Goal: Task Accomplishment & Management: Manage account settings

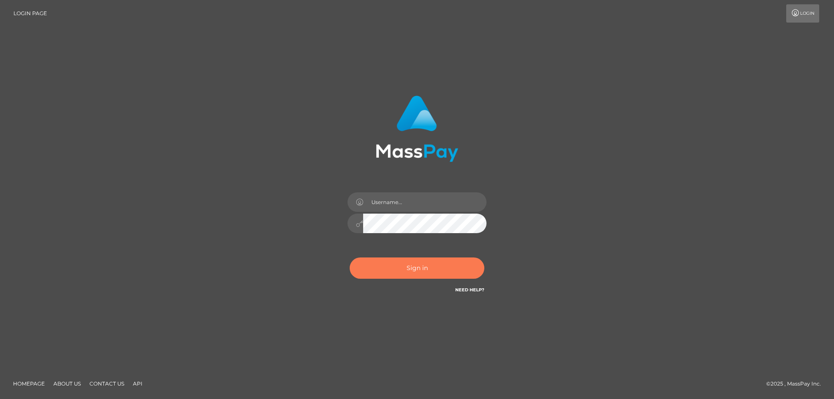
click at [447, 270] on button "Sign in" at bounding box center [416, 267] width 135 height 21
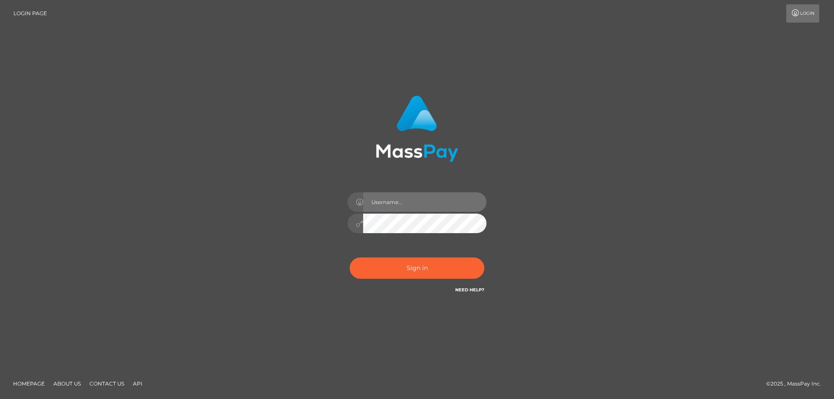
type input "[PERSON_NAME].Cirnat"
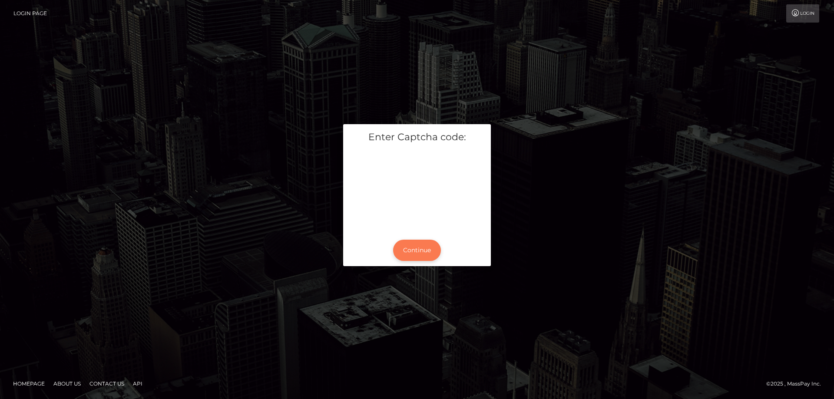
click at [405, 243] on button "Continue" at bounding box center [417, 250] width 48 height 21
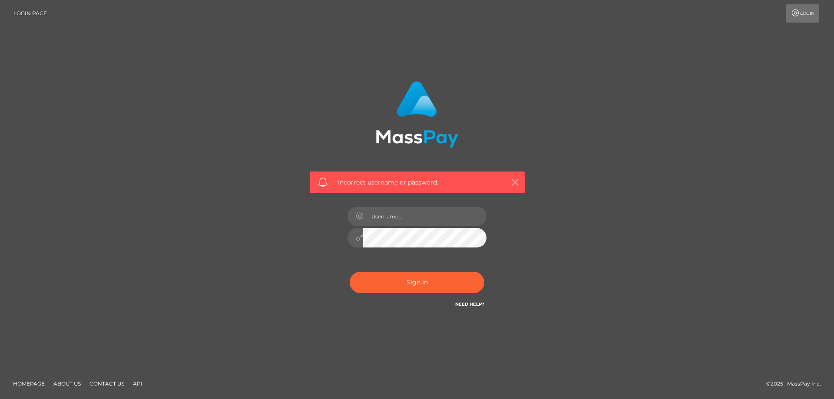
drag, startPoint x: 514, startPoint y: 181, endPoint x: 511, endPoint y: 214, distance: 32.7
click at [514, 181] on icon "button" at bounding box center [515, 182] width 9 height 9
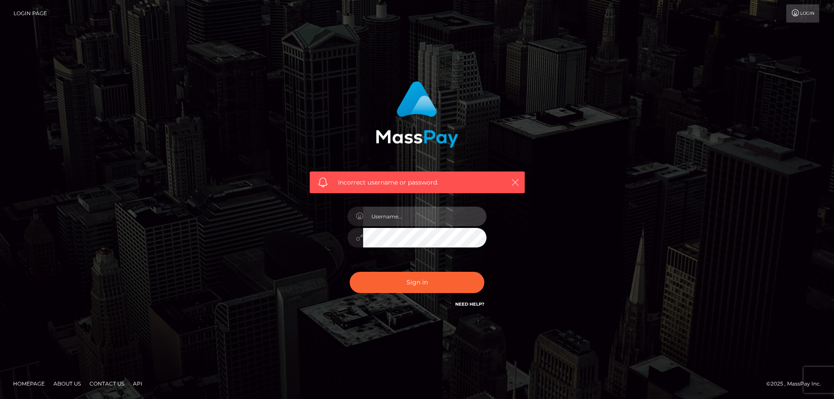
type input "[PERSON_NAME].Cirnat"
click at [515, 179] on icon "button" at bounding box center [515, 182] width 9 height 9
click at [513, 177] on button "button" at bounding box center [514, 182] width 11 height 11
click at [513, 178] on button "button" at bounding box center [514, 182] width 11 height 11
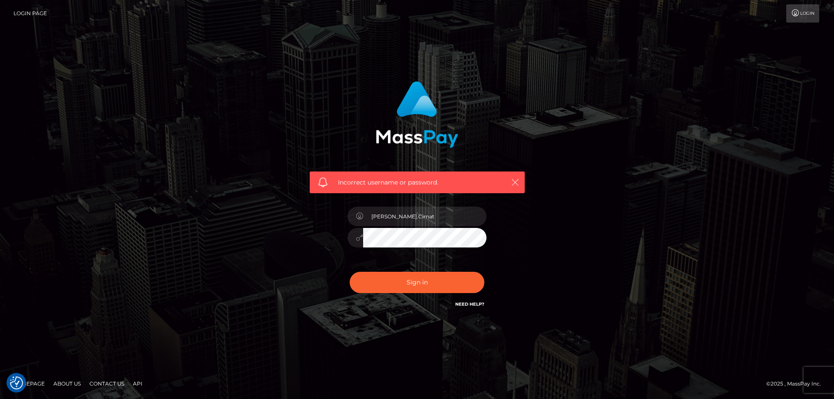
click at [512, 178] on icon "button" at bounding box center [515, 182] width 9 height 9
click at [505, 159] on div "Incorrect username or password." at bounding box center [417, 134] width 228 height 119
drag, startPoint x: 431, startPoint y: 295, endPoint x: 312, endPoint y: 303, distance: 118.8
click at [431, 293] on div "Sign in Need Help?" at bounding box center [417, 286] width 152 height 39
click at [382, 285] on button "Sign in" at bounding box center [416, 282] width 135 height 21
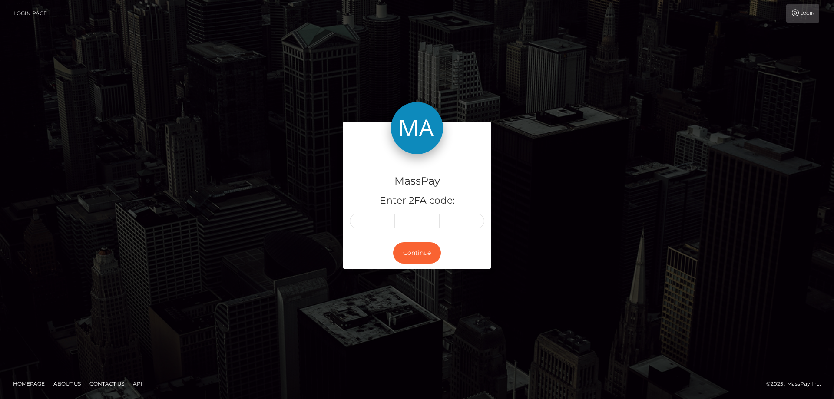
click at [363, 219] on input "text" at bounding box center [360, 221] width 23 height 15
click at [361, 222] on input "text" at bounding box center [360, 221] width 23 height 15
type input "7"
type input "0"
type input "7"
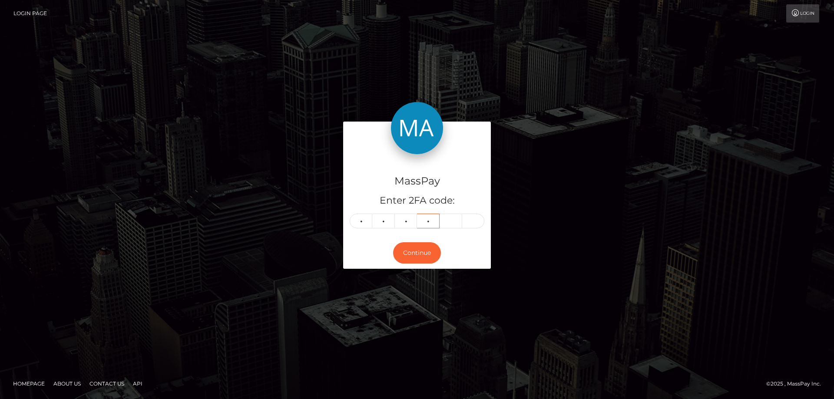
type input "0"
type input "9"
type input "7"
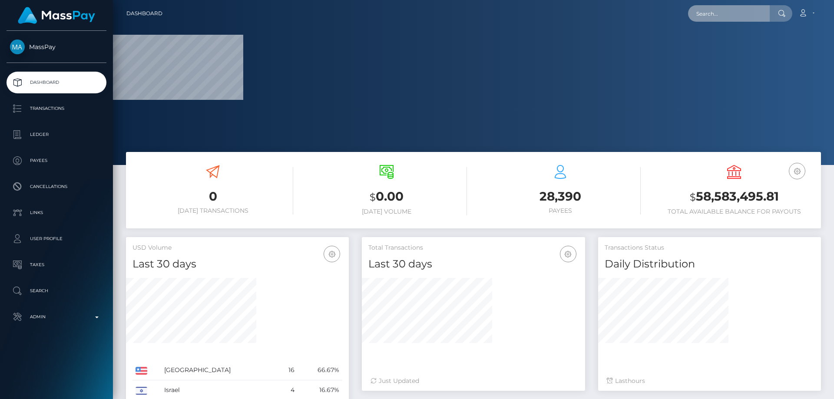
paste input "396353332395909120"
type input "396353332395909120"
click at [757, 15] on input "396353332395909120" at bounding box center [729, 13] width 82 height 16
click at [67, 313] on p "Admin" at bounding box center [56, 316] width 93 height 13
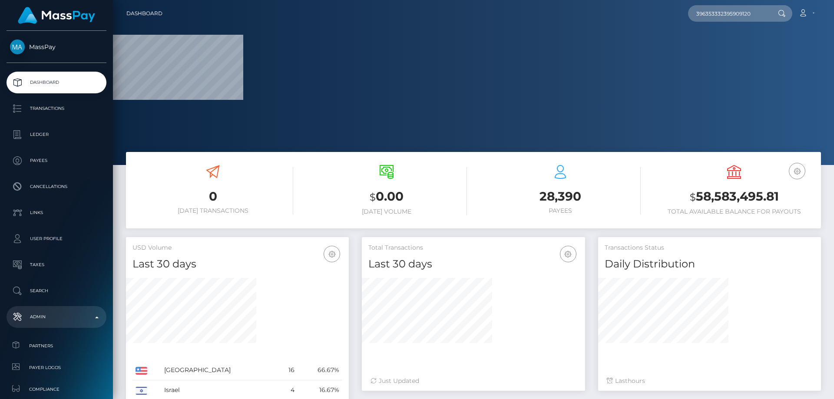
scroll to position [87, 0]
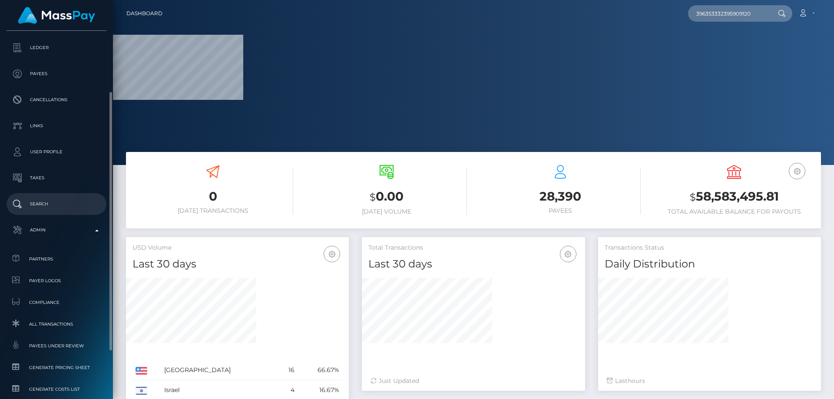
click at [50, 206] on p "Search" at bounding box center [56, 204] width 93 height 13
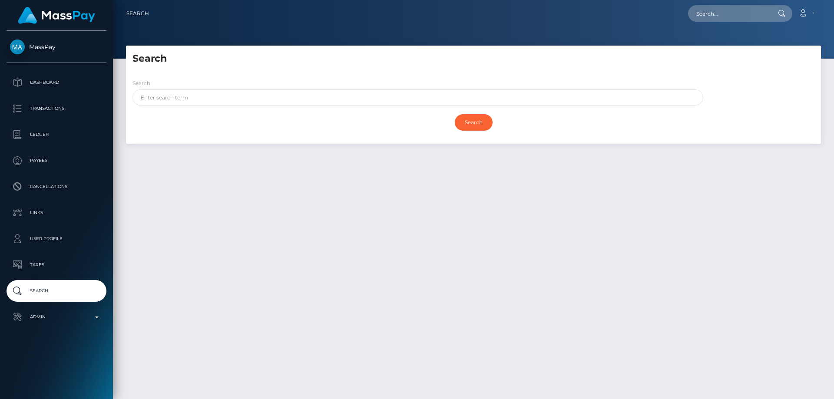
click at [276, 189] on div "Search Search Search Payouts - Payee Name" at bounding box center [473, 219] width 721 height 346
paste input "396353332395909120"
click at [229, 229] on div "Search Search Search Payouts - Payee Name" at bounding box center [473, 219] width 721 height 346
click at [760, 18] on input "396353332395909120" at bounding box center [729, 13] width 82 height 16
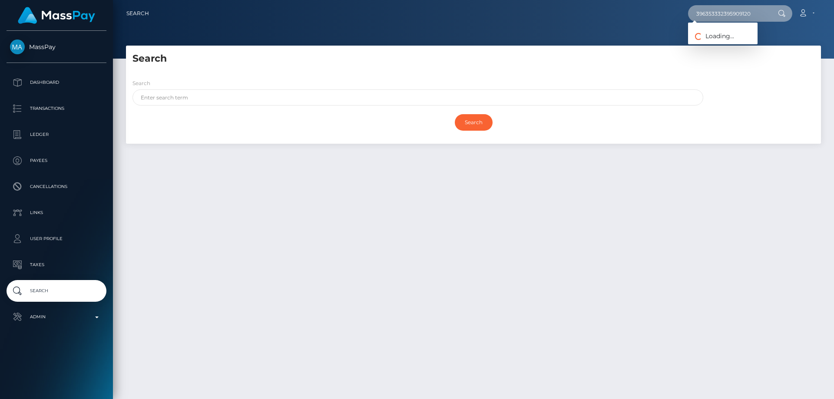
click at [725, 20] on input "396353332395909120" at bounding box center [729, 13] width 82 height 16
click at [725, 19] on input "396353332395909120" at bounding box center [729, 13] width 82 height 16
paste input "tatmic3@gmail.com?"
type input "[EMAIL_ADDRESS][DOMAIN_NAME]"
click at [232, 191] on div "Search Search Search Payouts - Payee Name" at bounding box center [473, 219] width 721 height 346
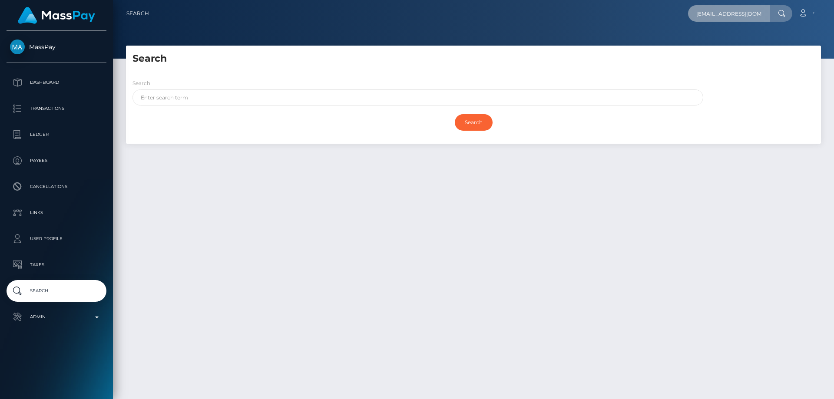
click at [750, 16] on input "[EMAIL_ADDRESS][DOMAIN_NAME]" at bounding box center [729, 13] width 82 height 16
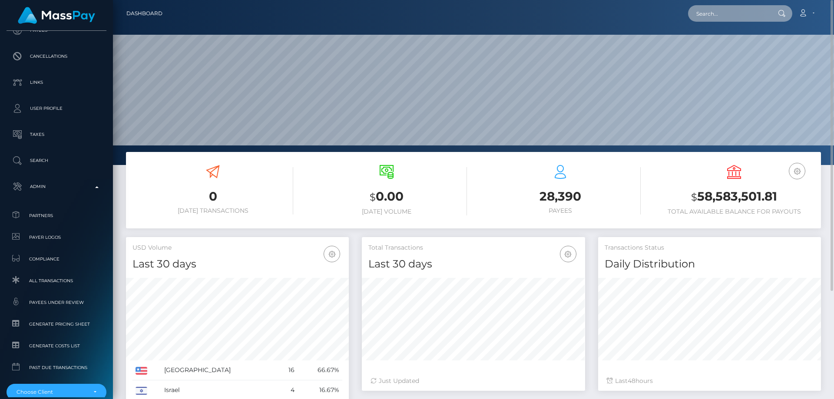
paste input "396353332395909120"
type input "396353332395909120"
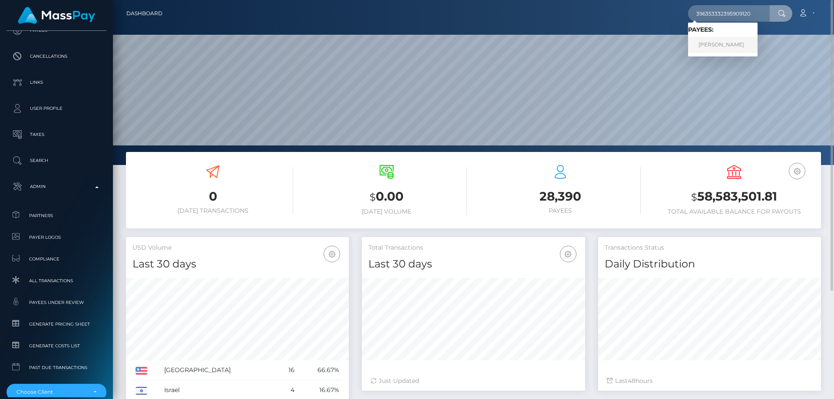
click at [729, 46] on link "Tatiana Anatolievna Aleksandrovich" at bounding box center [722, 45] width 69 height 16
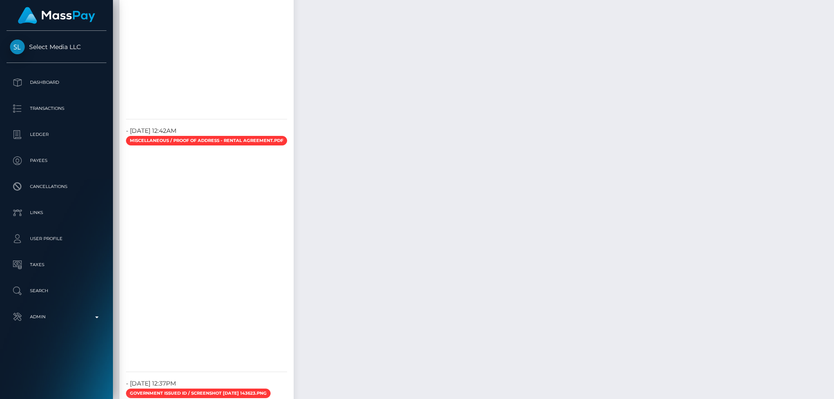
scroll to position [838, 0]
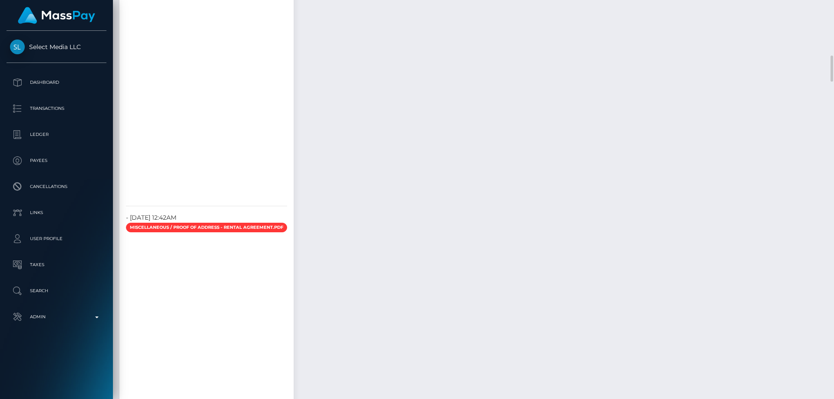
click at [221, 232] on span "Miscellaneous / Proof of Address - Rental agreement.pdf" at bounding box center [206, 228] width 161 height 10
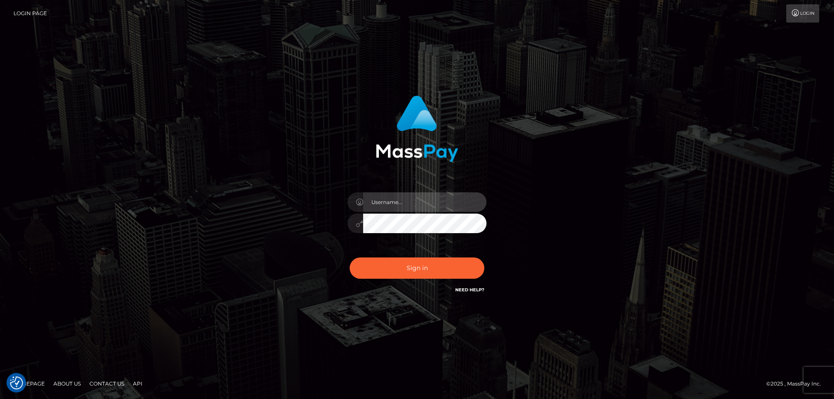
type input "Dan.Cirnat"
click at [484, 255] on div at bounding box center [406, 282] width 178 height 99
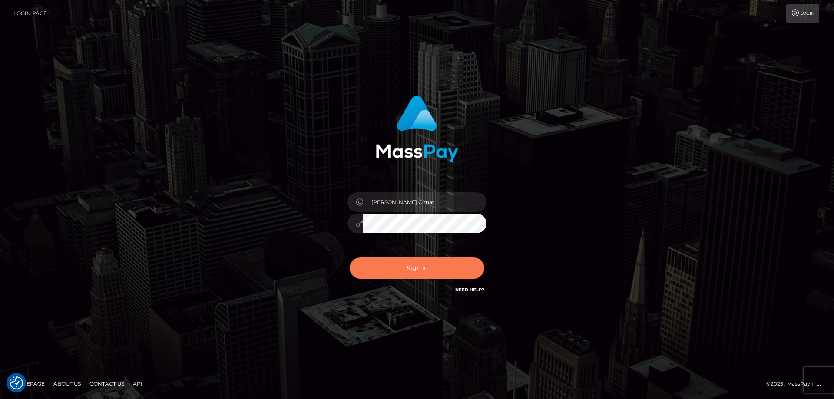
click at [443, 262] on button "Sign in" at bounding box center [416, 267] width 135 height 21
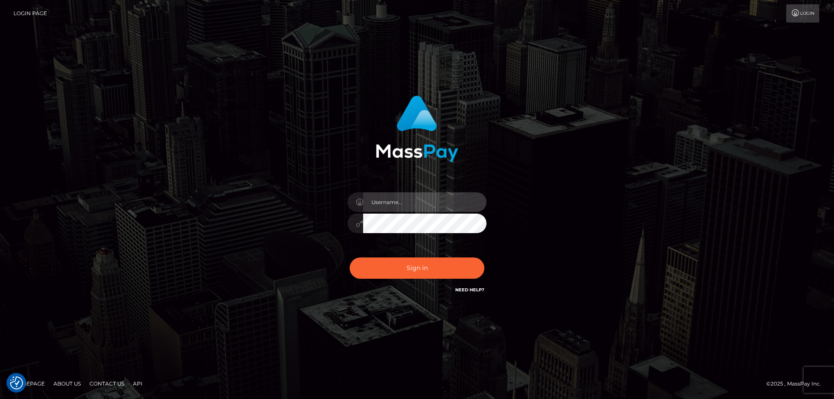
type input "[PERSON_NAME].Cirnat"
click at [487, 258] on div at bounding box center [406, 282] width 178 height 99
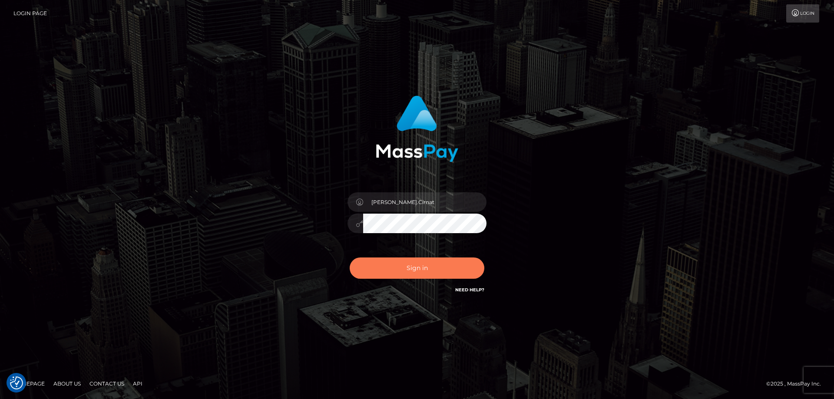
click at [406, 265] on button "Sign in" at bounding box center [416, 267] width 135 height 21
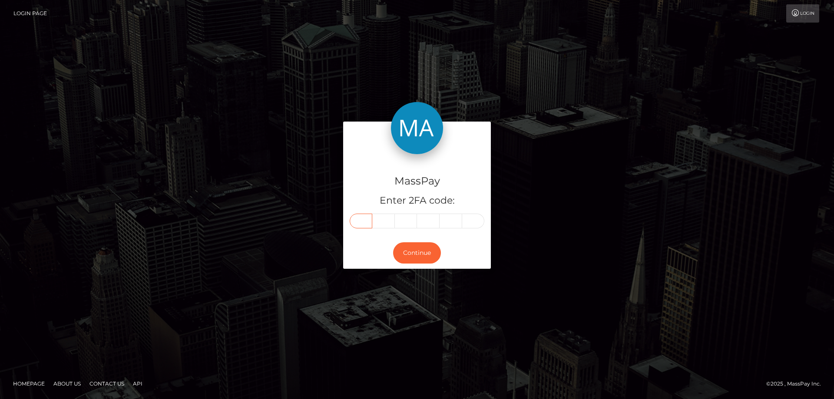
click at [356, 218] on input "text" at bounding box center [360, 221] width 23 height 15
type input "3"
type input "5"
type input "3"
type input "7"
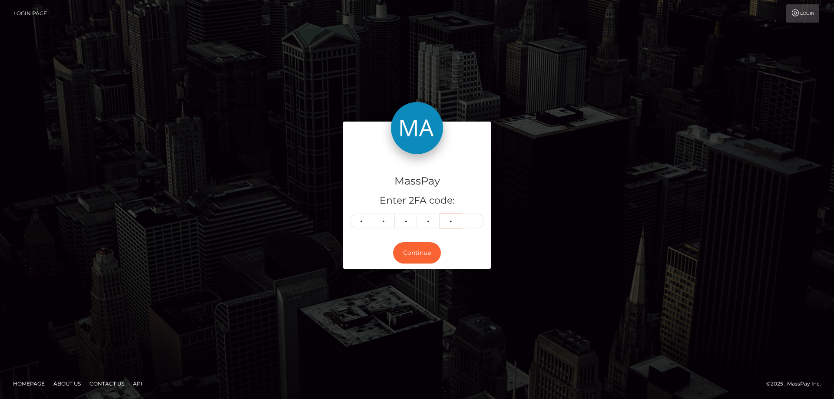
type input "1"
type input "4"
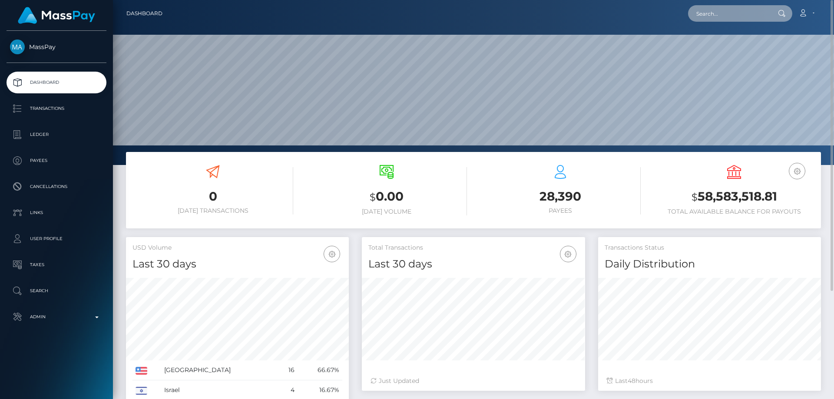
paste input "396353332395909120"
type input "396353332395909120"
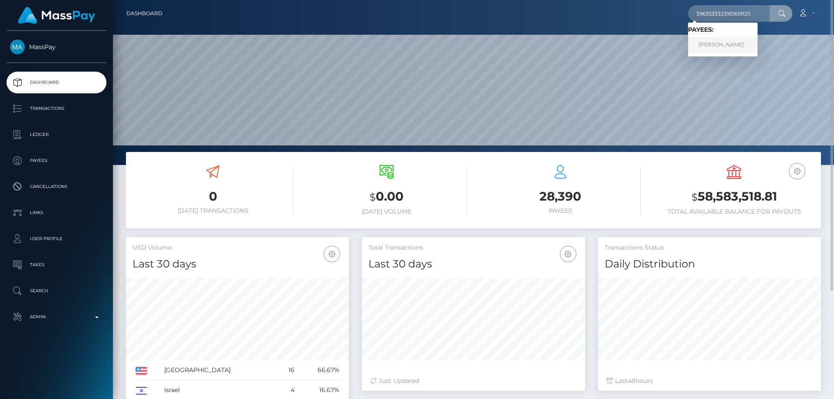
click at [710, 40] on link "[PERSON_NAME]" at bounding box center [722, 45] width 69 height 16
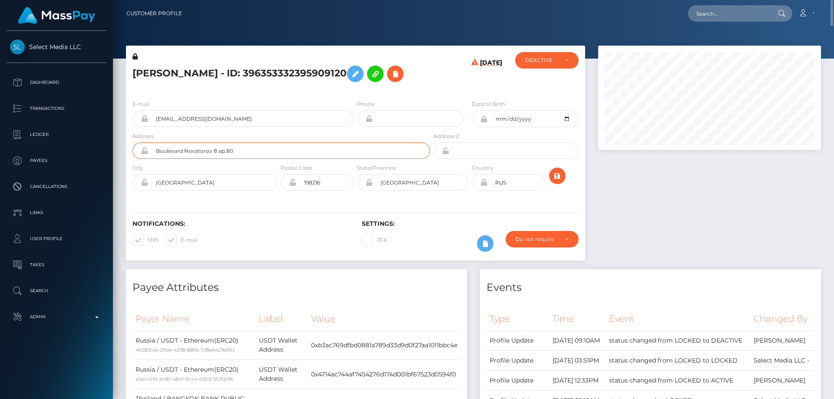
drag, startPoint x: 242, startPoint y: 166, endPoint x: 128, endPoint y: 182, distance: 115.7
click at [129, 163] on div "Address Boulevard Novatorov 8 ap.80" at bounding box center [279, 148] width 306 height 32
click at [483, 186] on icon at bounding box center [483, 182] width 7 height 7
drag, startPoint x: 249, startPoint y: 162, endPoint x: 53, endPoint y: 176, distance: 196.3
click at [53, 176] on div "Select Media LLC Dashboard Transactions Ledger Payees Cancellations" at bounding box center [417, 199] width 834 height 399
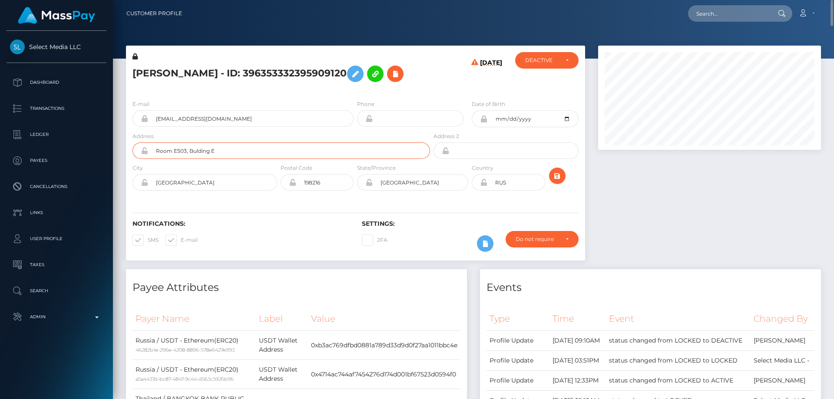
type input "Room E503, Bulding E"
drag, startPoint x: 209, startPoint y: 195, endPoint x: 109, endPoint y: 213, distance: 101.0
click at [123, 212] on div "Tatiana Anatolievna Aleksandrovich - ID: 396353332395909120 08/28/25 CLOSED DEA…" at bounding box center [355, 158] width 472 height 224
click at [277, 159] on input "Room E503, Bulding E" at bounding box center [289, 150] width 282 height 16
click at [263, 159] on input "Room E503, Bulding E 22 Moo" at bounding box center [289, 150] width 282 height 16
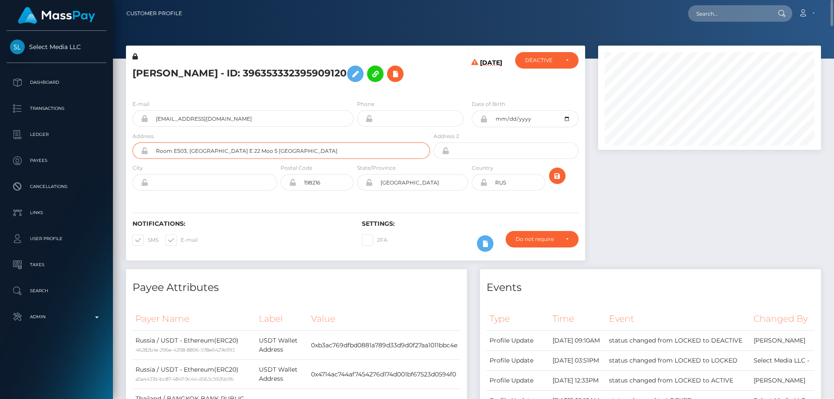
type input "Room E503, [GEOGRAPHIC_DATA] E 22 Moo 5 [GEOGRAPHIC_DATA]"
click at [188, 191] on input "text" at bounding box center [212, 182] width 129 height 16
drag, startPoint x: 173, startPoint y: 196, endPoint x: 157, endPoint y: 196, distance: 16.1
click at [157, 191] on input "Phuket" at bounding box center [212, 182] width 129 height 16
type input "Phuket"
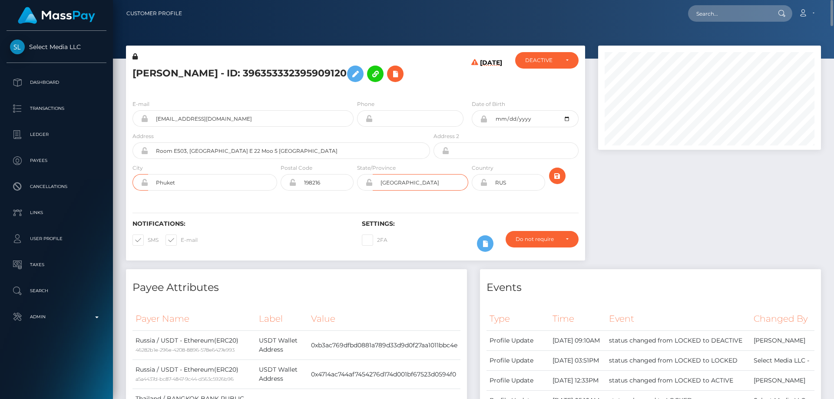
drag, startPoint x: 422, startPoint y: 193, endPoint x: 307, endPoint y: 202, distance: 114.9
click at [307, 195] on div "City Phuket Postal Code 198216 State/Province Country" at bounding box center [355, 179] width 459 height 32
drag, startPoint x: 422, startPoint y: 195, endPoint x: 138, endPoint y: 198, distance: 283.9
click at [138, 191] on div "Phuket" at bounding box center [204, 182] width 145 height 16
paste input "Phuket"
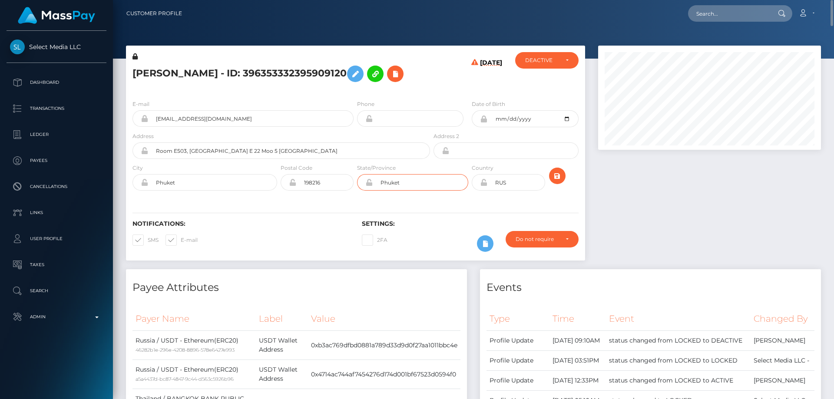
type input "Phuket"
drag, startPoint x: 517, startPoint y: 195, endPoint x: 465, endPoint y: 205, distance: 52.7
click at [465, 195] on div "City Phuket Postal Code 198216 State/Province Phuket" at bounding box center [355, 179] width 459 height 32
type input "THA"
drag, startPoint x: 558, startPoint y: 185, endPoint x: 592, endPoint y: 200, distance: 37.2
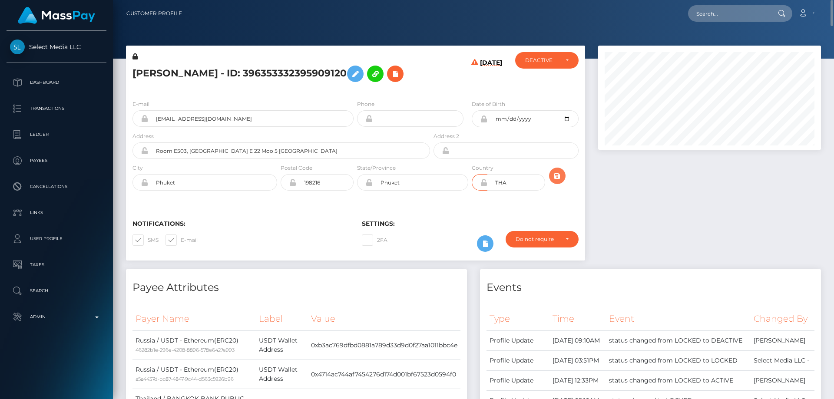
click at [558, 181] on icon "submit" at bounding box center [557, 176] width 10 height 11
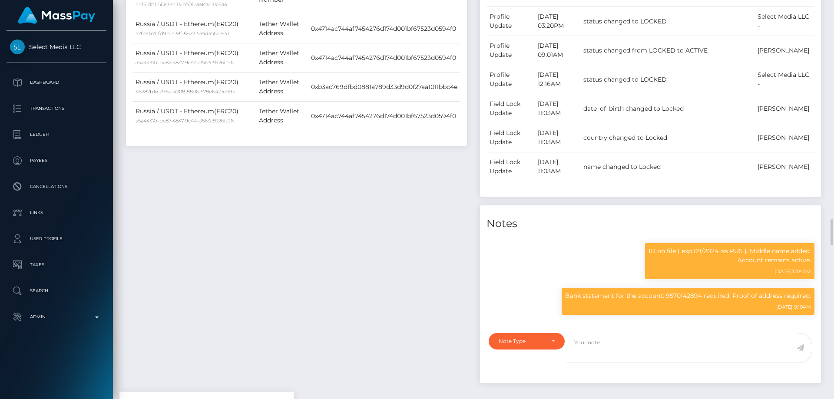
scroll to position [701, 0]
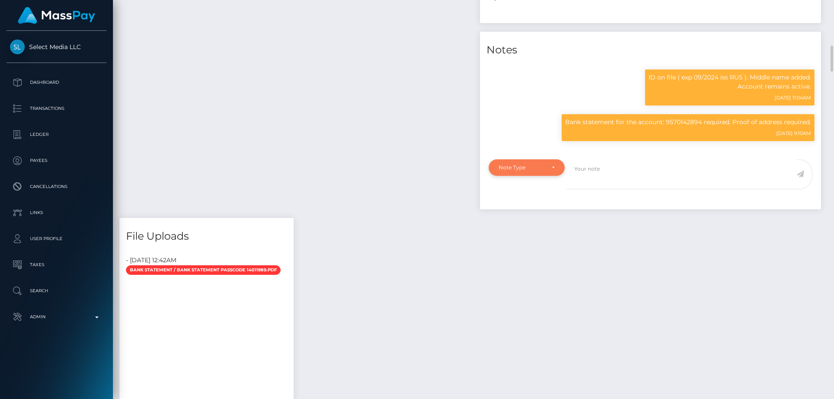
click at [514, 176] on div "Note Type" at bounding box center [526, 167] width 76 height 16
click at [530, 213] on span "Compliance" at bounding box center [515, 209] width 32 height 8
select select "COMPLIANCE"
click at [608, 189] on textarea at bounding box center [681, 174] width 230 height 30
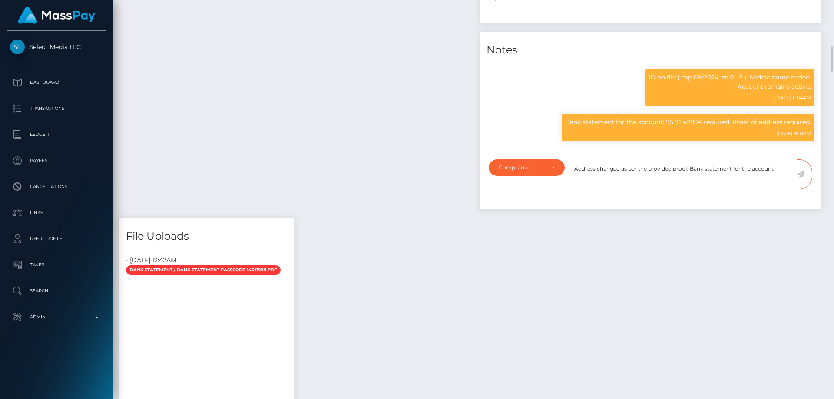
drag, startPoint x: 691, startPoint y: 203, endPoint x: 776, endPoint y: 216, distance: 85.7
click at [776, 189] on textarea "Address changed as per the provided proof. Bank statement for the account" at bounding box center [681, 174] width 230 height 30
type textarea "Address changed as per the provided proof."
click at [800, 178] on icon at bounding box center [799, 174] width 7 height 7
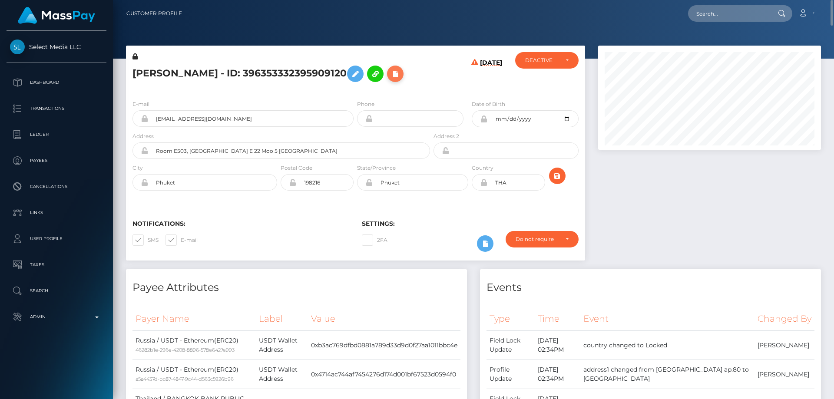
click at [390, 79] on icon at bounding box center [395, 74] width 10 height 11
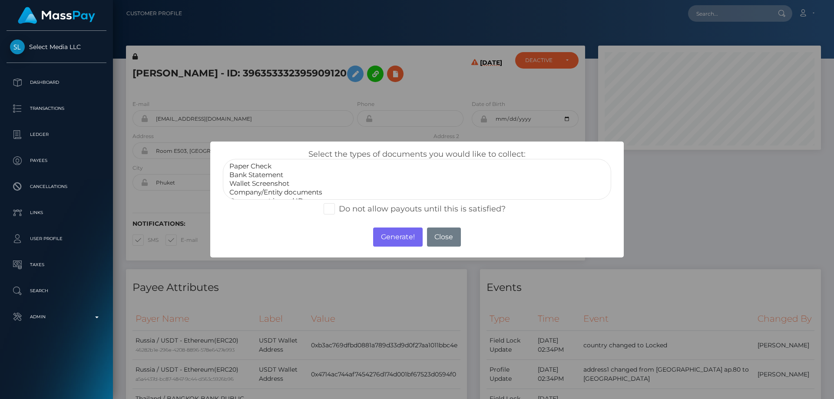
select select "Bank Statement"
click at [278, 172] on option "Bank Statement" at bounding box center [416, 175] width 377 height 9
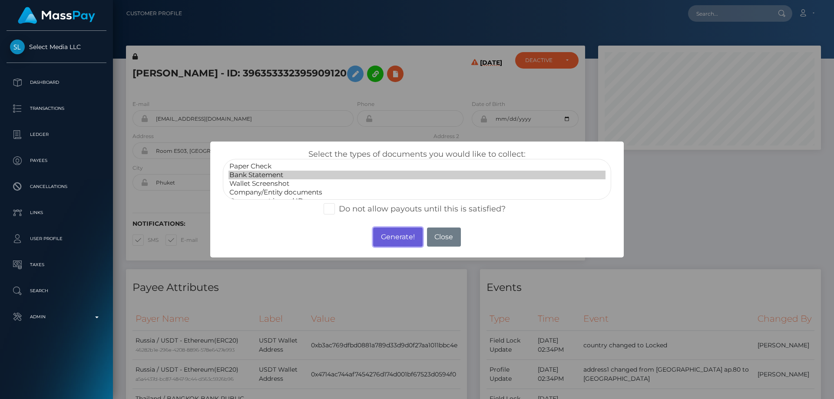
click at [396, 236] on button "Generate!" at bounding box center [397, 236] width 49 height 19
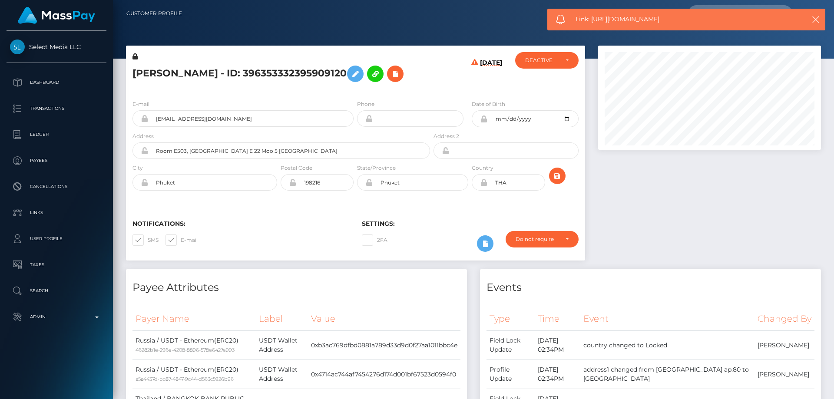
drag, startPoint x: 669, startPoint y: 22, endPoint x: 591, endPoint y: 20, distance: 78.2
click at [591, 20] on span "Link: https://l.maspay.io/ijhHX" at bounding box center [682, 19] width 214 height 9
copy span "https://l.maspay.io/ijhHX"
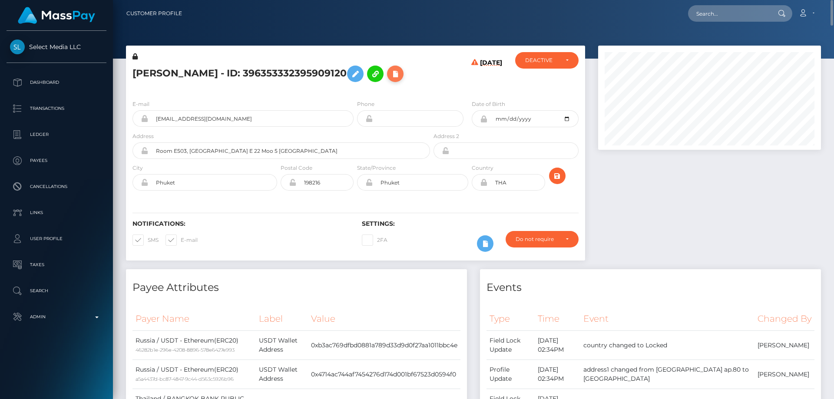
click at [390, 79] on icon at bounding box center [395, 74] width 10 height 11
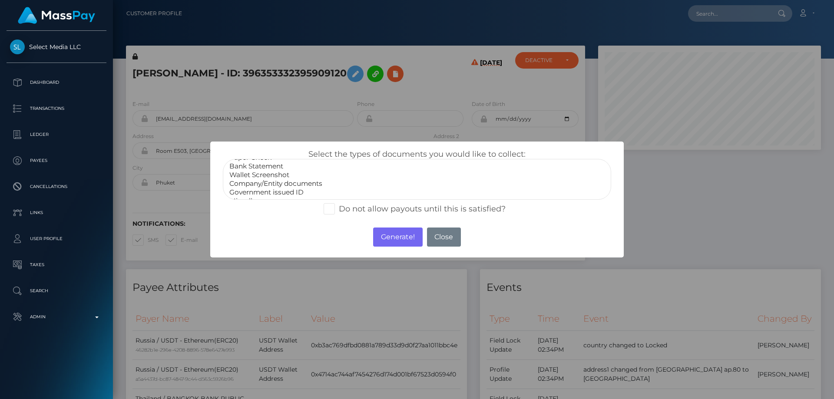
scroll to position [17, 0]
select select "Miscellaneous"
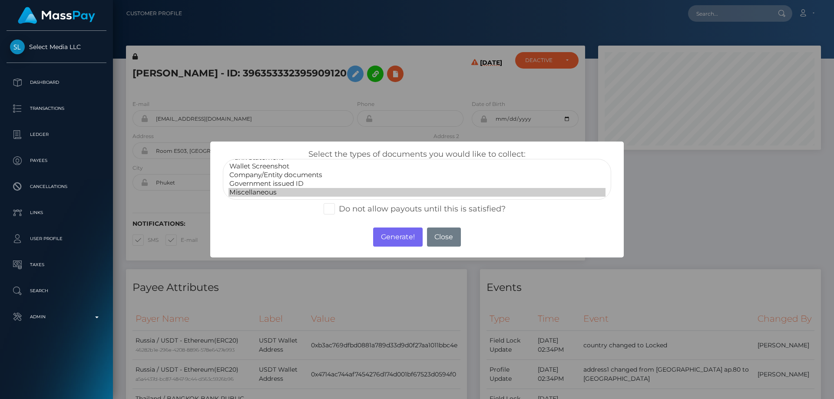
click at [267, 193] on option "Miscellaneous" at bounding box center [416, 192] width 377 height 9
click at [399, 237] on button "Generate!" at bounding box center [397, 236] width 49 height 19
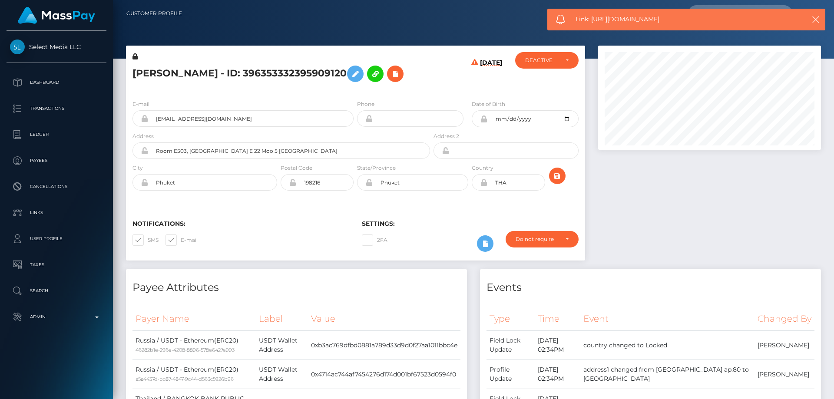
drag, startPoint x: 669, startPoint y: 20, endPoint x: 593, endPoint y: 16, distance: 76.5
click at [593, 16] on span "Link: https://l.maspay.io/QjhJV" at bounding box center [682, 19] width 214 height 9
copy span "https://l.maspay.io/QjhJV"
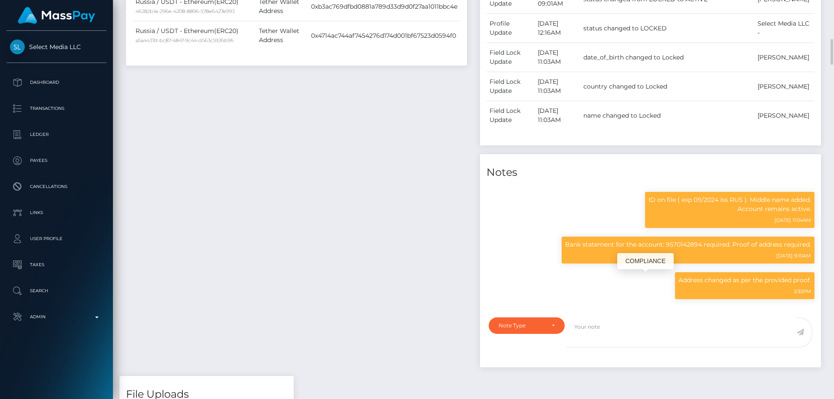
scroll to position [104, 223]
drag, startPoint x: 703, startPoint y: 281, endPoint x: 579, endPoint y: 277, distance: 124.2
click at [558, 272] on div "Bank statement for the account: 9570142894 required. Proof of address required.…" at bounding box center [688, 255] width 266 height 36
copy p "Bank statement for the account: 9570142894"
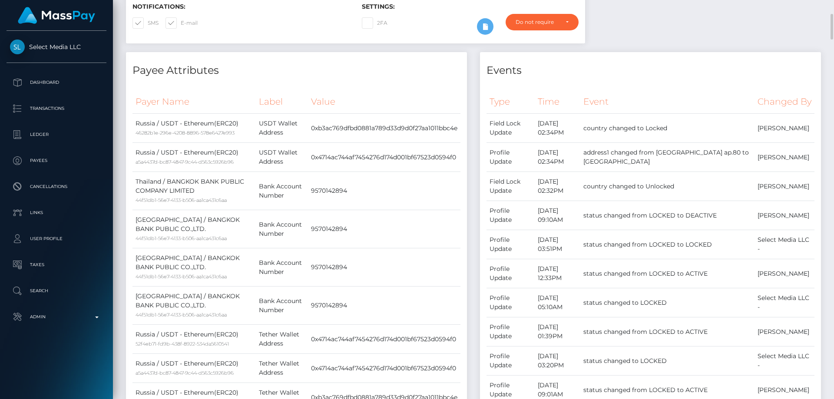
scroll to position [0, 0]
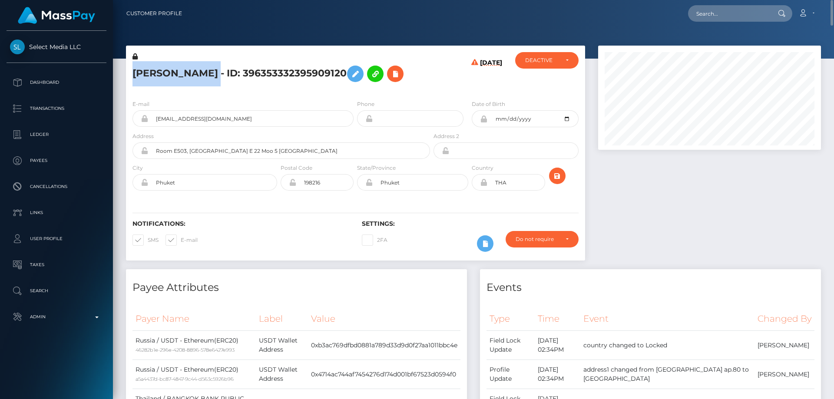
drag, startPoint x: 315, startPoint y: 66, endPoint x: 130, endPoint y: 67, distance: 184.9
click at [130, 67] on div "Tatiana Anatolievna Aleksandrovich - ID: 396353332395909120" at bounding box center [279, 72] width 306 height 41
copy h5 "Tatiana Anatolievna Aleksandrovich"
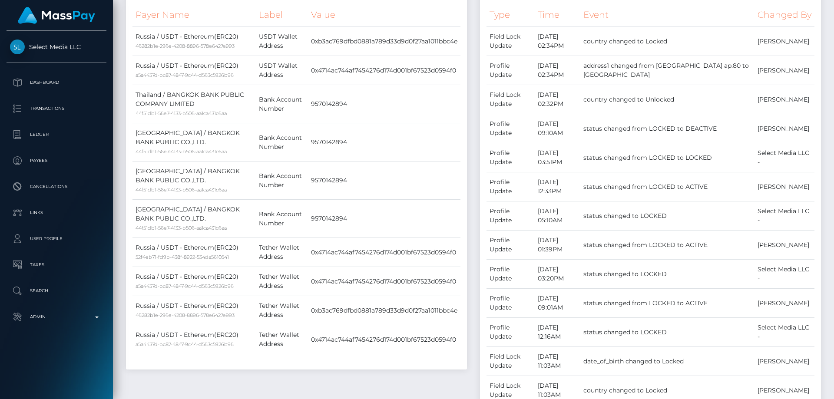
scroll to position [260, 0]
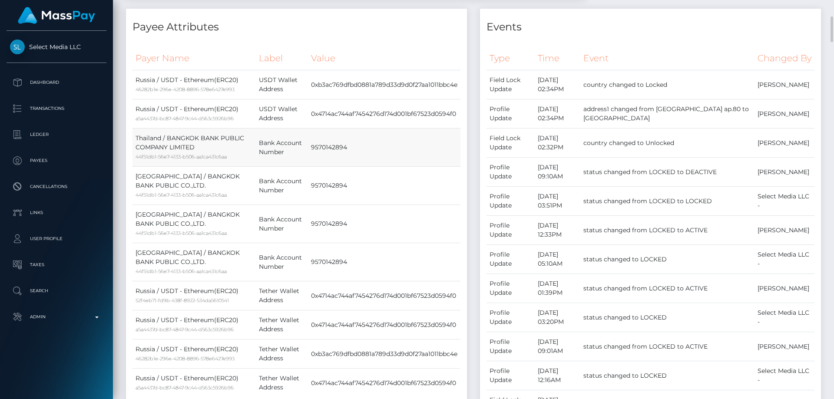
drag, startPoint x: 307, startPoint y: 160, endPoint x: 346, endPoint y: 163, distance: 38.8
click at [346, 163] on td "9570142894" at bounding box center [384, 148] width 152 height 38
copy td "9570142894"
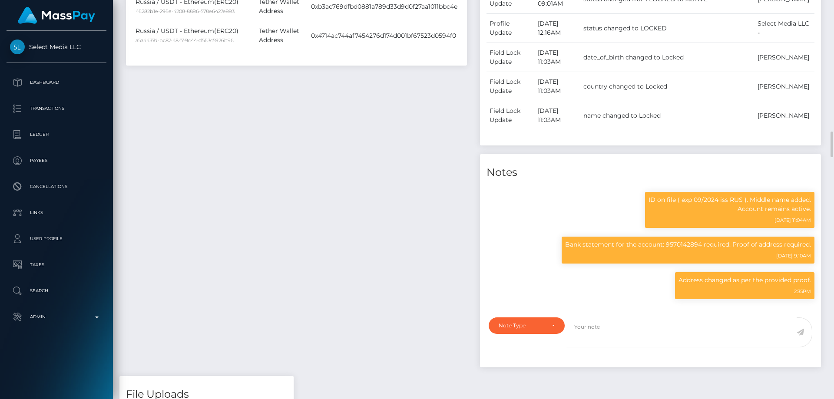
scroll to position [738, 0]
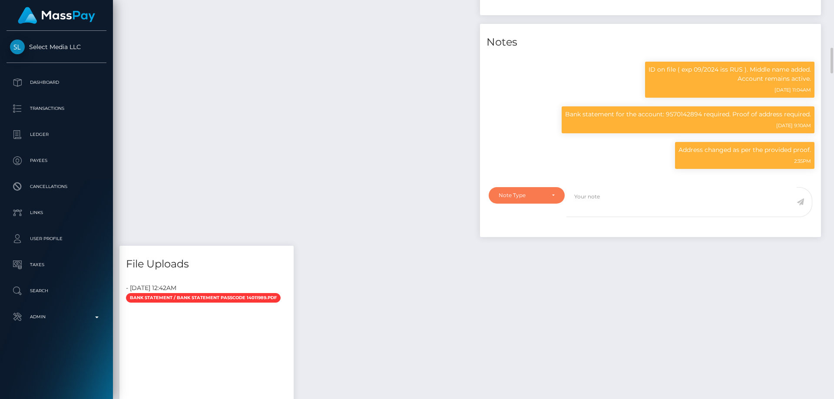
drag, startPoint x: 511, startPoint y: 227, endPoint x: 518, endPoint y: 243, distance: 16.5
click at [512, 199] on div "Note Type" at bounding box center [521, 195] width 46 height 7
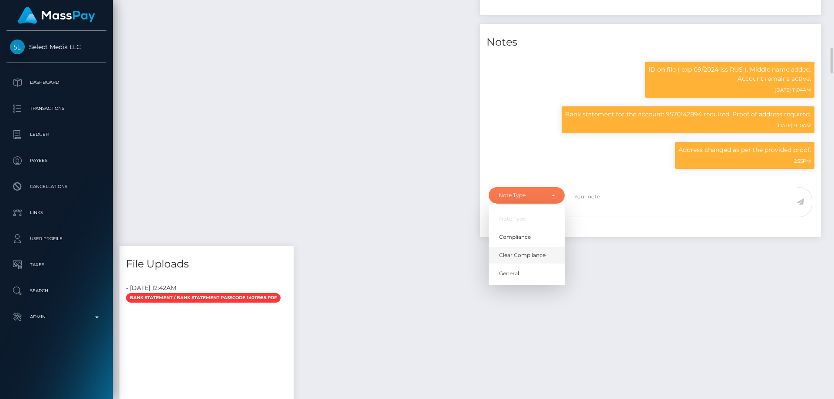
click at [518, 259] on span "Clear Compliance" at bounding box center [522, 255] width 46 height 8
select select "CLEAR_COMPLIANCE"
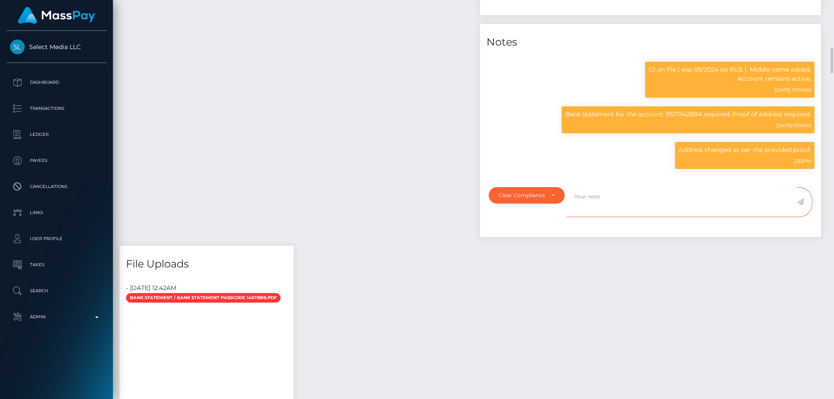
paste textarea "Bank statement for the account: 9570142894 provided."
type textarea "Bank statement for the account: 9570142894 provided. NBCOU flag cleared."
click at [799, 205] on icon at bounding box center [799, 201] width 7 height 7
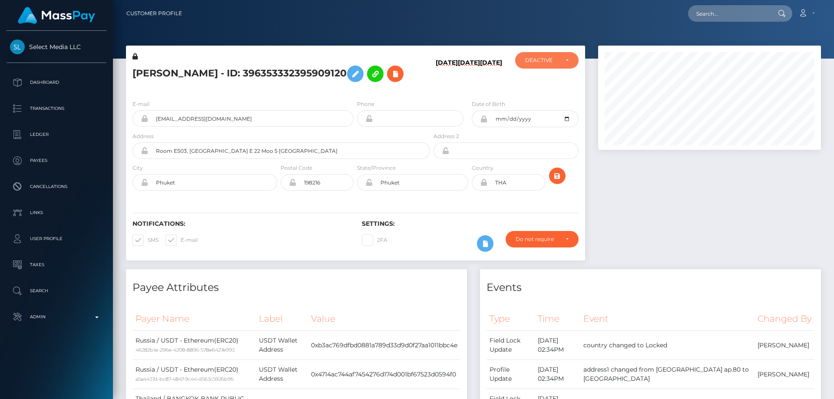
click at [564, 62] on div "DEACTIVE" at bounding box center [546, 60] width 43 height 7
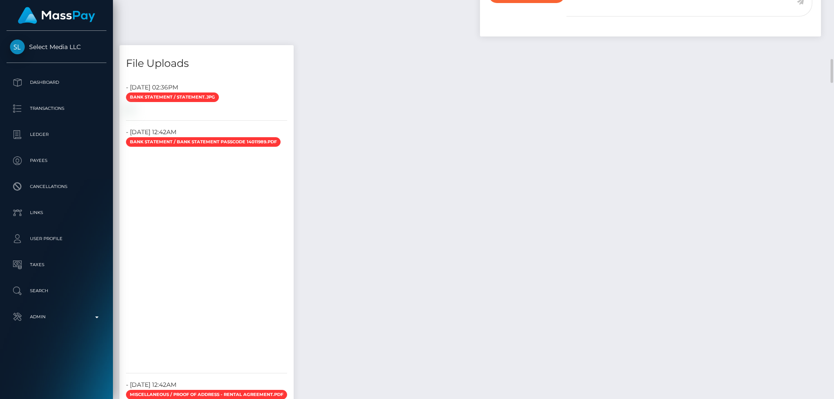
scroll to position [1148, 0]
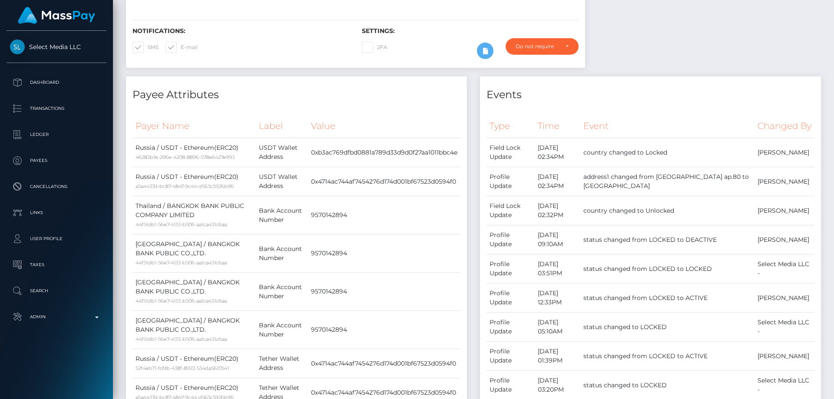
scroll to position [0, 0]
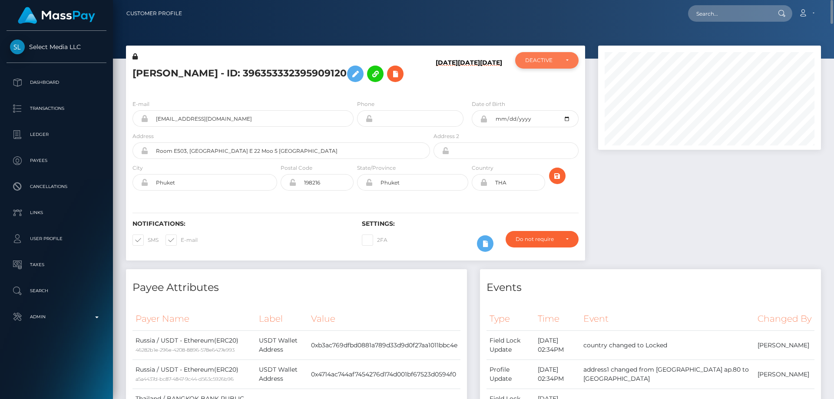
click at [542, 69] on div "DEACTIVE" at bounding box center [546, 60] width 63 height 16
click at [534, 82] on span "ACTIVE" at bounding box center [535, 84] width 20 height 8
select select "ACTIVE"
click at [188, 83] on h5 "Tatiana Anatolievna Aleksandrovich - ID: 396353332395909120" at bounding box center [278, 73] width 293 height 25
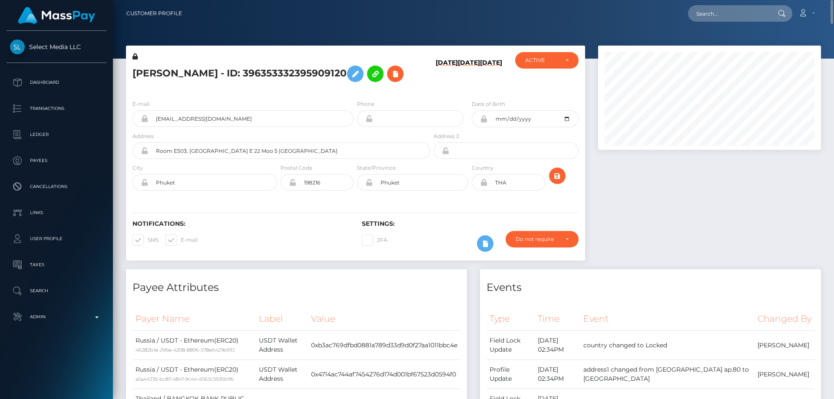
click at [188, 83] on h5 "Tatiana Anatolievna Aleksandrovich - ID: 396353332395909120" at bounding box center [278, 73] width 293 height 25
copy h5 "Tatiana Anatolievna Aleksandrovich - ID: 396353332395909120"
paste input "jfmodelmanager@gmail.com"
type input "jfmodelmanager@gmail.com"
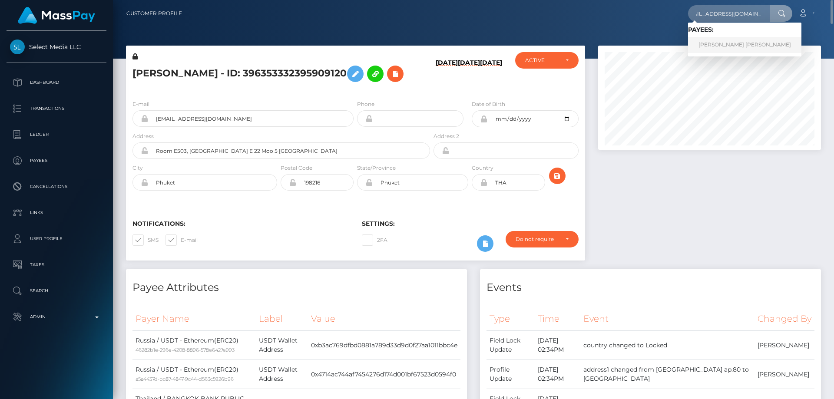
click at [727, 46] on link "luis felipe munoz gongora" at bounding box center [744, 45] width 113 height 16
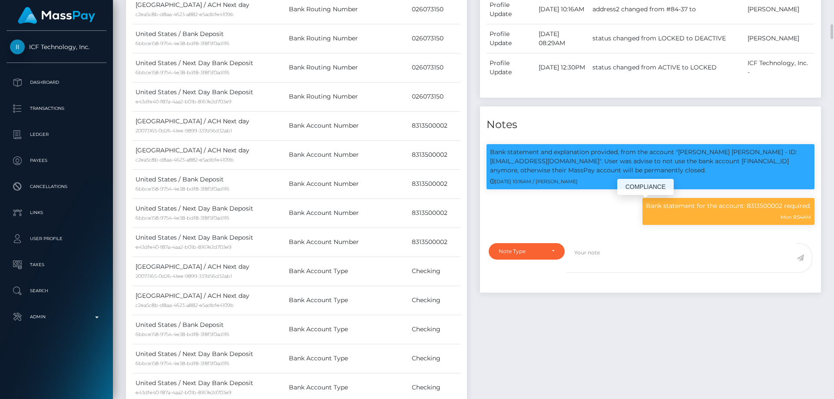
scroll to position [104, 223]
drag, startPoint x: 650, startPoint y: 204, endPoint x: 781, endPoint y: 206, distance: 130.7
click at [781, 206] on p "Bank statement for the account: 8313500002 required." at bounding box center [728, 205] width 165 height 9
click at [688, 221] on div "Bank statement for the account: 8313500002 required. Mon 8:54AM" at bounding box center [728, 211] width 172 height 27
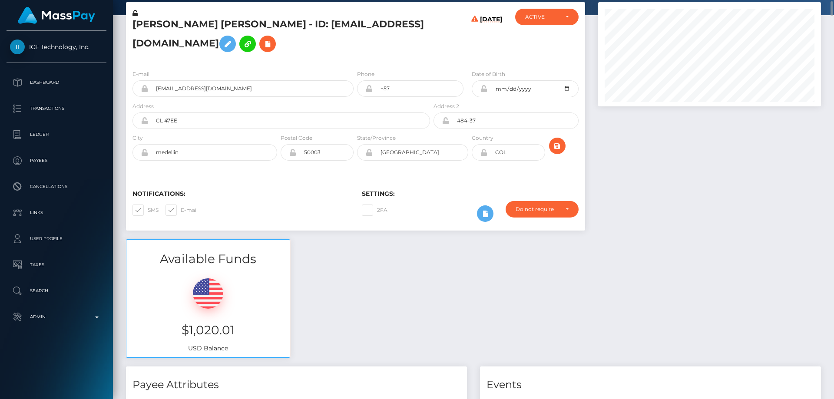
scroll to position [0, 0]
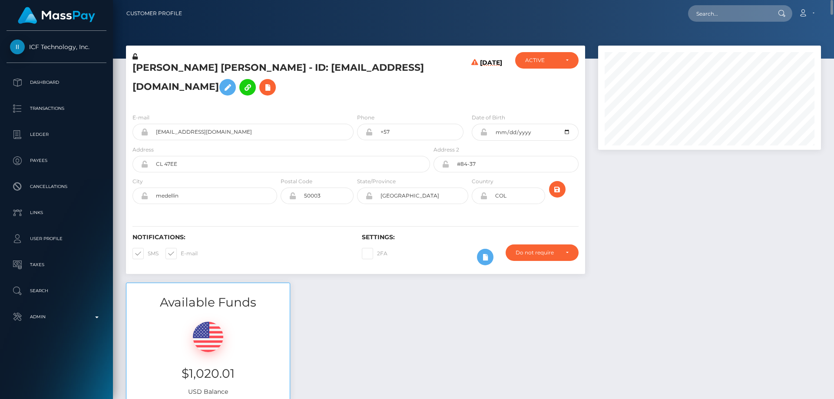
click at [135, 56] on icon at bounding box center [134, 56] width 5 height 6
click at [485, 132] on icon at bounding box center [483, 132] width 7 height 7
click at [485, 196] on icon at bounding box center [483, 195] width 7 height 7
drag, startPoint x: 260, startPoint y: 67, endPoint x: 133, endPoint y: 72, distance: 127.7
click at [133, 72] on h5 "[PERSON_NAME] [PERSON_NAME] - ID: [EMAIL_ADDRESS][DOMAIN_NAME]" at bounding box center [278, 80] width 293 height 39
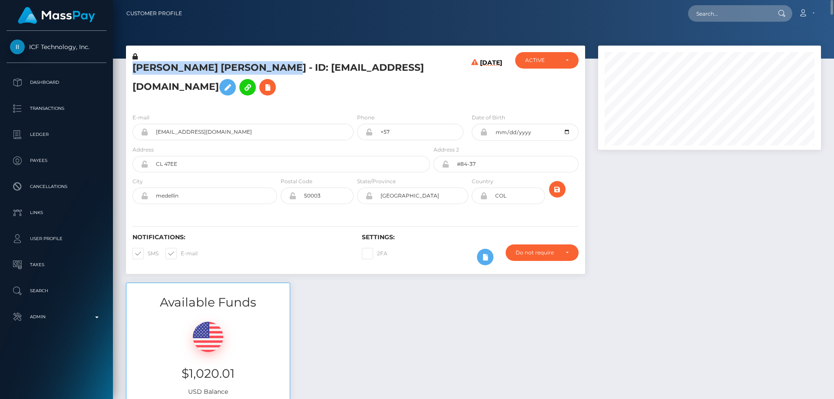
copy h5 "[PERSON_NAME] [PERSON_NAME]"
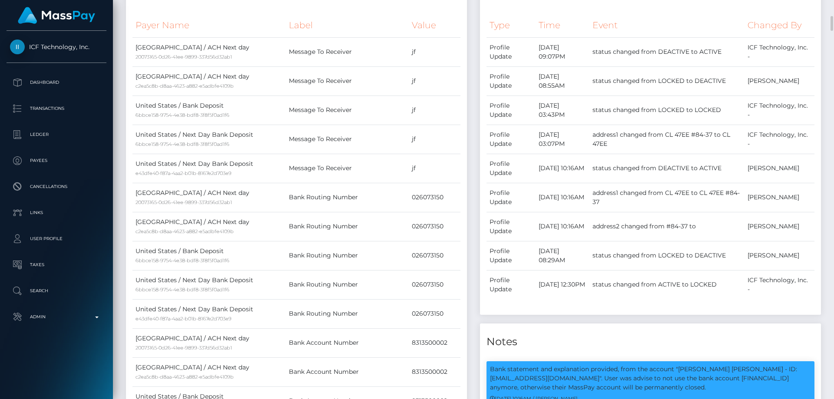
scroll to position [564, 0]
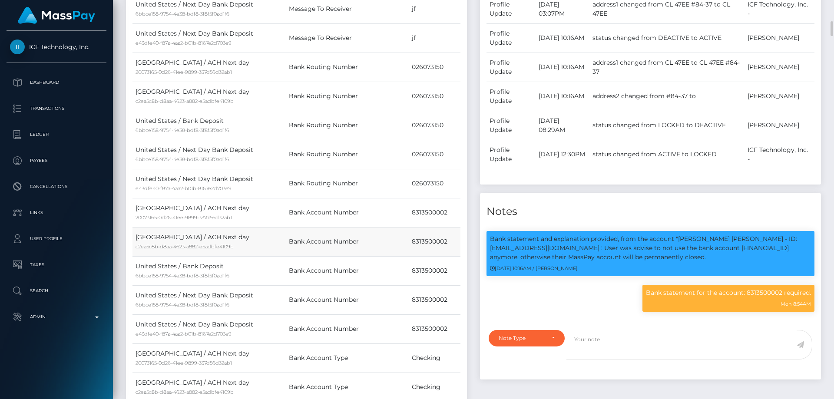
drag, startPoint x: 419, startPoint y: 244, endPoint x: 428, endPoint y: 245, distance: 9.3
click at [428, 245] on td "8313500002" at bounding box center [435, 241] width 52 height 29
click at [414, 241] on td "8313500002" at bounding box center [435, 241] width 52 height 29
drag, startPoint x: 412, startPoint y: 242, endPoint x: 450, endPoint y: 241, distance: 37.8
click at [450, 241] on td "8313500002" at bounding box center [435, 241] width 52 height 29
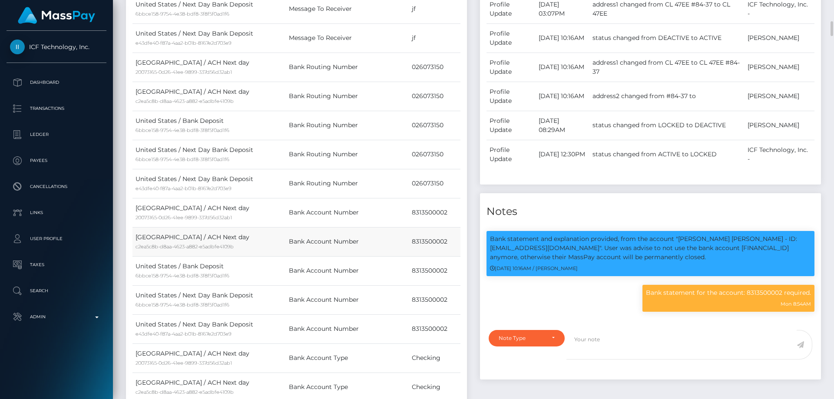
copy td "8313500002"
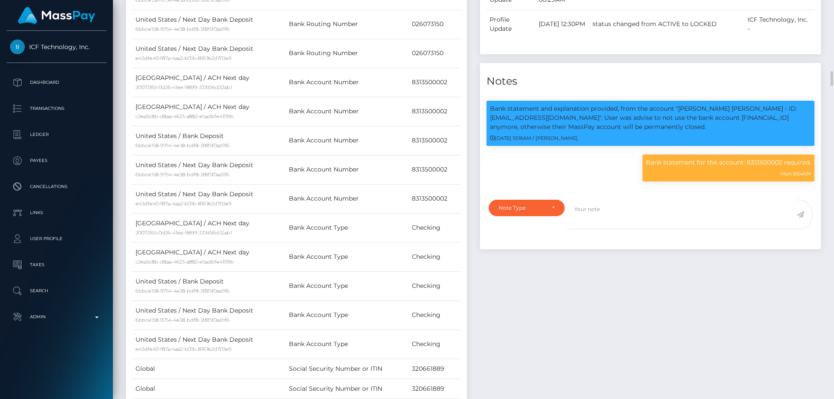
scroll to position [738, 0]
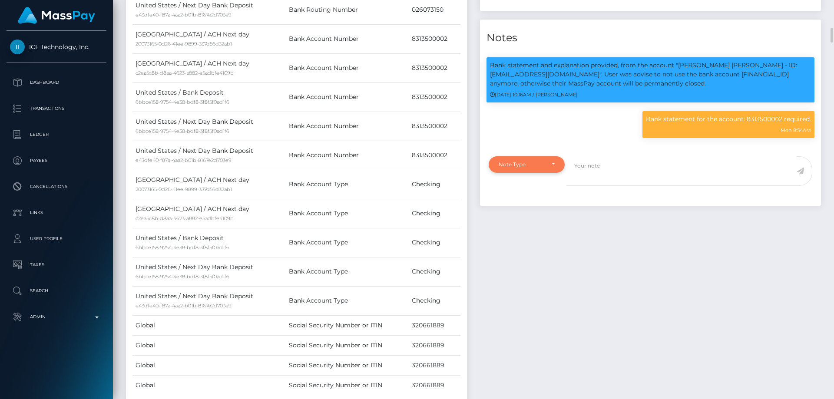
click at [511, 162] on div "Note Type" at bounding box center [521, 164] width 46 height 7
click at [519, 224] on span "Clear Compliance" at bounding box center [522, 225] width 46 height 8
select select "CLEAR_COMPLIANCE"
paste textarea "Bank statement for the account: 8313500002 provided."
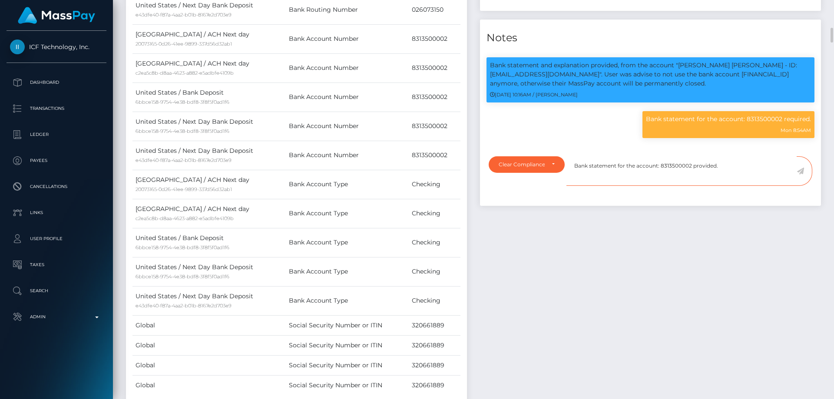
click at [741, 167] on textarea "Bank statement for the account: 8313500002 provided." at bounding box center [681, 171] width 230 height 30
type textarea "Bank statement for the account: 8313500002 provided. NBCOU flag cleared."
click at [800, 171] on icon at bounding box center [799, 171] width 7 height 7
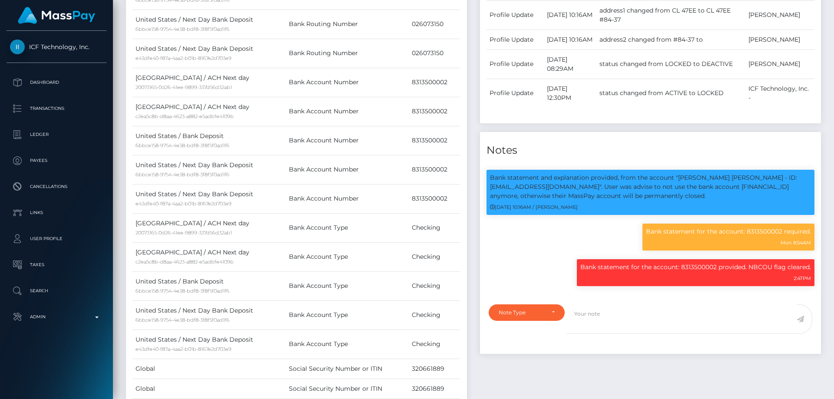
scroll to position [104, 223]
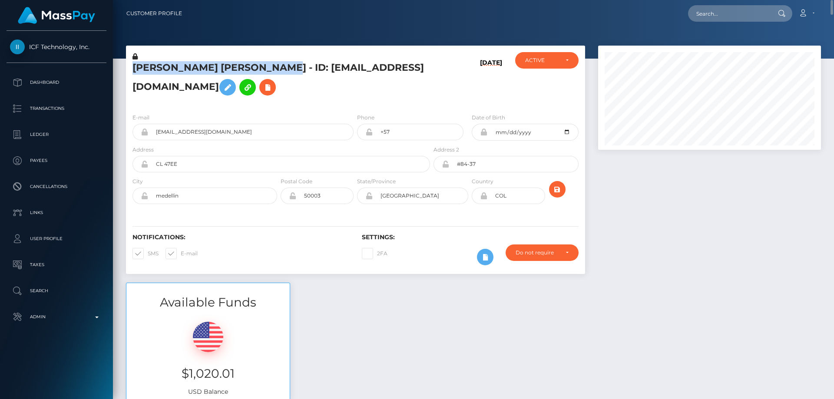
drag, startPoint x: 262, startPoint y: 69, endPoint x: 129, endPoint y: 70, distance: 132.9
click at [129, 70] on div "luis felipe munoz gongora - ID: jfmodelmanager@gmail.com" at bounding box center [279, 79] width 306 height 54
copy h5 "luis felipe munoz gongora"
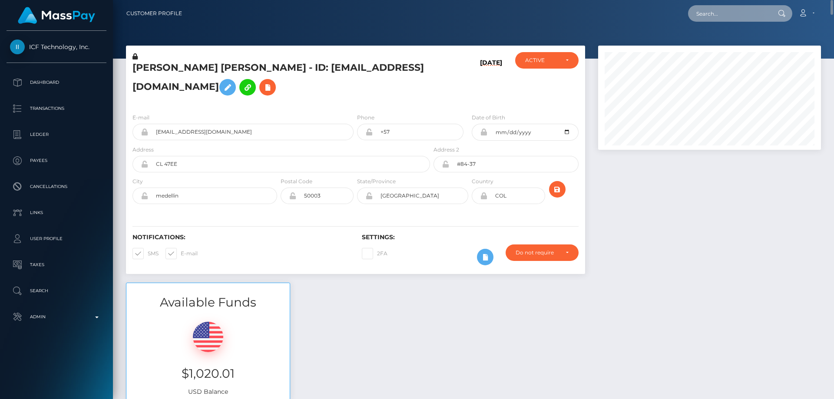
paste input "402127464630857728"
type input "402127464630857728"
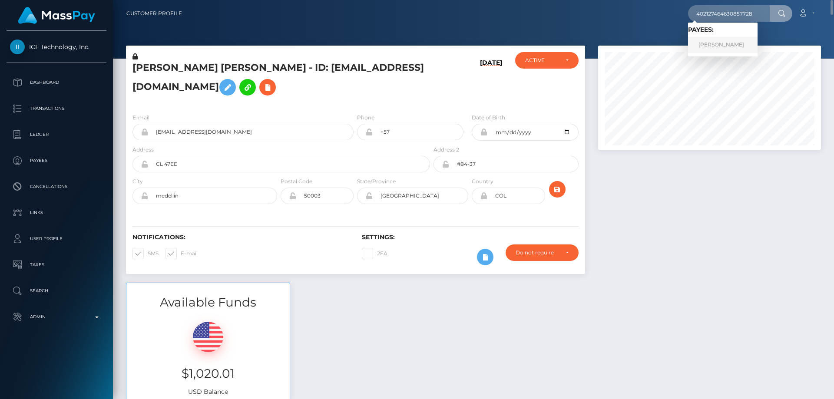
click at [727, 43] on link "VIKTORIYA ALEKSANDROVNA KULPIKHINA" at bounding box center [722, 45] width 69 height 16
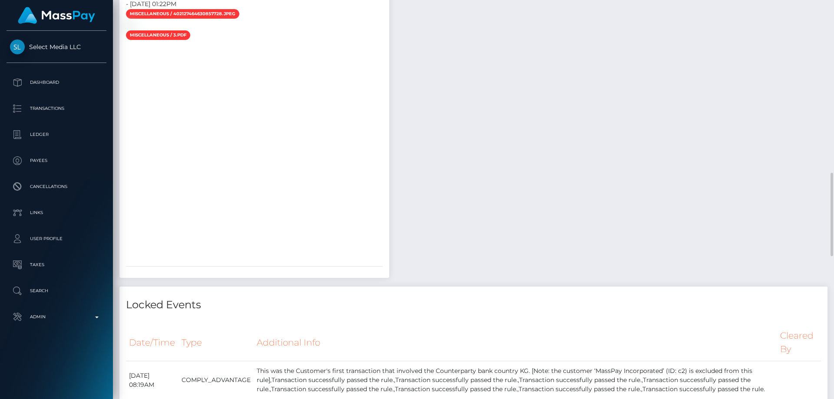
scroll to position [651, 0]
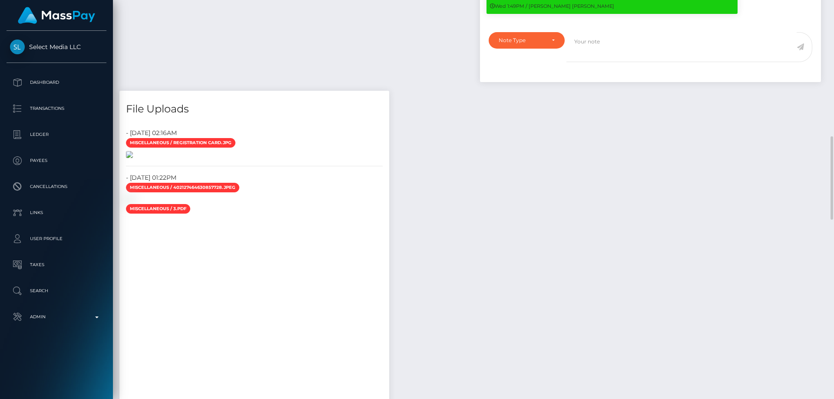
click at [133, 158] on img at bounding box center [129, 154] width 7 height 7
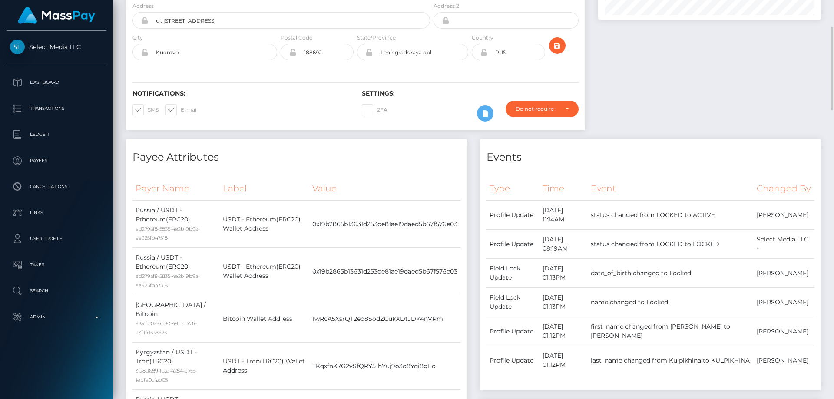
scroll to position [0, 0]
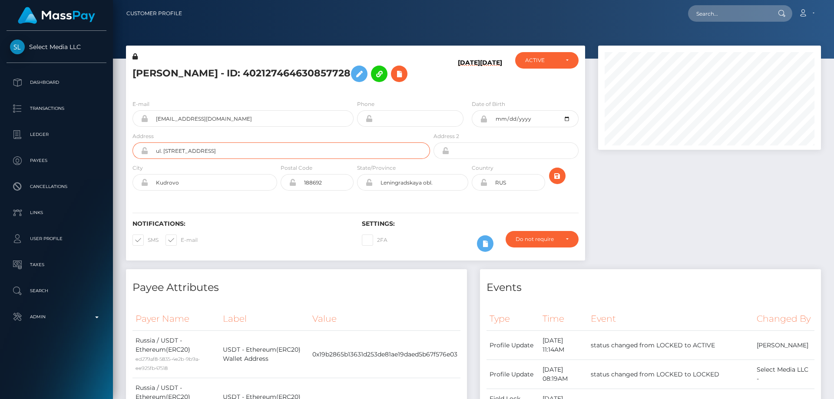
drag, startPoint x: 207, startPoint y: 166, endPoint x: 106, endPoint y: 173, distance: 101.0
click at [106, 173] on div "Select Media LLC Dashboard Transactions Ledger Payees Cancellations" at bounding box center [417, 199] width 834 height 399
drag, startPoint x: 191, startPoint y: 196, endPoint x: 106, endPoint y: 213, distance: 86.7
click at [106, 213] on div "Select Media LLC Dashboard Transactions Ledger Payees Cancellations" at bounding box center [417, 199] width 834 height 399
type input "Kara-Balta"
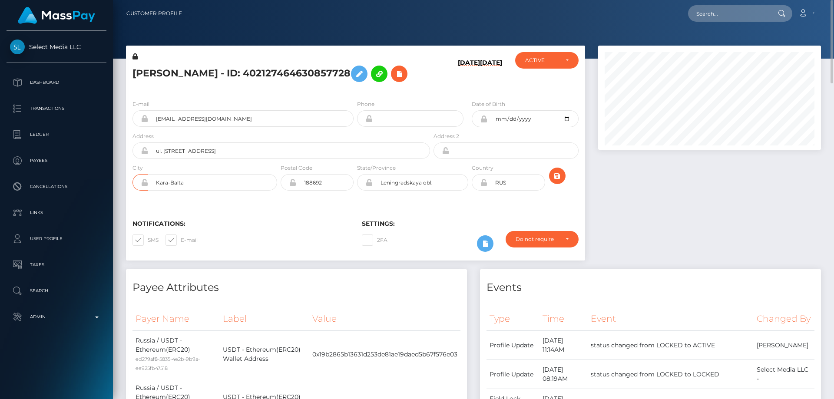
drag, startPoint x: 203, startPoint y: 165, endPoint x: 164, endPoint y: 167, distance: 38.7
click at [164, 159] on input "ul. [STREET_ADDRESS]" at bounding box center [289, 150] width 282 height 16
drag, startPoint x: 210, startPoint y: 162, endPoint x: 175, endPoint y: 165, distance: 35.8
click at [175, 159] on input "[STREET_ADDRESS], kv 23" at bounding box center [289, 150] width 282 height 16
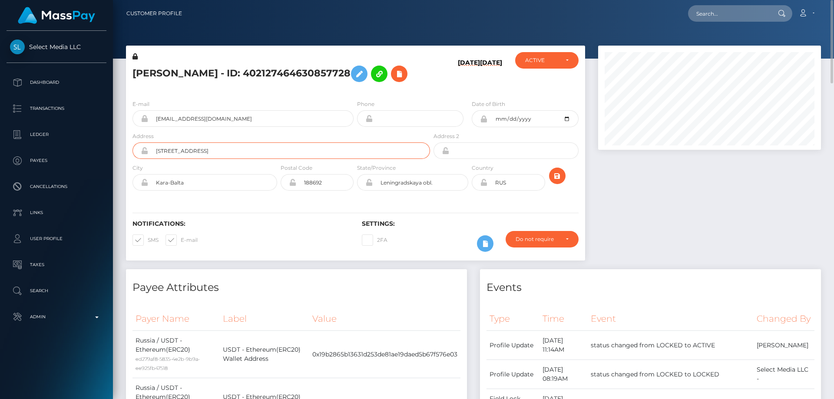
type input "[STREET_ADDRESS]"
drag, startPoint x: 435, startPoint y: 198, endPoint x: 265, endPoint y: 218, distance: 171.0
click at [265, 218] on div "[PERSON_NAME] - ID: 402127464630857728 [DATE] [DATE]" at bounding box center [355, 153] width 459 height 215
drag, startPoint x: 510, startPoint y: 197, endPoint x: 459, endPoint y: 229, distance: 60.5
click at [471, 195] on div "Country RUS" at bounding box center [508, 179] width 76 height 32
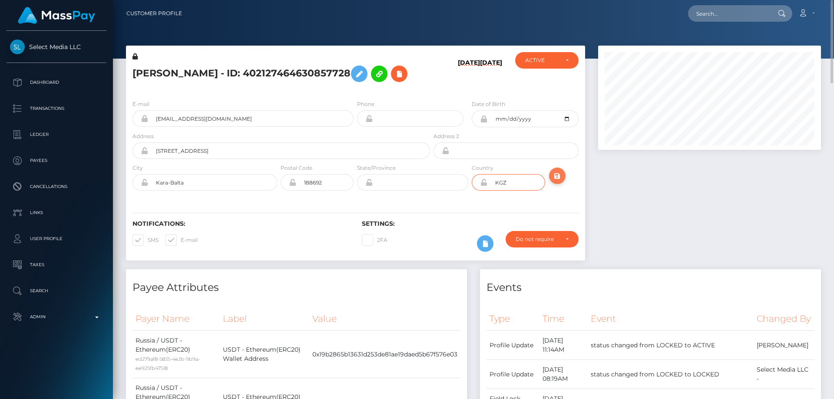
type input "KGZ"
click at [557, 181] on icon "submit" at bounding box center [557, 176] width 10 height 11
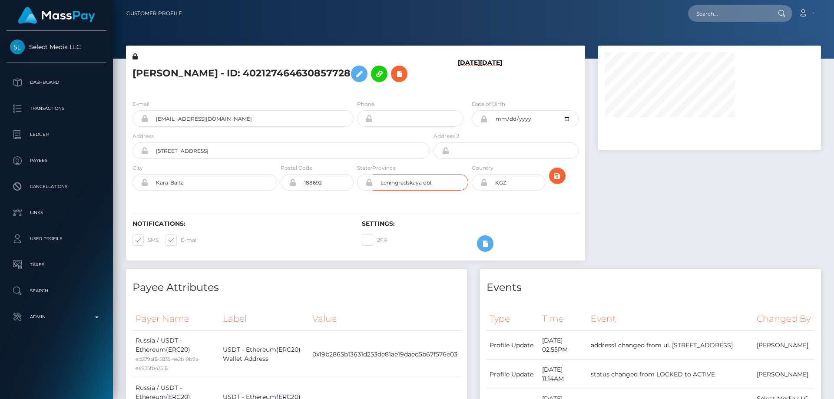
drag, startPoint x: 437, startPoint y: 198, endPoint x: 295, endPoint y: 214, distance: 143.3
click at [295, 214] on div "[PERSON_NAME] - ID: 402127464630857728 [DATE] [DATE]" at bounding box center [355, 153] width 459 height 215
drag, startPoint x: 154, startPoint y: 195, endPoint x: 145, endPoint y: 195, distance: 8.7
click at [146, 191] on div "Kara-Balta" at bounding box center [204, 182] width 145 height 16
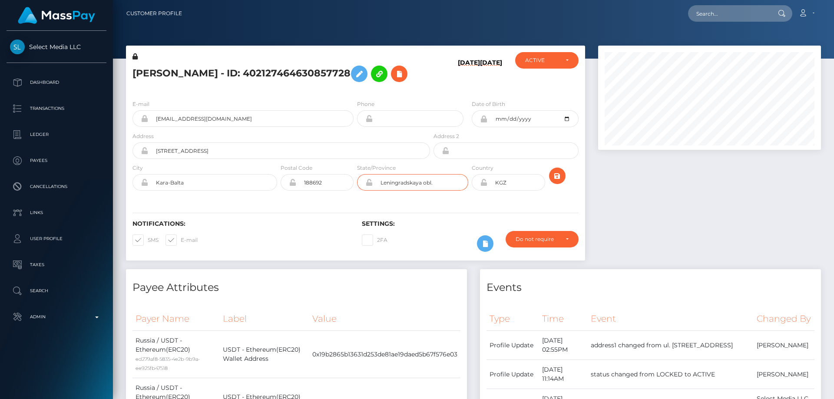
drag, startPoint x: 436, startPoint y: 198, endPoint x: 346, endPoint y: 201, distance: 89.9
click at [346, 195] on div "City Kara-Balta Postal Code 188692 State/Province KGZ" at bounding box center [355, 179] width 459 height 32
paste input "Kara-Balta"
type input "Kara-Balta"
click at [556, 181] on icon "submit" at bounding box center [557, 176] width 10 height 11
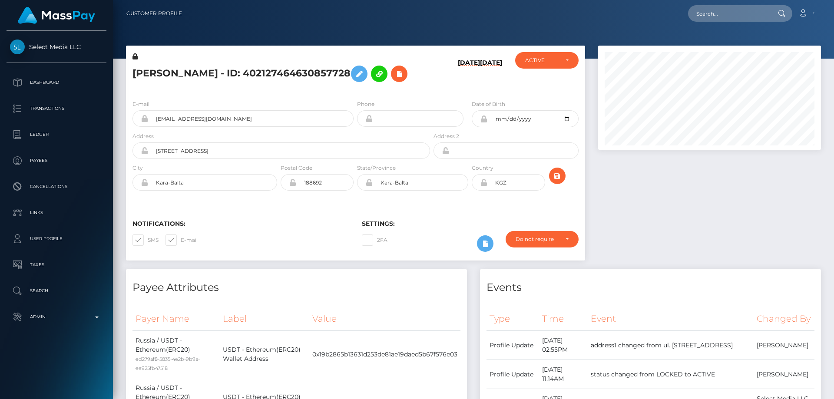
scroll to position [104, 223]
click at [485, 186] on icon at bounding box center [483, 182] width 7 height 7
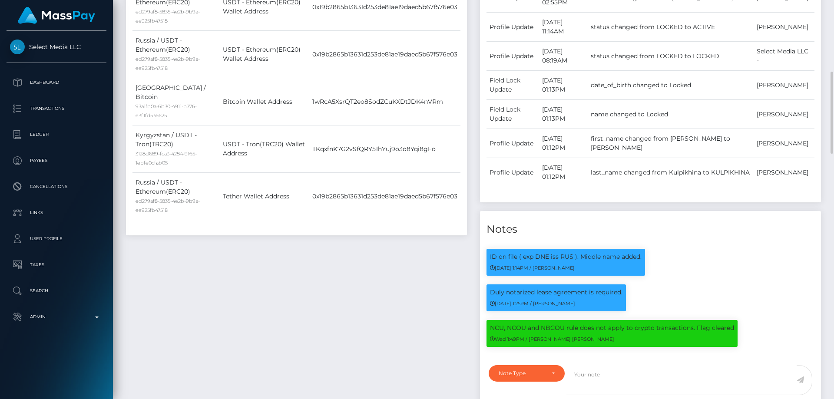
scroll to position [521, 0]
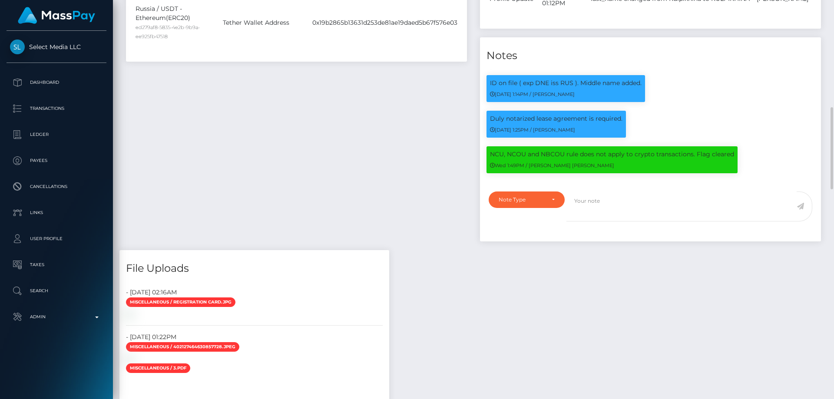
click at [542, 208] on div "Note Type" at bounding box center [526, 199] width 76 height 16
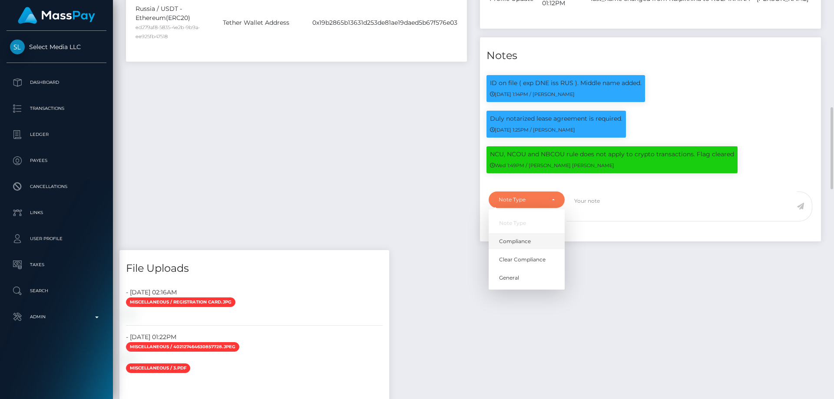
click at [531, 249] on link "Compliance" at bounding box center [526, 241] width 76 height 16
select select "COMPLIANCE"
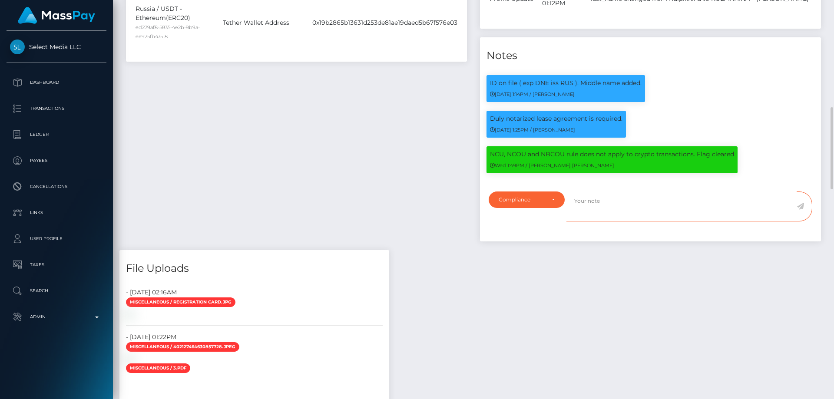
click at [593, 221] on textarea at bounding box center [681, 206] width 230 height 30
type textarea "Address changed as per the provided proof."
click at [799, 210] on icon at bounding box center [799, 206] width 7 height 7
drag, startPoint x: 543, startPoint y: 292, endPoint x: 535, endPoint y: 294, distance: 7.7
click at [542, 293] on div "Payee Attributes Payer Name Label Value Russia / USDT - Ethereum(ERC20) ed279af…" at bounding box center [473, 380] width 708 height 1265
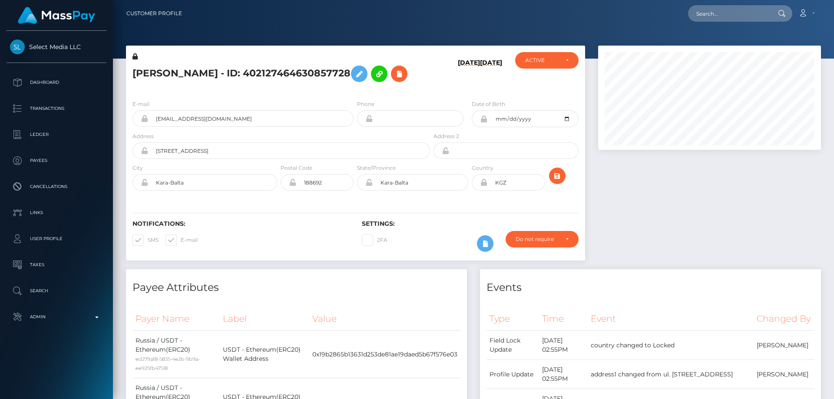
scroll to position [104, 223]
click at [389, 93] on div "[PERSON_NAME] - ID: 402127464630857728" at bounding box center [279, 72] width 306 height 41
click at [394, 79] on icon at bounding box center [399, 74] width 10 height 11
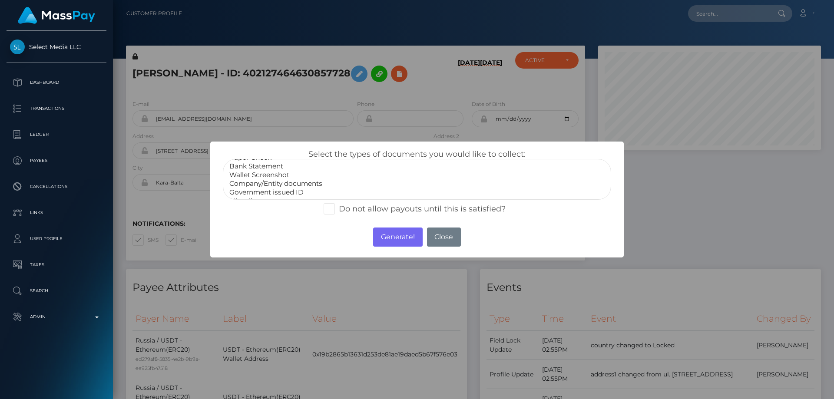
scroll to position [17, 0]
select select "Miscellaneous"
click at [259, 194] on option "Miscellaneous" at bounding box center [416, 192] width 377 height 9
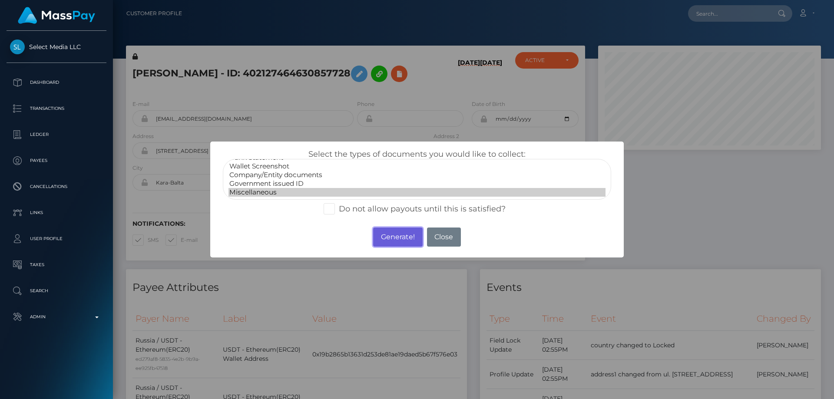
click at [400, 236] on button "Generate!" at bounding box center [397, 236] width 49 height 19
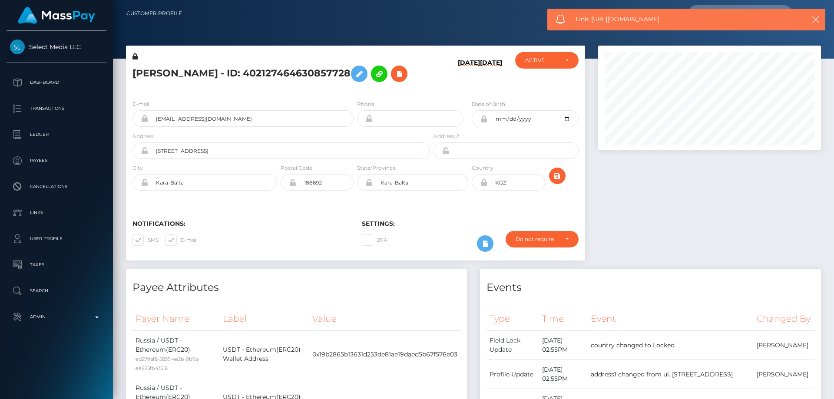
drag, startPoint x: 679, startPoint y: 13, endPoint x: 591, endPoint y: 24, distance: 87.9
click at [591, 24] on div "Link: [URL][DOMAIN_NAME]" at bounding box center [686, 20] width 278 height 22
copy span "[URL][DOMAIN_NAME]"
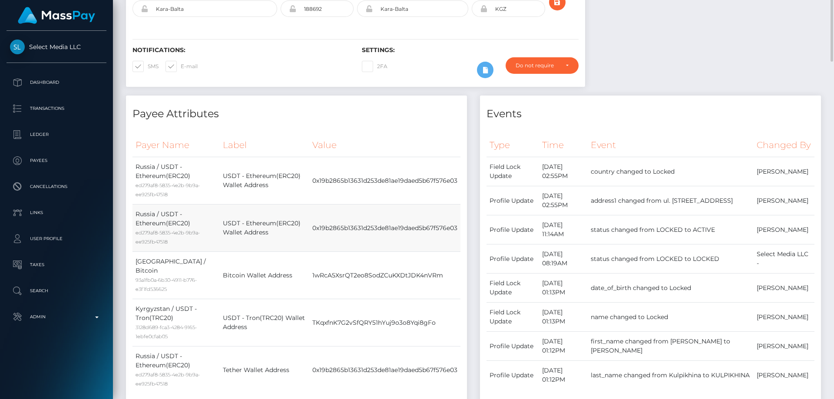
scroll to position [87, 0]
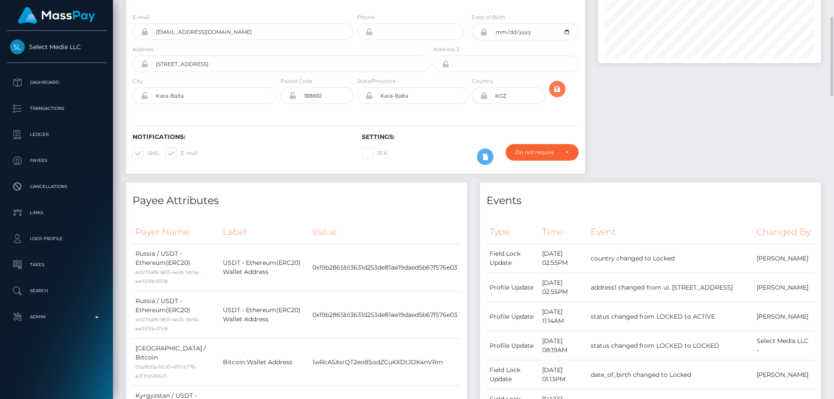
drag, startPoint x: 552, startPoint y: 101, endPoint x: 535, endPoint y: 108, distance: 17.7
click at [552, 95] on icon "submit" at bounding box center [557, 89] width 10 height 11
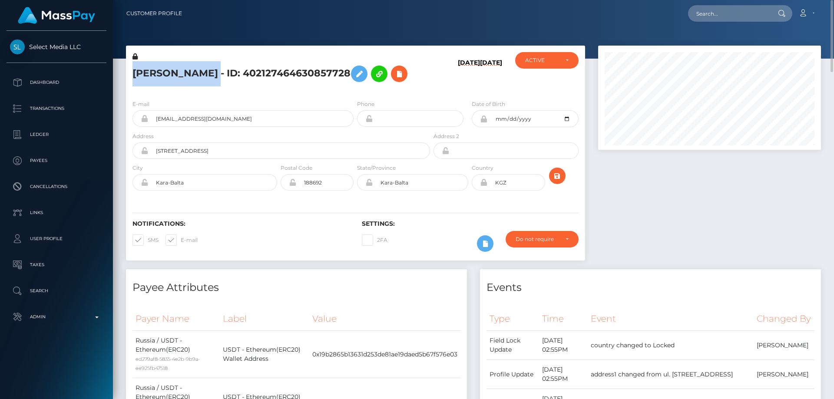
drag, startPoint x: 349, startPoint y: 69, endPoint x: 158, endPoint y: 64, distance: 190.6
click at [125, 71] on div "[PERSON_NAME] - ID: 402127464630857728 [DATE] [DATE] CLOSED ACTIVE E-mail KGZ" at bounding box center [355, 158] width 472 height 224
click at [162, 83] on h5 "[PERSON_NAME] - ID: 402127464630857728" at bounding box center [278, 73] width 293 height 25
click at [162, 84] on h5 "VIKTORIYA ALEKSANDROVNA KULPIKHINA - ID: 402127464630857728" at bounding box center [278, 73] width 293 height 25
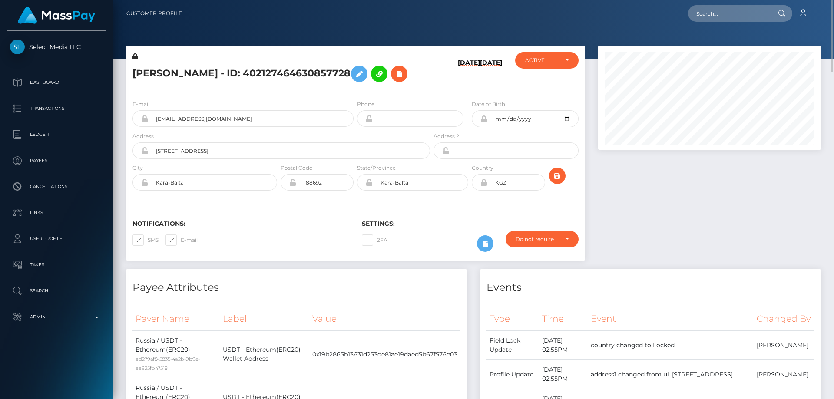
copy h5 "VIKTORIYA ALEKSANDROVNA KULPIKHINA - ID: 402127464630857728"
paste input "[EMAIL_ADDRESS][DOMAIN_NAME]"
type input "[EMAIL_ADDRESS][DOMAIN_NAME]"
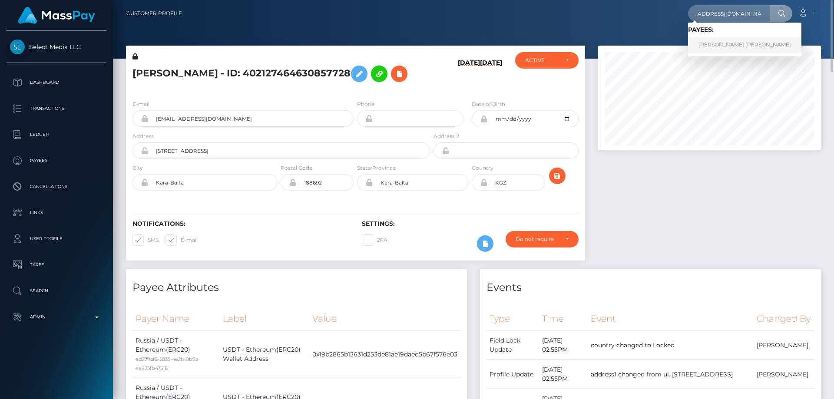
click at [722, 46] on link "[PERSON_NAME] [PERSON_NAME]" at bounding box center [744, 45] width 113 height 16
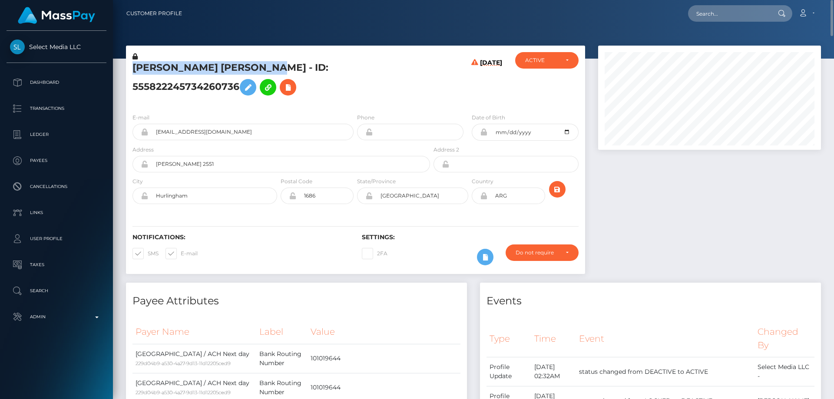
drag, startPoint x: 245, startPoint y: 75, endPoint x: 131, endPoint y: 73, distance: 114.6
click at [131, 73] on div "[PERSON_NAME] [PERSON_NAME] - ID: 555822245734260736" at bounding box center [279, 79] width 306 height 54
copy h5 "Florencia Abril Villalba"
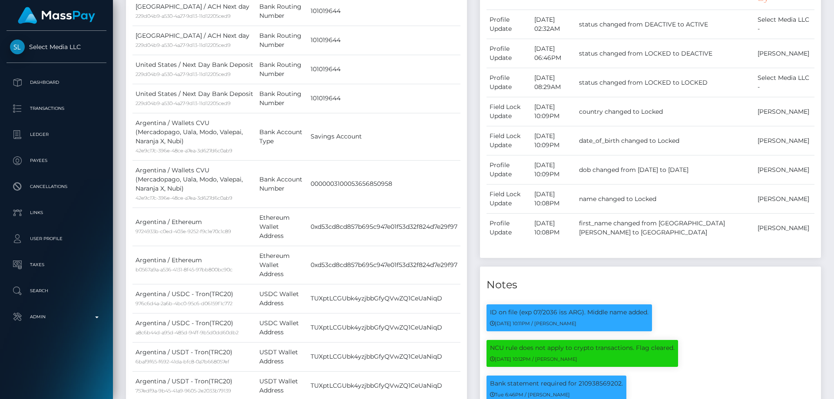
scroll to position [217, 0]
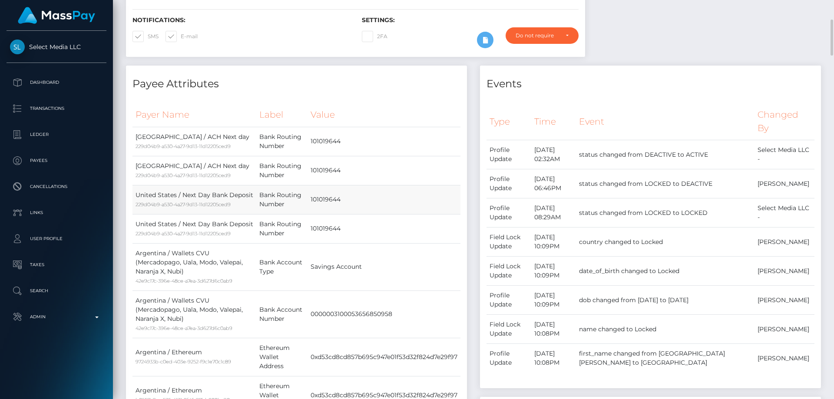
drag, startPoint x: 342, startPoint y: 212, endPoint x: 304, endPoint y: 221, distance: 38.9
click at [304, 214] on tr "United States / Next Day Bank Deposit 229d04b9-a530-4a27-9d13-11d12205ced9 Bank…" at bounding box center [296, 199] width 328 height 29
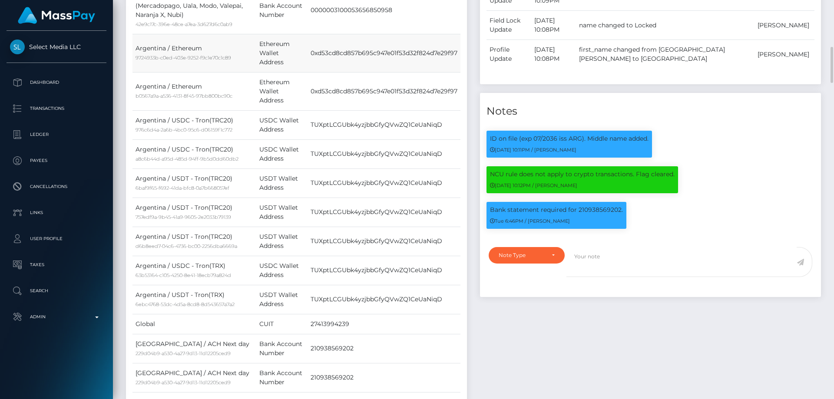
scroll to position [608, 0]
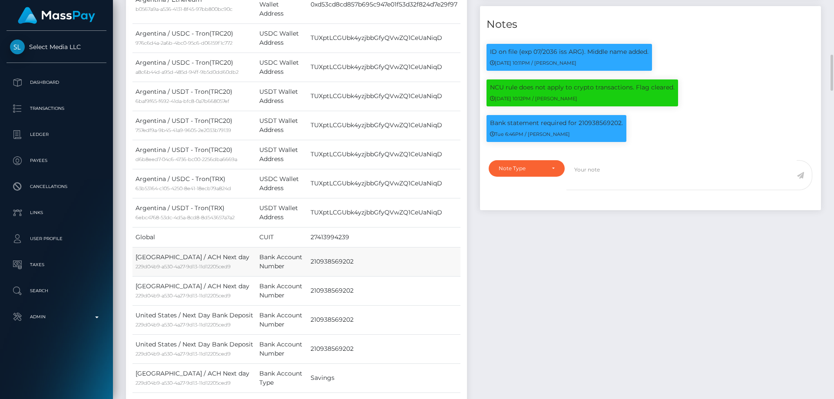
drag, startPoint x: 359, startPoint y: 271, endPoint x: 317, endPoint y: 273, distance: 41.7
click at [307, 276] on td "210938569202" at bounding box center [383, 261] width 153 height 29
copy td "210938569202"
click at [520, 177] on div "Note Type" at bounding box center [526, 168] width 76 height 16
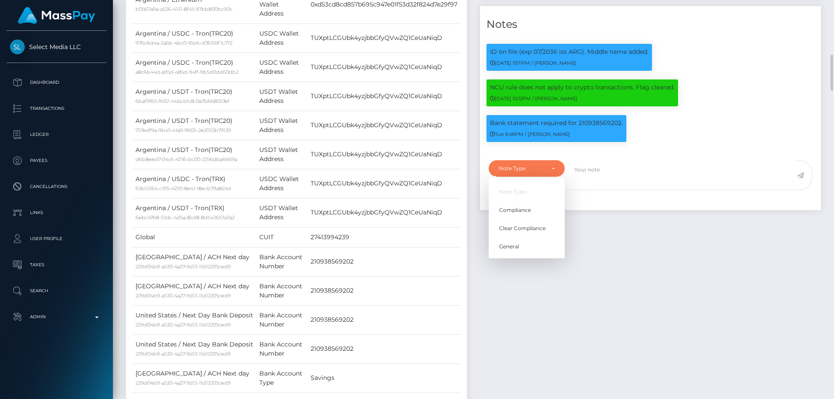
scroll to position [104, 223]
click at [536, 232] on span "Clear Compliance" at bounding box center [522, 228] width 46 height 8
select select "CLEAR_COMPLIANCE"
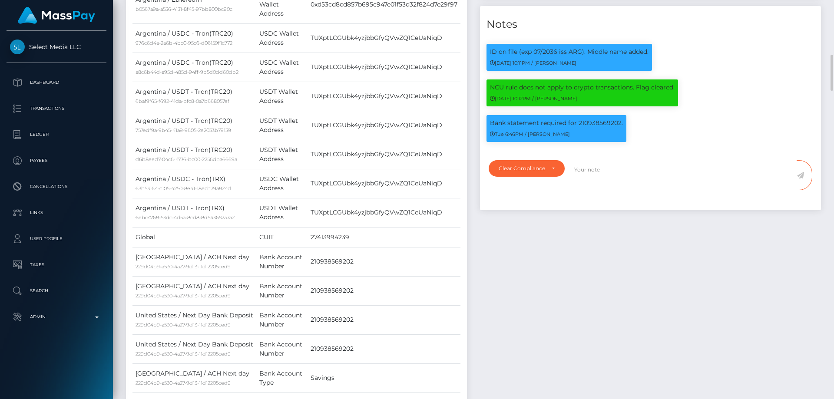
paste textarea "Bank statement for the account: 210938569202 provided."
type textarea "Bank statement for the account: 210938569202 provided."
click at [606, 250] on div "Events Type Time Event Changed By" at bounding box center [650, 118] width 354 height 887
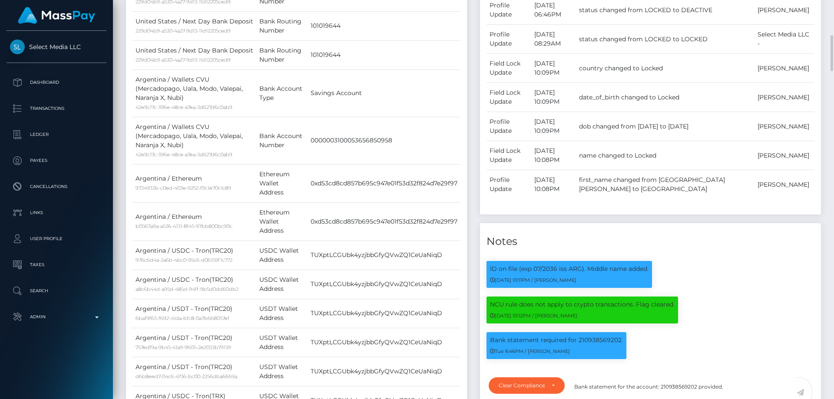
scroll to position [260, 0]
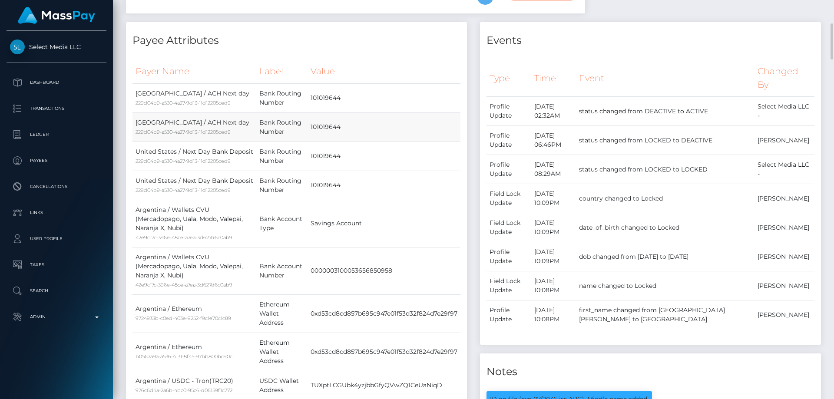
drag, startPoint x: 344, startPoint y: 145, endPoint x: 310, endPoint y: 141, distance: 33.7
click at [310, 141] on td "101019644" at bounding box center [383, 126] width 153 height 29
copy td "101019644"
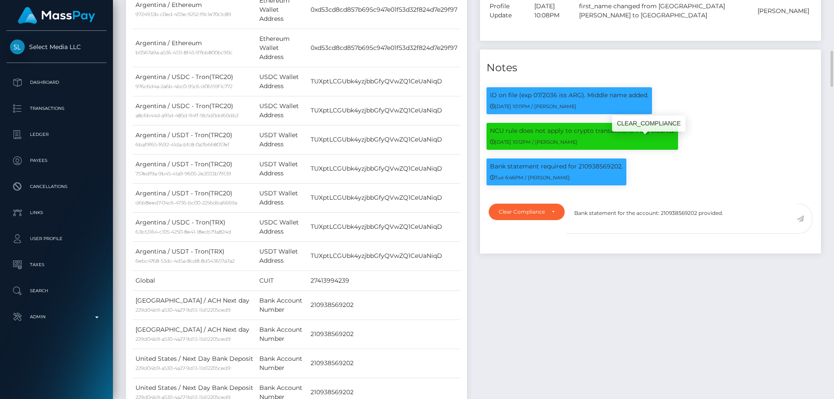
scroll to position [104, 223]
click at [800, 222] on icon at bounding box center [799, 218] width 7 height 7
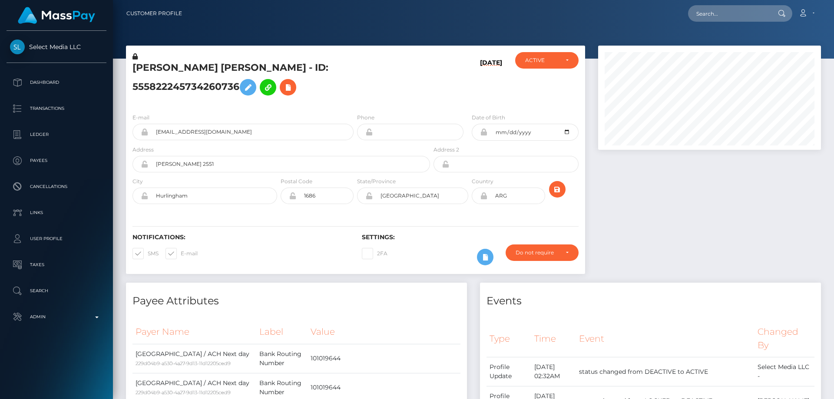
scroll to position [104, 223]
click at [195, 69] on h5 "Florencia Abril Villalba - ID: 555822245734260736" at bounding box center [278, 80] width 293 height 39
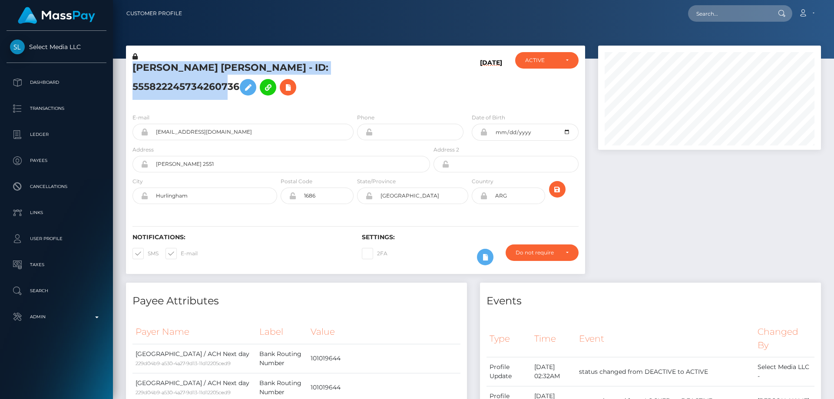
click at [195, 69] on h5 "Florencia Abril Villalba - ID: 555822245734260736" at bounding box center [278, 80] width 293 height 39
copy h5 "Florencia Abril Villalba - ID: 555822245734260736"
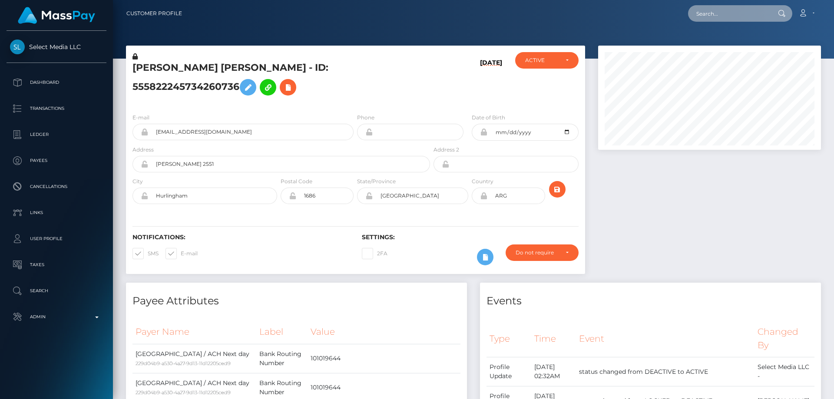
paste input "[EMAIL_ADDRESS][DOMAIN_NAME]"
type input "[EMAIL_ADDRESS][DOMAIN_NAME]"
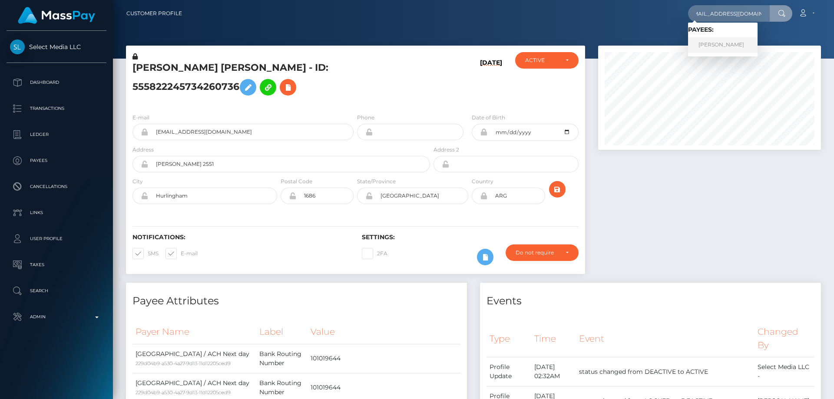
click at [709, 41] on link "[PERSON_NAME]" at bounding box center [722, 45] width 69 height 16
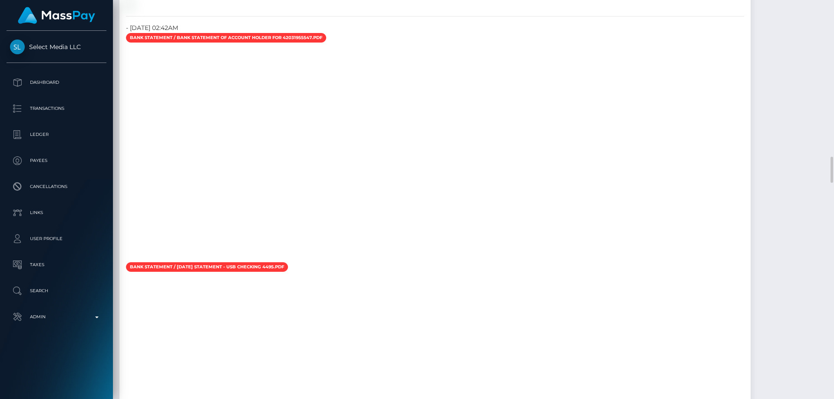
scroll to position [2475, 0]
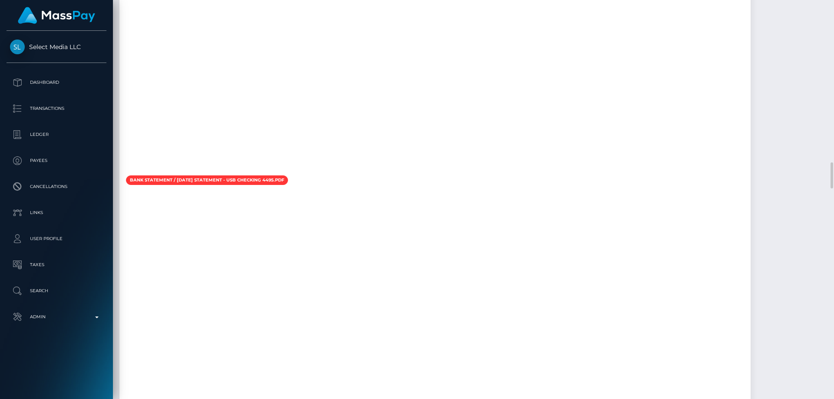
drag, startPoint x: 795, startPoint y: 249, endPoint x: 780, endPoint y: 248, distance: 15.7
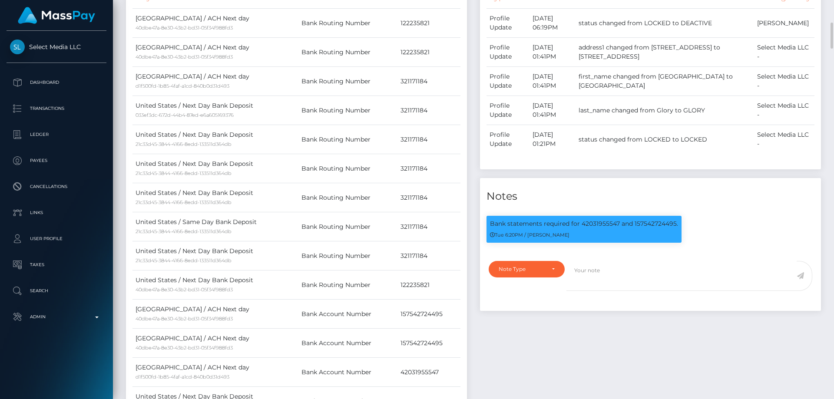
scroll to position [104, 223]
click at [517, 277] on div "Note Type" at bounding box center [526, 269] width 76 height 16
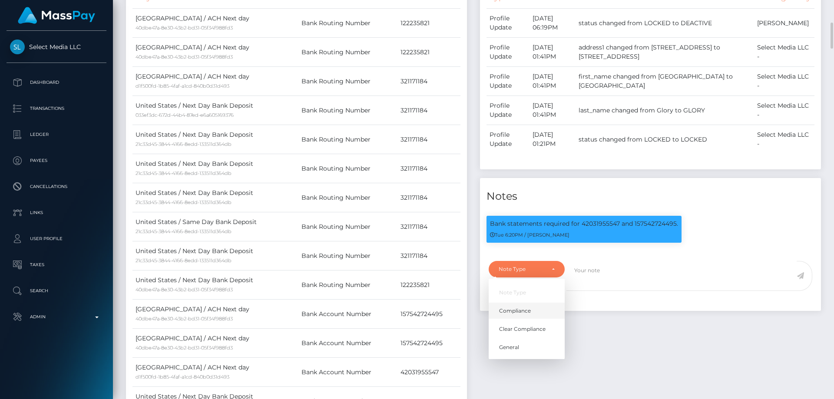
click at [524, 316] on link "Compliance" at bounding box center [526, 311] width 76 height 16
select select "COMPLIANCE"
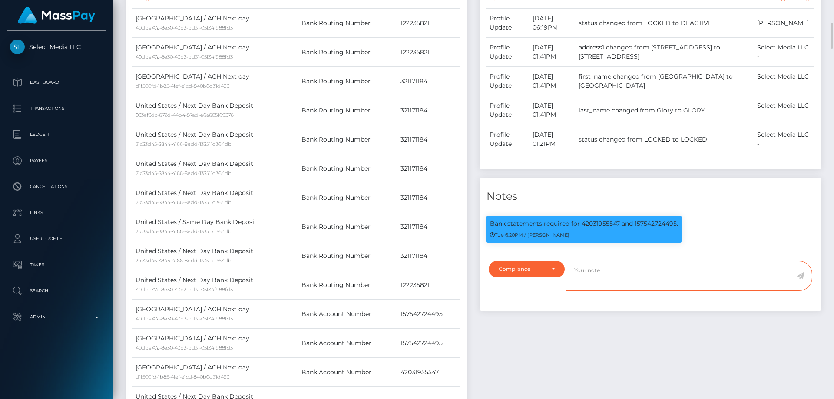
click at [635, 283] on textarea at bounding box center [681, 276] width 230 height 30
drag, startPoint x: 491, startPoint y: 236, endPoint x: 677, endPoint y: 238, distance: 185.8
click at [677, 228] on p "Bank statements required for 42031955547 and 157542724495." at bounding box center [584, 223] width 188 height 9
copy p "Bank statements required for 42031955547 and 157542724495."
click at [600, 291] on textarea at bounding box center [681, 276] width 230 height 30
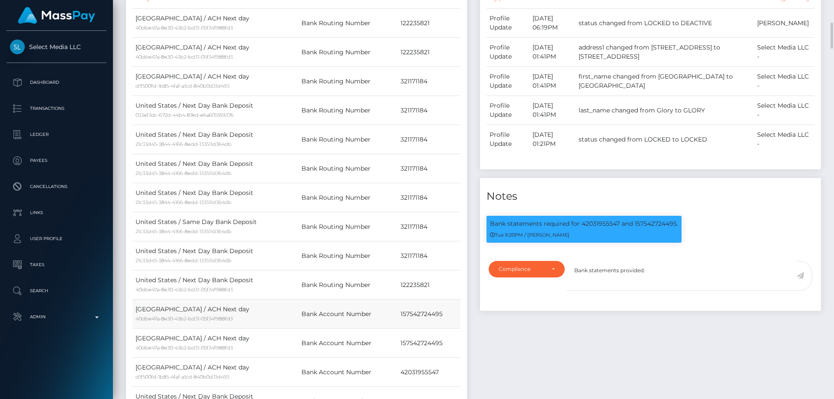
drag, startPoint x: 397, startPoint y: 312, endPoint x: 405, endPoint y: 312, distance: 7.8
click at [440, 312] on td "157542724495" at bounding box center [428, 314] width 63 height 29
click at [406, 313] on td "157542724495" at bounding box center [428, 314] width 63 height 29
click at [402, 313] on td "157542724495" at bounding box center [428, 314] width 63 height 29
drag, startPoint x: 401, startPoint y: 313, endPoint x: 454, endPoint y: 313, distance: 53.4
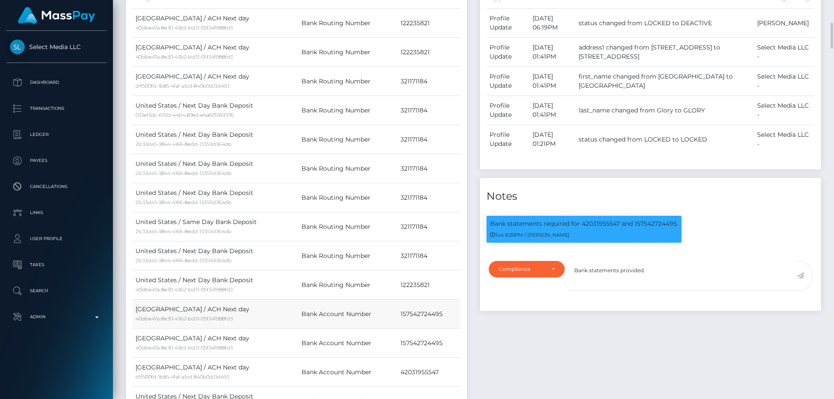
click at [454, 313] on td "157542724495" at bounding box center [428, 314] width 63 height 29
copy td "157542724495"
click at [659, 285] on textarea "Bank statements provided." at bounding box center [681, 276] width 230 height 30
paste textarea "157542724495"
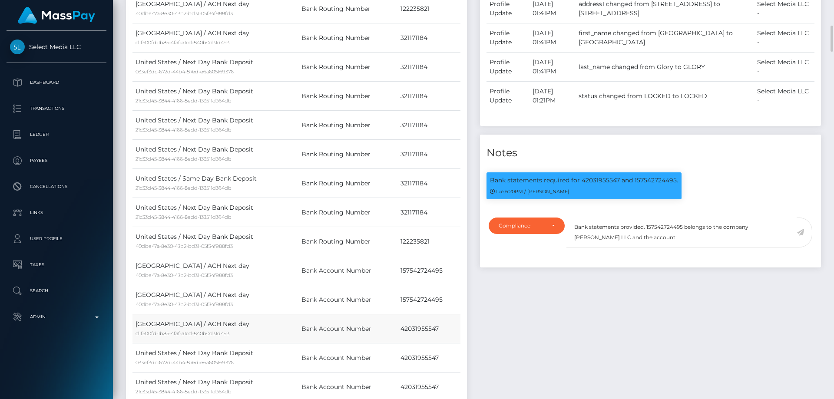
drag, startPoint x: 404, startPoint y: 328, endPoint x: 439, endPoint y: 328, distance: 35.2
click at [439, 328] on td "42031955547" at bounding box center [428, 328] width 63 height 29
copy td "42031955547"
click at [653, 247] on textarea "Bank statements provided. 157542724495 belongs to the company Nathan Ziino LLC …" at bounding box center [681, 233] width 230 height 30
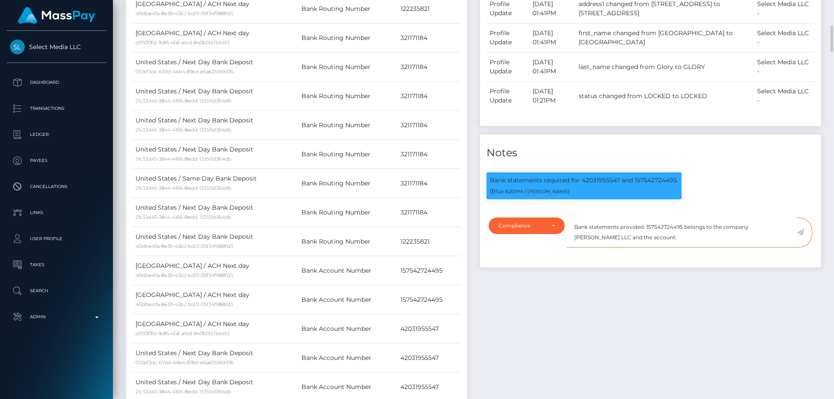
paste textarea "42031955547"
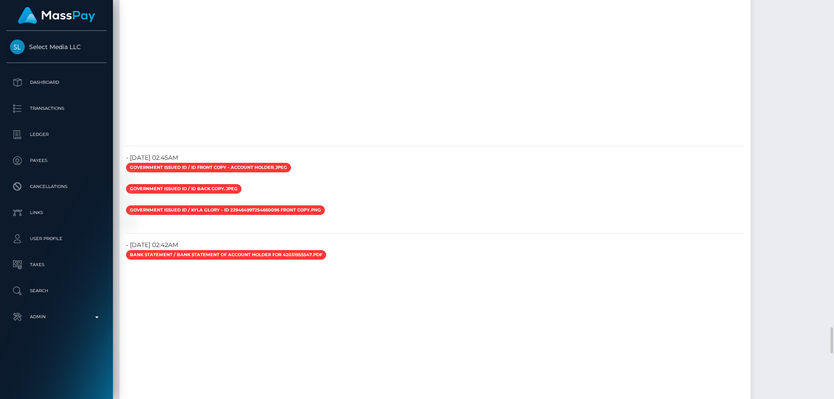
scroll to position [2518, 0]
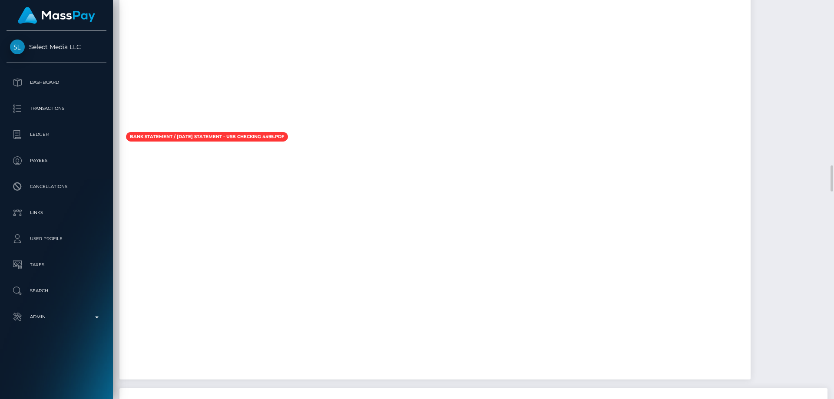
drag, startPoint x: 533, startPoint y: 362, endPoint x: 575, endPoint y: 325, distance: 56.3
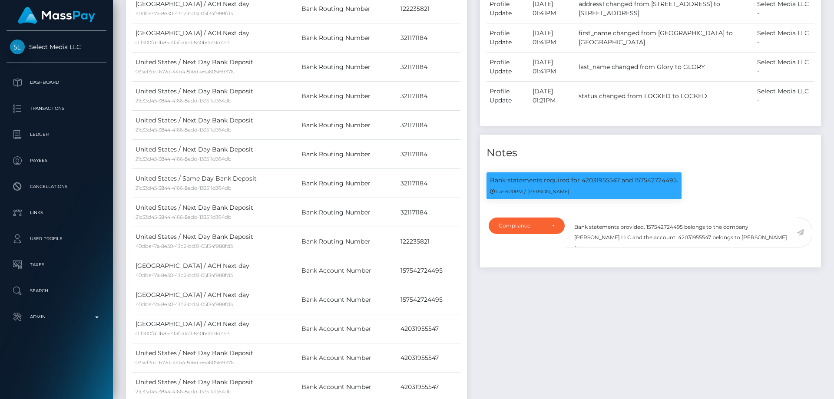
scroll to position [104, 223]
click at [756, 247] on textarea "Bank statements provided. 157542724495 belongs to the company Nathan Ziino LLC …" at bounding box center [681, 233] width 230 height 30
type textarea "Bank statements provided. 157542724495 belongs to the company Nathan Ziino LLC …"
click at [802, 236] on icon at bounding box center [799, 232] width 7 height 7
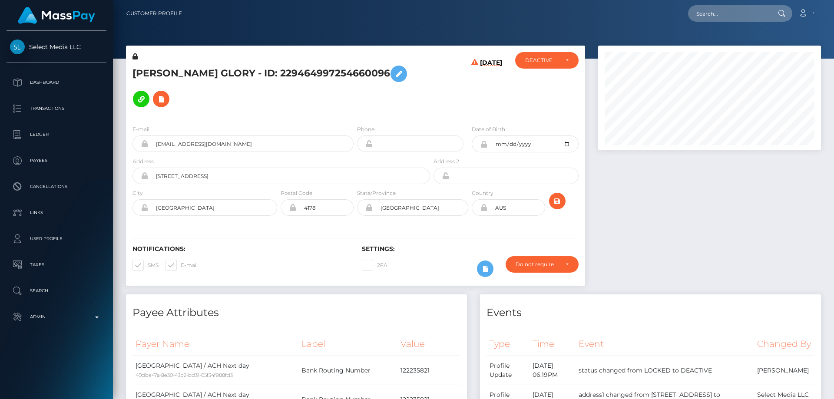
scroll to position [104, 223]
drag, startPoint x: 244, startPoint y: 73, endPoint x: 129, endPoint y: 75, distance: 115.9
click at [129, 75] on div "KYLA GWYNETH GLORY - ID: 229464997254660096" at bounding box center [279, 85] width 306 height 66
click at [159, 71] on h5 "KYLA GWYNETH GLORY - ID: 229464997254660096" at bounding box center [278, 86] width 293 height 50
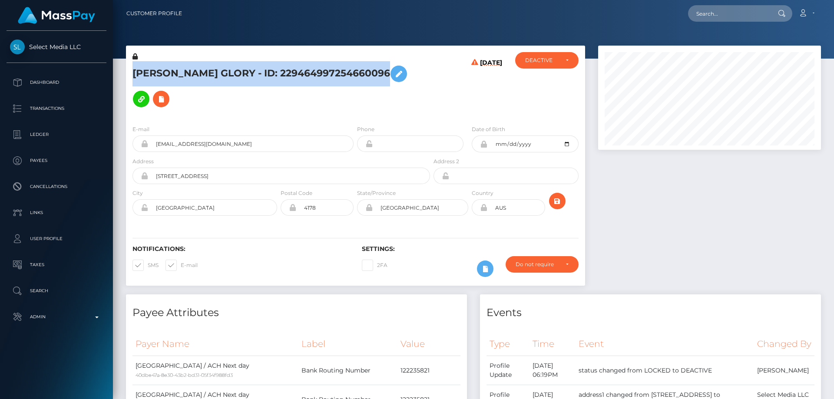
click at [159, 71] on h5 "KYLA GWYNETH GLORY - ID: 229464997254660096" at bounding box center [278, 86] width 293 height 50
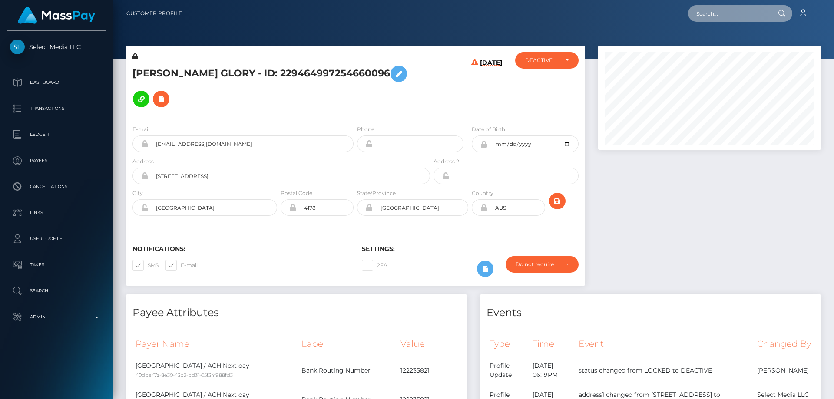
paste input "[EMAIL_ADDRESS][DOMAIN_NAME]"
type input "[EMAIL_ADDRESS][DOMAIN_NAME]"
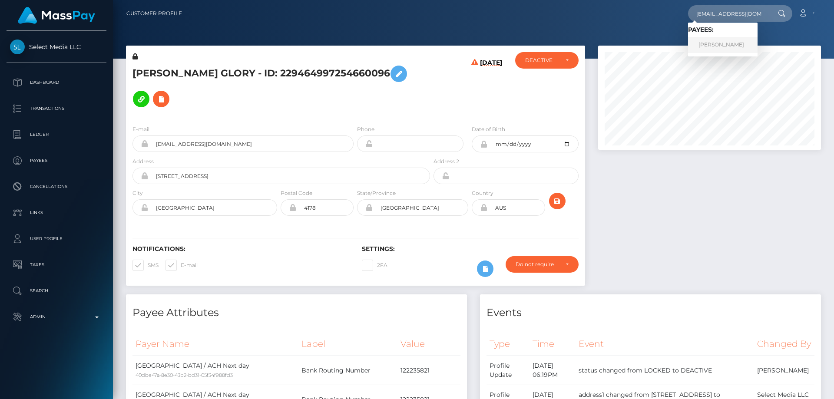
click at [723, 45] on link "Natalia Gvasaliia" at bounding box center [722, 45] width 69 height 16
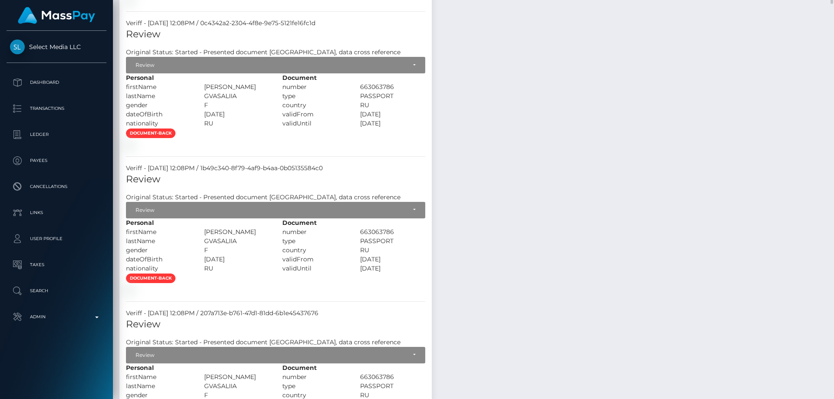
scroll to position [1346, 0]
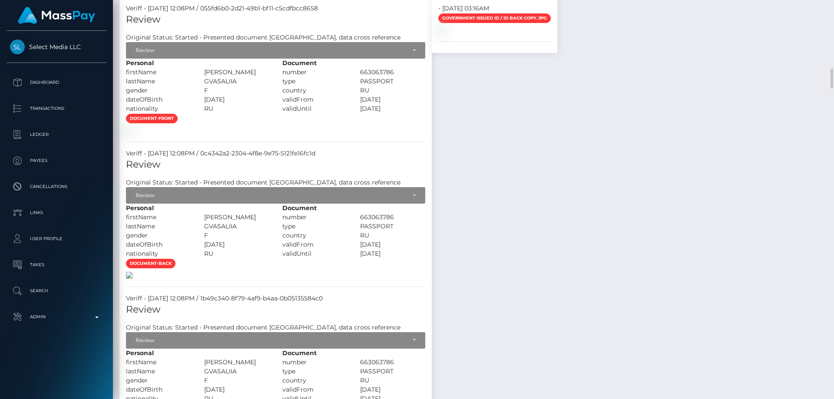
click at [133, 279] on img at bounding box center [129, 275] width 7 height 7
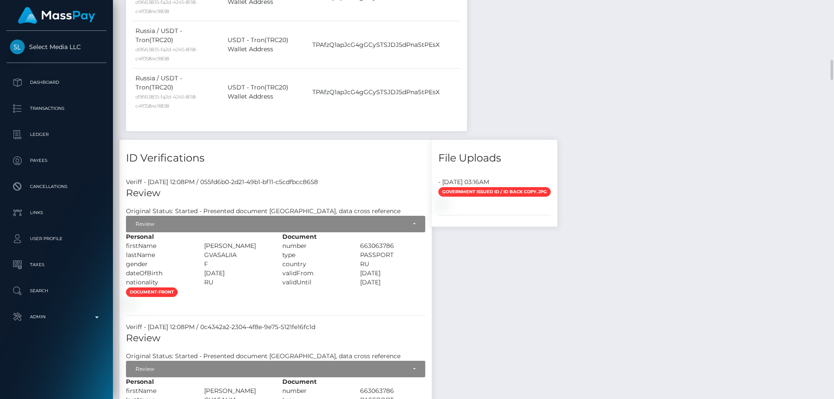
scroll to position [1042, 0]
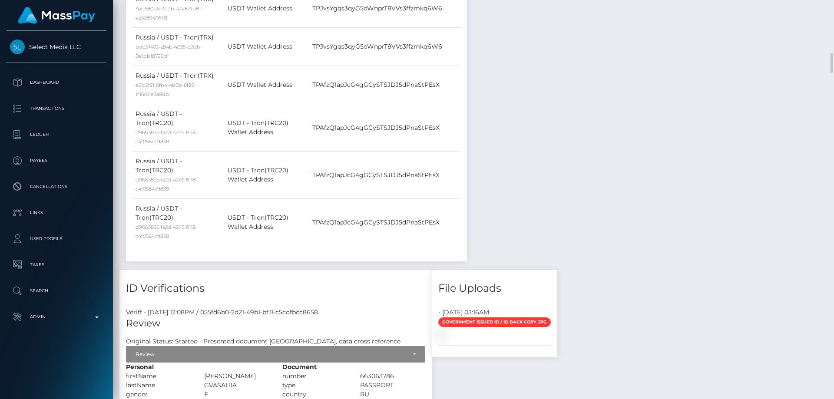
click at [253, 351] on div "Review" at bounding box center [270, 354] width 270 height 7
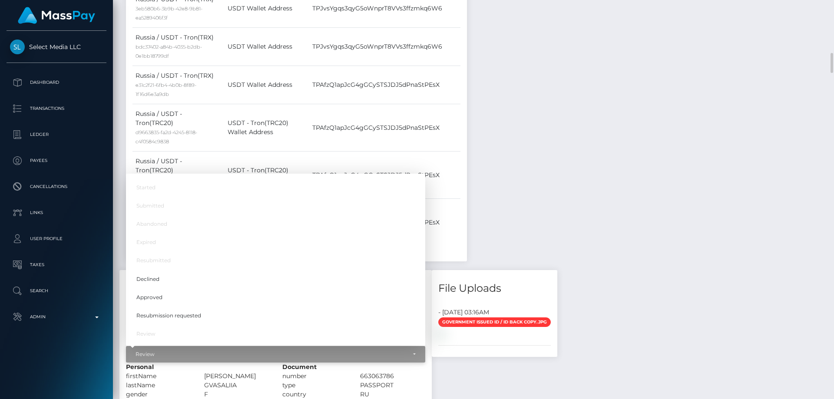
scroll to position [104, 223]
click at [171, 289] on link "Approved" at bounding box center [275, 297] width 299 height 16
select select "Approved"
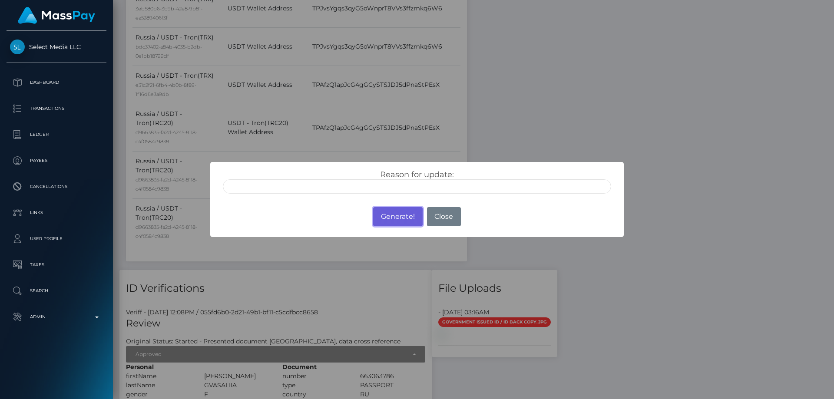
click at [407, 216] on button "Generate!" at bounding box center [397, 216] width 49 height 19
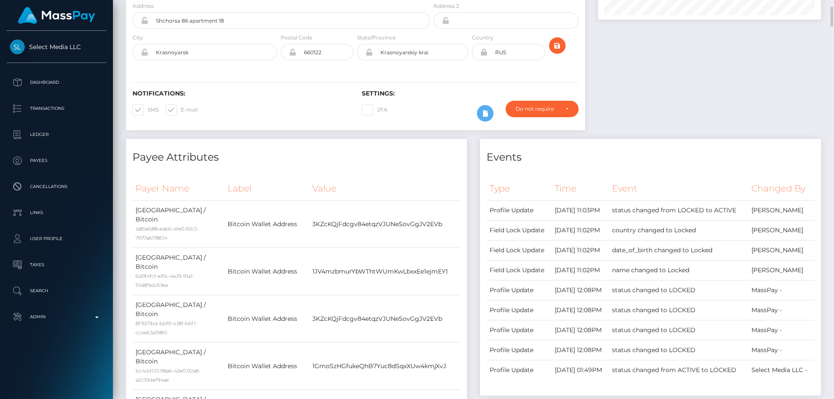
scroll to position [0, 0]
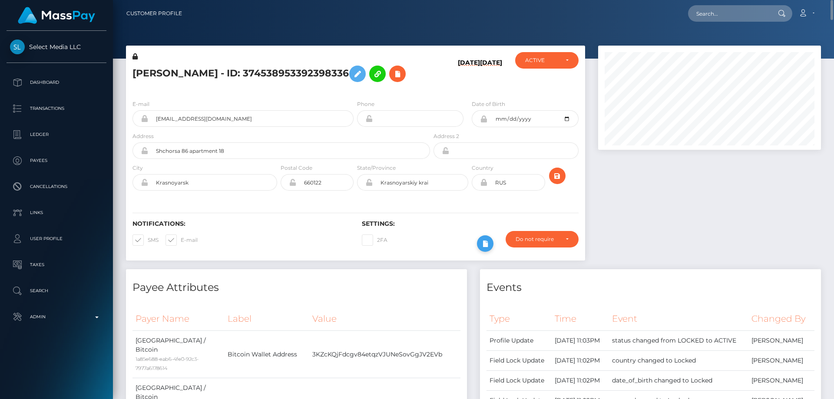
click at [479, 245] on button at bounding box center [485, 243] width 16 height 16
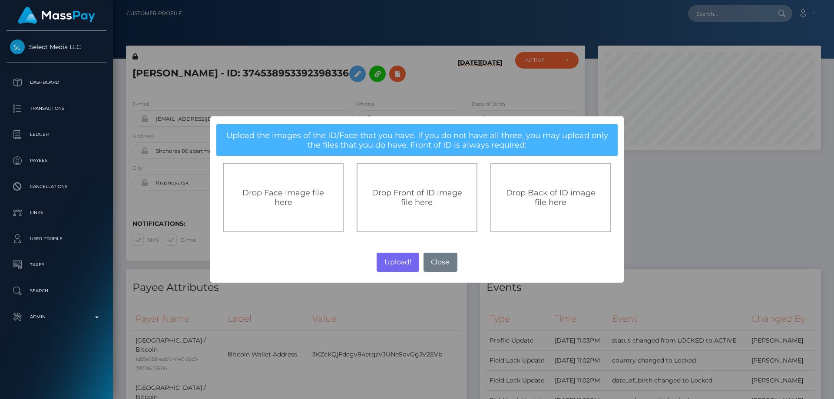
click at [393, 196] on span "Drop Front of ID image file here" at bounding box center [417, 197] width 90 height 19
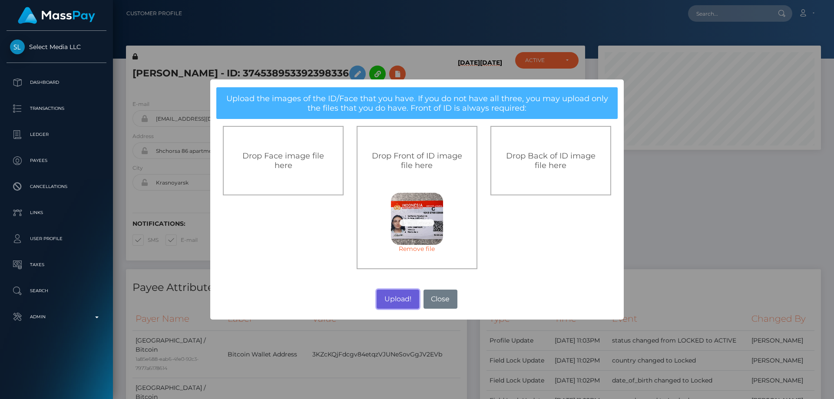
click at [402, 293] on button "Upload!" at bounding box center [397, 299] width 42 height 19
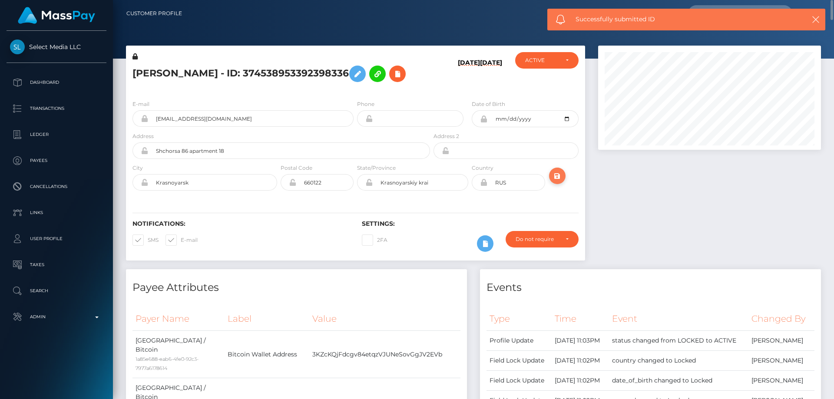
click at [553, 171] on icon "submit" at bounding box center [557, 176] width 10 height 11
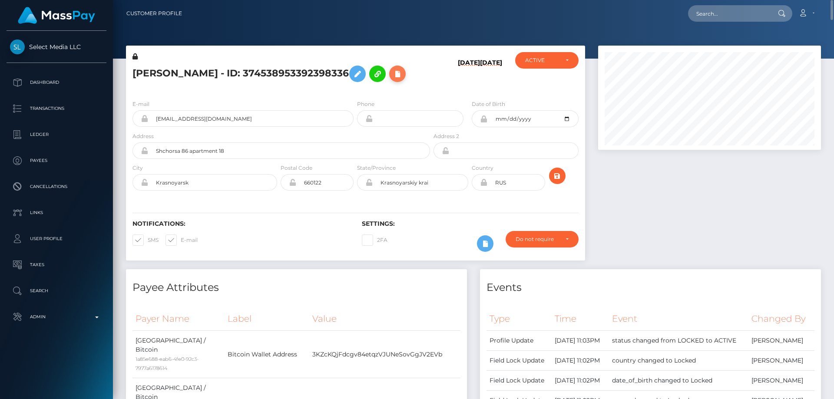
click at [392, 73] on icon at bounding box center [397, 74] width 10 height 11
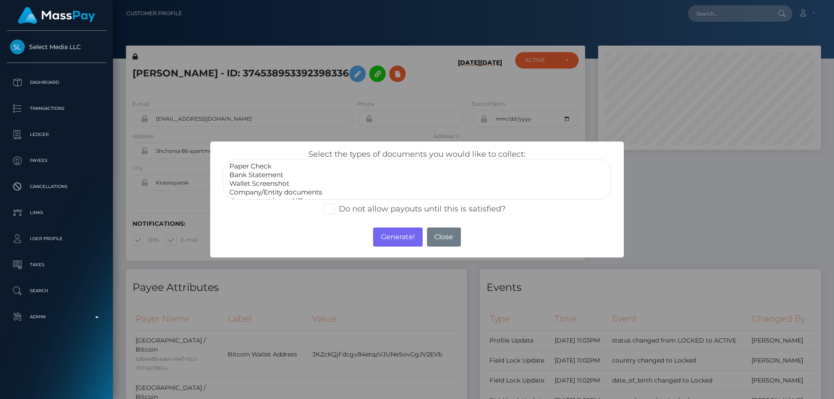
scroll to position [17, 0]
select select "Government issued ID"
click at [277, 183] on option "Government issued ID" at bounding box center [416, 183] width 377 height 9
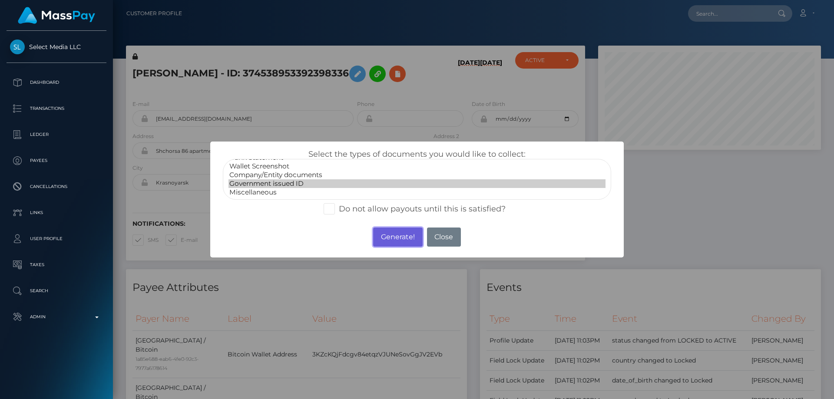
click at [394, 237] on button "Generate!" at bounding box center [397, 236] width 49 height 19
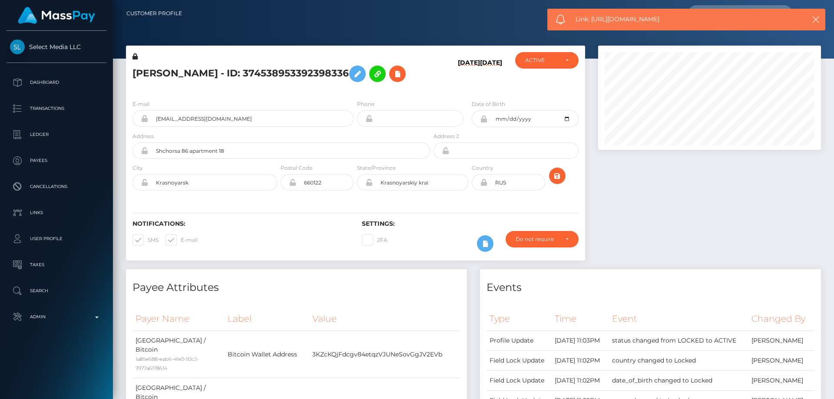
drag, startPoint x: 674, startPoint y: 18, endPoint x: 591, endPoint y: 24, distance: 83.1
click at [591, 24] on span "Link: [URL][DOMAIN_NAME]" at bounding box center [682, 19] width 214 height 9
copy span "[URL][DOMAIN_NAME]"
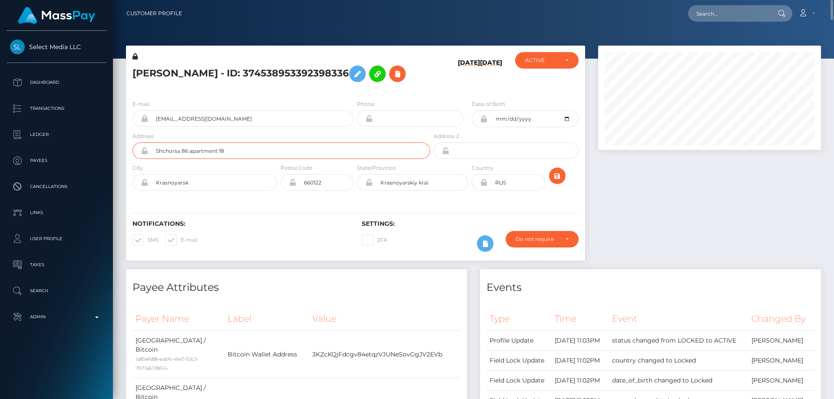
drag, startPoint x: 242, startPoint y: 152, endPoint x: 115, endPoint y: 181, distance: 130.4
type input "Andacasa Loft, [PERSON_NAME] Tunjung 7"
drag, startPoint x: 178, startPoint y: 183, endPoint x: 106, endPoint y: 216, distance: 79.0
click at [106, 204] on div "Select Media LLC Dashboard Transactions Ledger Payees Cancellations" at bounding box center [417, 199] width 834 height 399
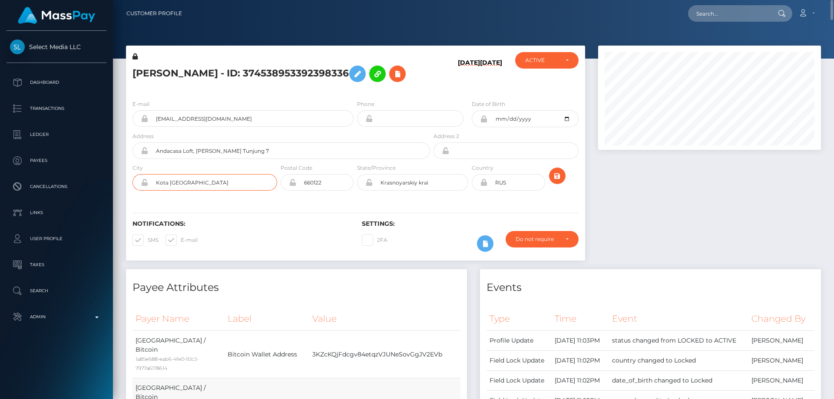
type input "Kota [GEOGRAPHIC_DATA]"
drag, startPoint x: 203, startPoint y: 186, endPoint x: 155, endPoint y: 188, distance: 47.4
click at [155, 188] on input "Kota [GEOGRAPHIC_DATA]" at bounding box center [212, 182] width 129 height 16
drag, startPoint x: 220, startPoint y: 181, endPoint x: 148, endPoint y: 182, distance: 71.6
click at [148, 182] on input "Kota [GEOGRAPHIC_DATA]" at bounding box center [212, 182] width 129 height 16
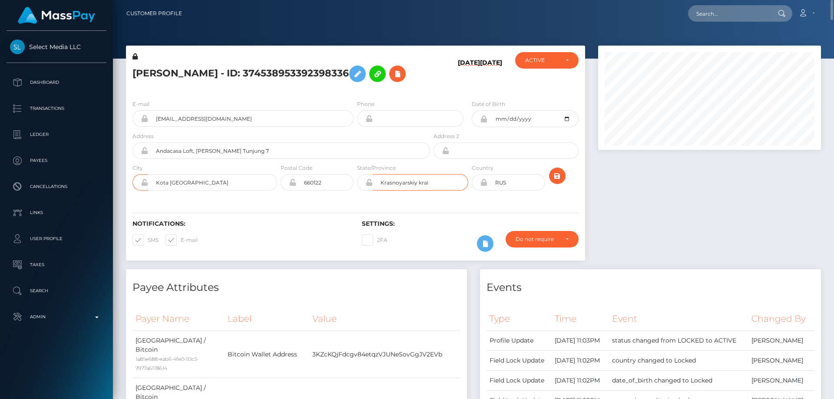
drag, startPoint x: 437, startPoint y: 184, endPoint x: 372, endPoint y: 189, distance: 65.3
click at [372, 189] on div "Krasnoyarskiy krai" at bounding box center [412, 182] width 111 height 16
paste input "ota Denpasar"
type input "Kota [GEOGRAPHIC_DATA]"
click at [485, 183] on icon at bounding box center [483, 182] width 7 height 7
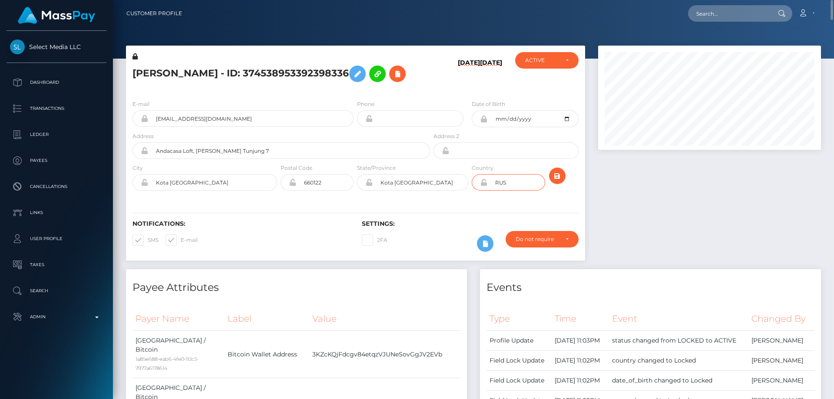
drag, startPoint x: 511, startPoint y: 182, endPoint x: 434, endPoint y: 200, distance: 79.2
click at [434, 200] on div "Natalia Gvasaliia - ID: 374538953392398336 08/30/25 11/18/22 ACTIVE CLOSED" at bounding box center [355, 153] width 459 height 215
type input "IDN"
click at [555, 172] on icon "submit" at bounding box center [557, 176] width 10 height 11
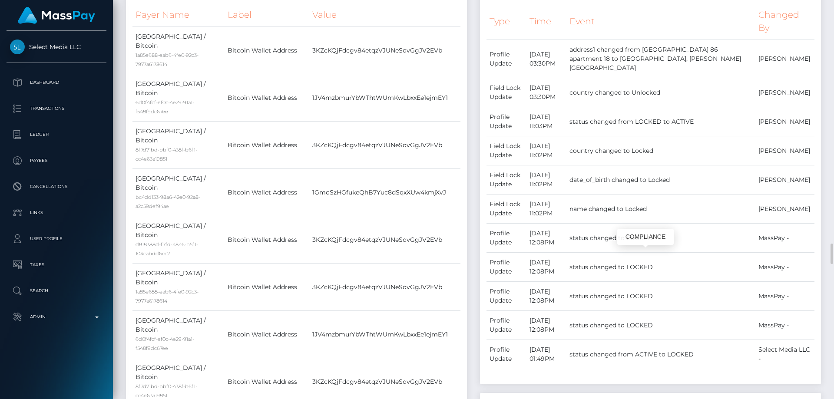
scroll to position [651, 0]
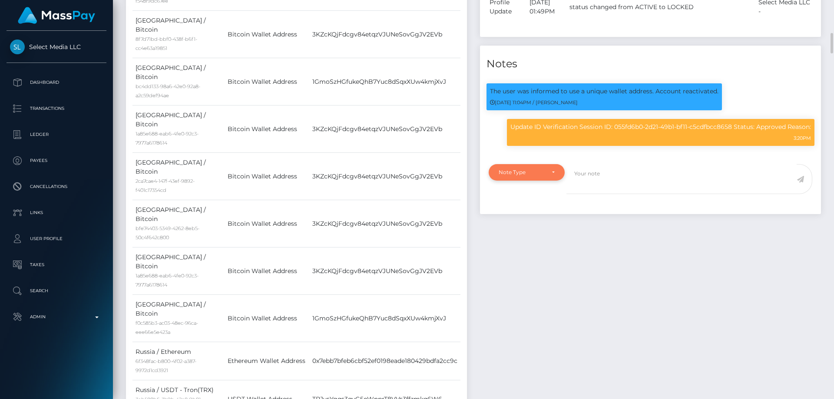
click at [545, 169] on div "Note Type" at bounding box center [526, 172] width 56 height 7
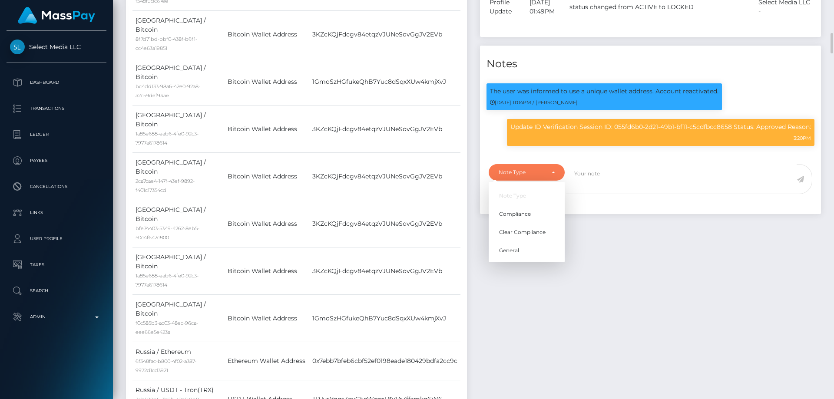
scroll to position [104, 223]
click at [521, 210] on span "Compliance" at bounding box center [515, 214] width 32 height 8
select select "COMPLIANCE"
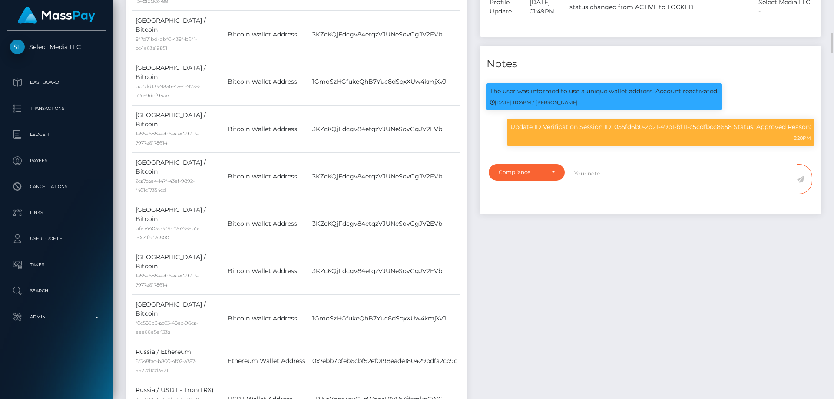
click at [583, 176] on textarea at bounding box center [681, 179] width 230 height 30
click at [603, 167] on textarea "Address uodated as" at bounding box center [681, 179] width 230 height 30
click at [651, 165] on textarea "Address updated as" at bounding box center [681, 179] width 230 height 30
drag, startPoint x: 679, startPoint y: 167, endPoint x: 696, endPoint y: 169, distance: 17.0
click at [696, 169] on textarea "Address updated as per the Indonesian ID Card." at bounding box center [681, 179] width 230 height 30
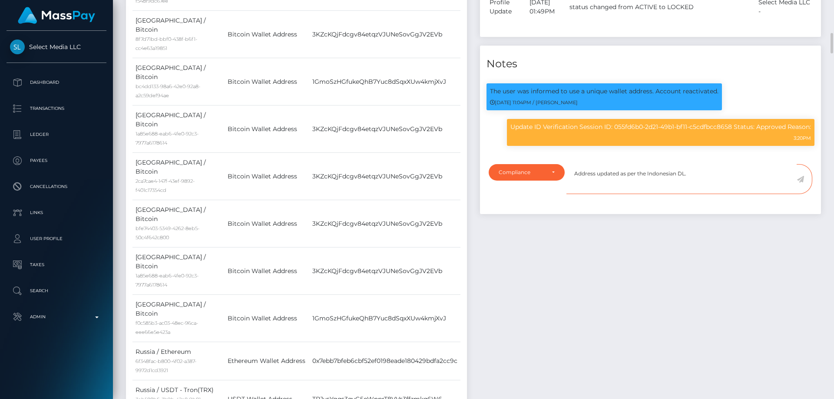
type textarea "Address updated as per the Indonesian DL."
click at [802, 176] on icon at bounding box center [799, 179] width 7 height 7
click at [735, 237] on div "Events Type Time Event Changed By" at bounding box center [650, 139] width 354 height 1043
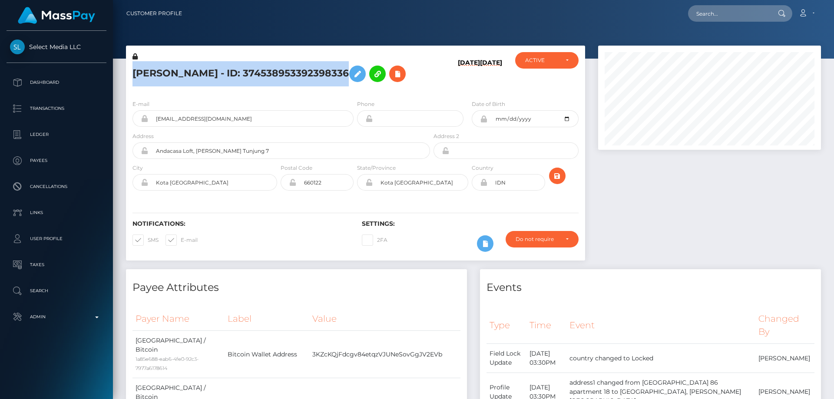
scroll to position [104, 223]
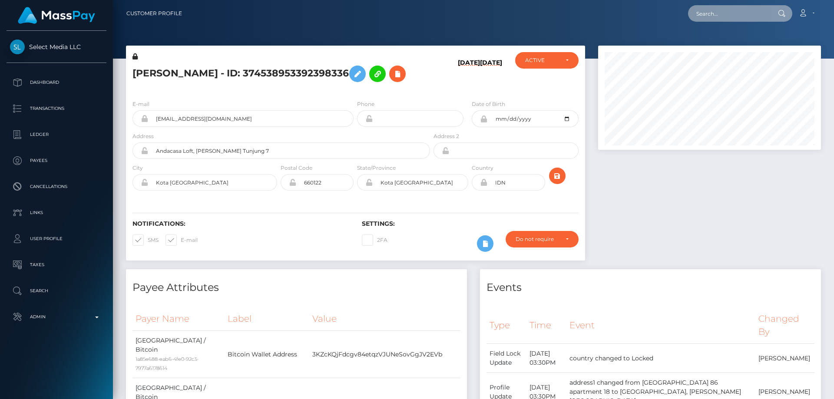
paste input "[EMAIL_ADDRESS][DOMAIN_NAME]"
type input "[EMAIL_ADDRESS][DOMAIN_NAME]"
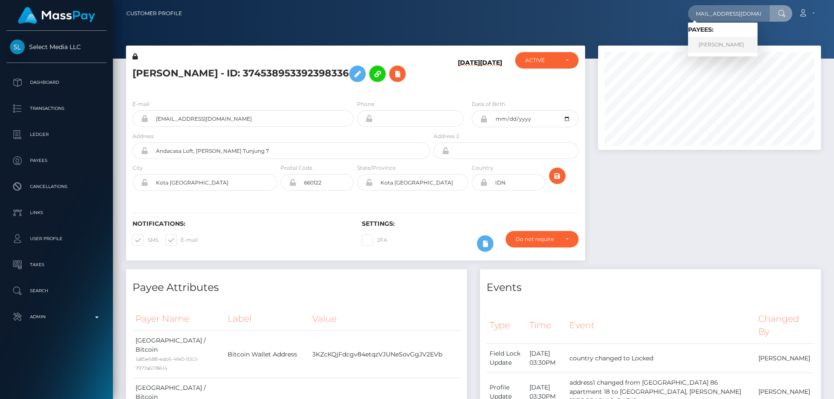
click at [725, 47] on link "[PERSON_NAME]" at bounding box center [722, 45] width 69 height 16
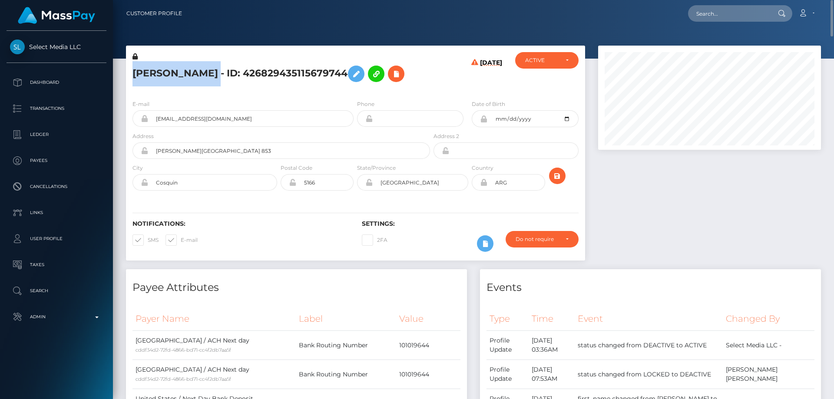
drag, startPoint x: 271, startPoint y: 71, endPoint x: 132, endPoint y: 67, distance: 138.6
click at [132, 67] on h5 "[PERSON_NAME] - ID: 426829435115679744" at bounding box center [278, 73] width 293 height 25
copy h5 "[PERSON_NAME]"
click at [285, 86] on h5 "[PERSON_NAME] - ID: 426829435115679744" at bounding box center [278, 73] width 293 height 25
drag, startPoint x: 271, startPoint y: 74, endPoint x: 131, endPoint y: 71, distance: 140.3
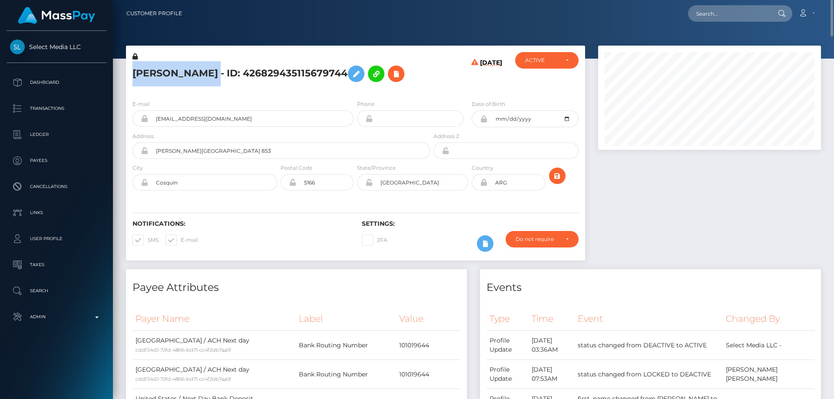
click at [131, 71] on div "[PERSON_NAME] - ID: 426829435115679744" at bounding box center [279, 72] width 306 height 41
copy h5 "[PERSON_NAME]"
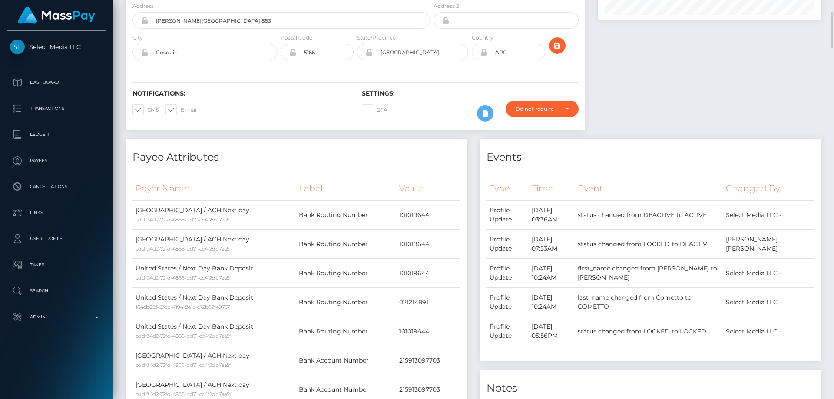
scroll to position [260, 0]
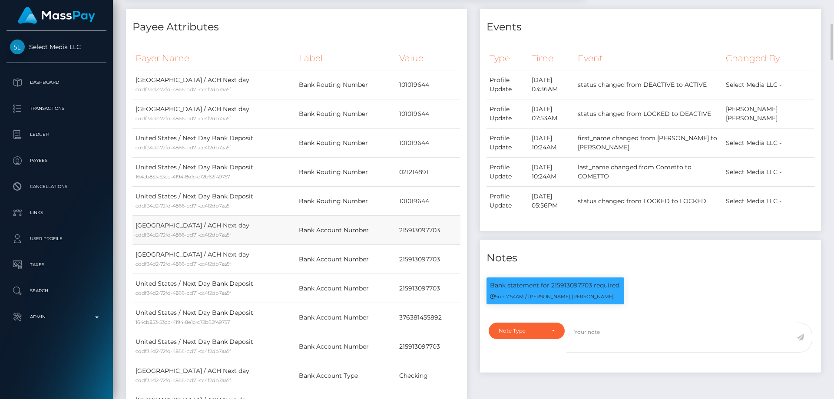
drag, startPoint x: 389, startPoint y: 260, endPoint x: 451, endPoint y: 257, distance: 61.7
click at [451, 245] on tr "[GEOGRAPHIC_DATA] / ACH Next day cddf34d2-72fd-4866-bd71-cc4f2db7aa5f Bank Acco…" at bounding box center [296, 230] width 328 height 29
copy tr "215913097703"
click at [410, 245] on td "215913097703" at bounding box center [428, 230] width 64 height 29
drag, startPoint x: 398, startPoint y: 254, endPoint x: 441, endPoint y: 253, distance: 43.4
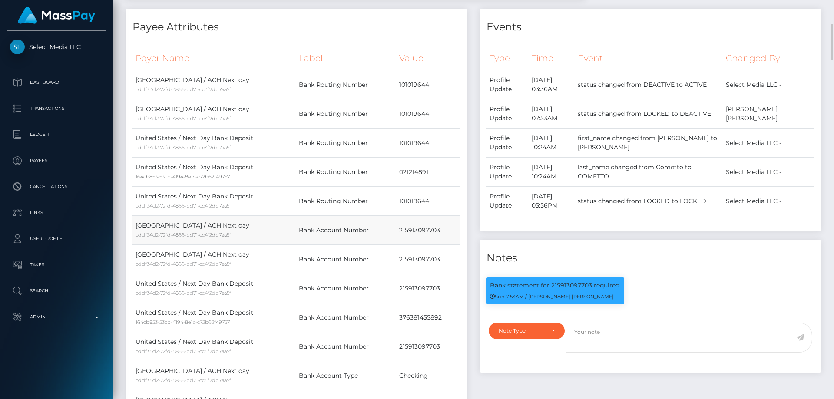
click at [441, 245] on td "215913097703" at bounding box center [428, 230] width 64 height 29
copy td "215913097703"
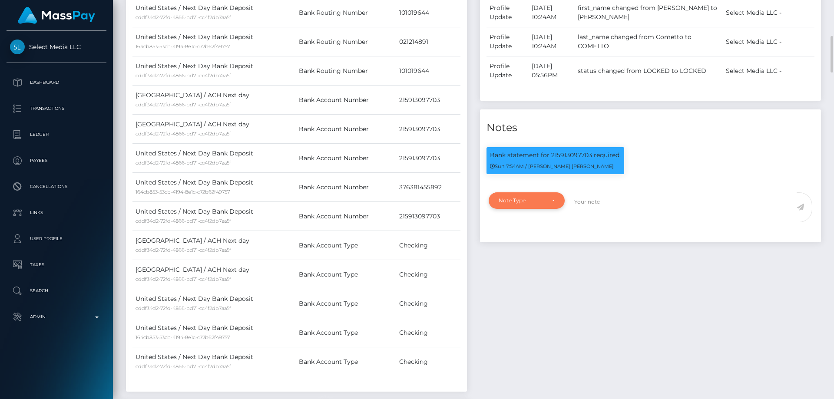
click at [531, 204] on div "Note Type" at bounding box center [521, 200] width 46 height 7
click at [532, 264] on span "Clear Compliance" at bounding box center [522, 261] width 46 height 8
select select "CLEAR_COMPLIANCE"
paste textarea "Proof of the account: 215913097703 ownership provided."
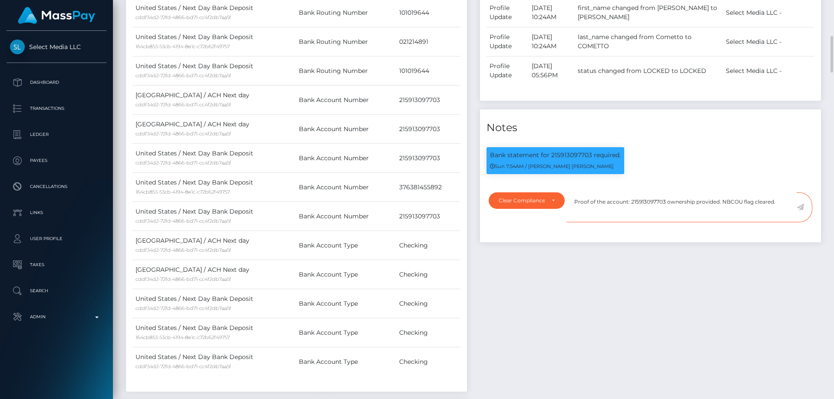
type textarea "Proof of the account: 215913097703 ownership provided. NBCOU flag cleared."
click at [801, 211] on icon at bounding box center [799, 207] width 7 height 7
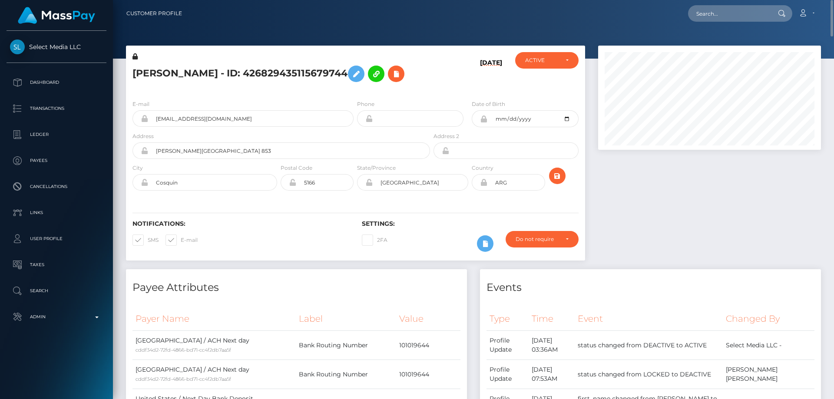
click at [200, 75] on h5 "[PERSON_NAME] - ID: 426829435115679744" at bounding box center [278, 73] width 293 height 25
copy h5 "[PERSON_NAME] - ID: 426829435115679744"
paste input "263040832481796096"
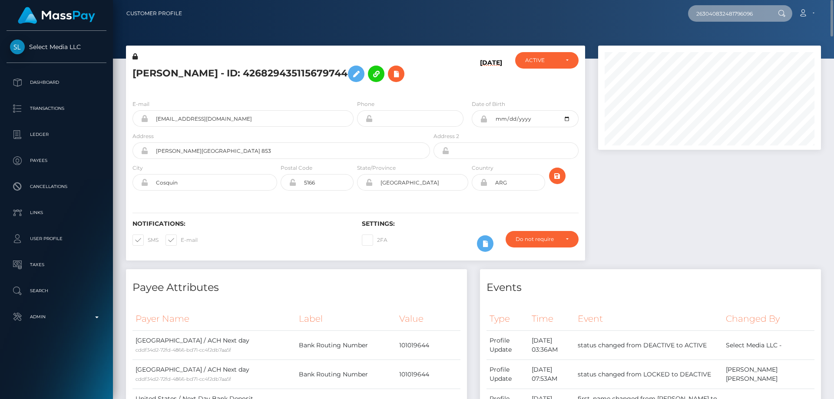
type input "263040832481796096"
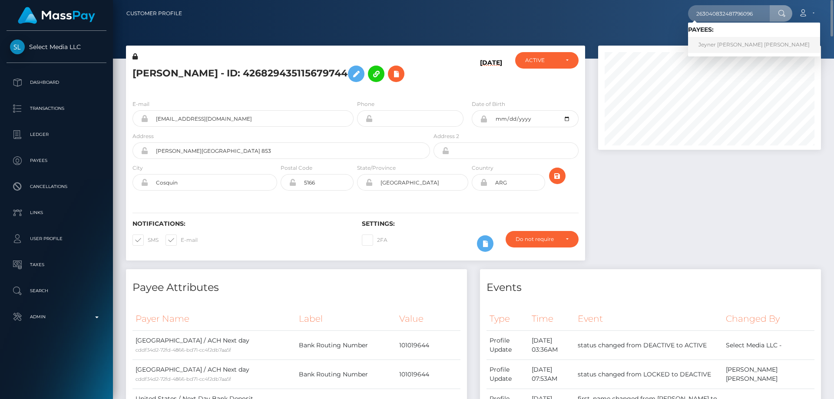
click at [716, 40] on link "Jeyner Alexandra Ochoa Dorante" at bounding box center [754, 45] width 132 height 16
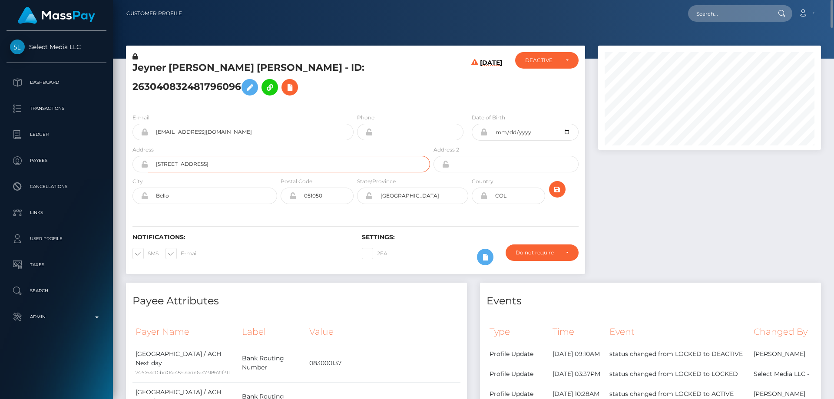
drag, startPoint x: 209, startPoint y: 164, endPoint x: 144, endPoint y: 175, distance: 66.1
click at [145, 174] on div "Address Street 46 #a46-7" at bounding box center [279, 161] width 306 height 32
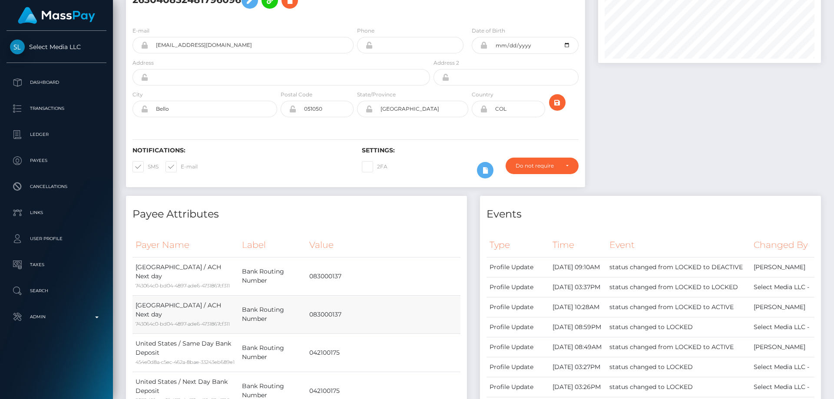
scroll to position [43, 0]
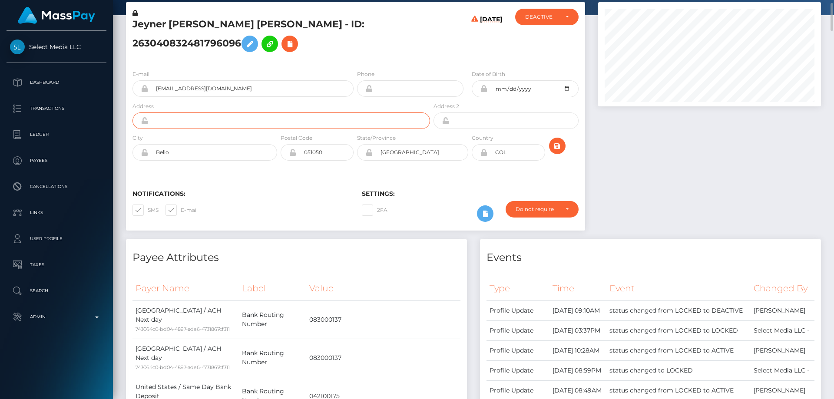
click at [186, 121] on input "text" at bounding box center [289, 120] width 282 height 16
click at [199, 122] on input "3738" at bounding box center [289, 120] width 282 height 16
type input "3738 Beufort Line"
drag, startPoint x: 169, startPoint y: 153, endPoint x: 128, endPoint y: 160, distance: 41.8
click at [140, 154] on div "Bello" at bounding box center [204, 152] width 145 height 16
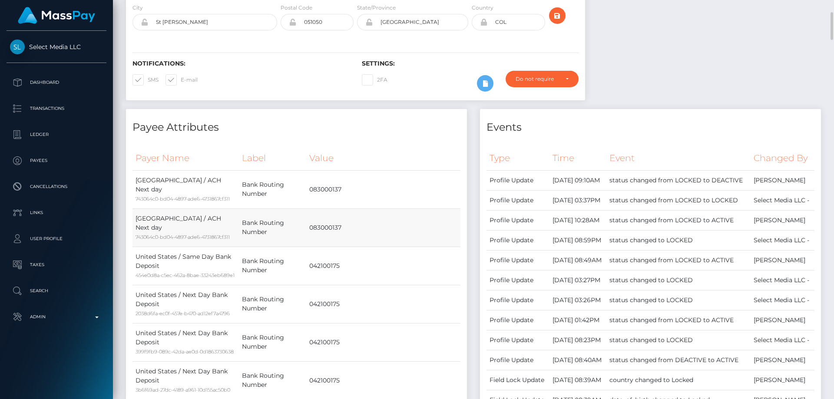
scroll to position [0, 0]
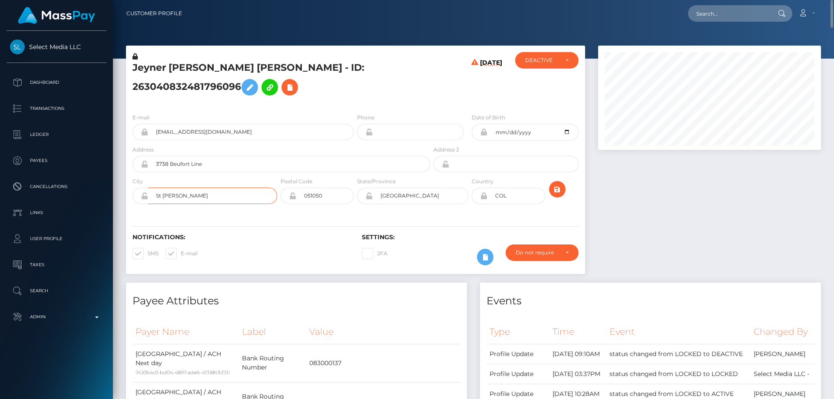
click at [174, 194] on input "St Mattews" at bounding box center [212, 196] width 129 height 16
type input "St [PERSON_NAME]"
drag, startPoint x: 410, startPoint y: 198, endPoint x: 319, endPoint y: 206, distance: 91.5
click at [319, 206] on div "City St Matthews Postal Code 051050 State/Province" at bounding box center [355, 193] width 459 height 32
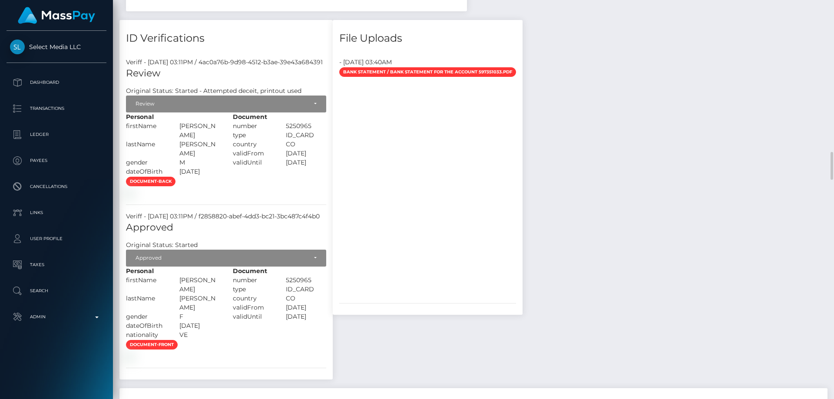
scroll to position [2431, 0]
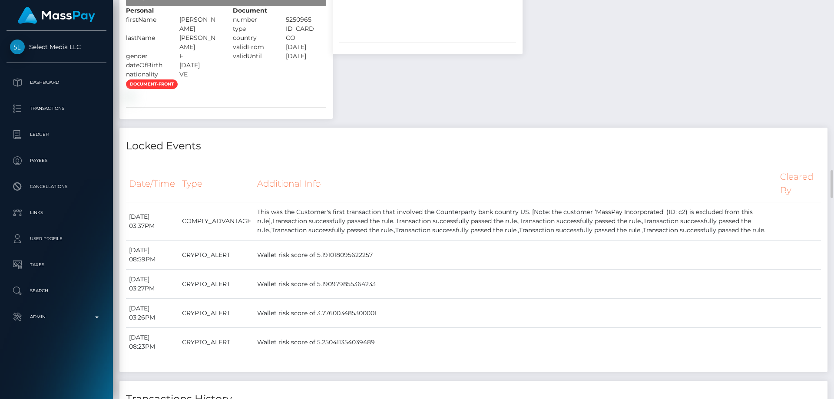
type input "KY"
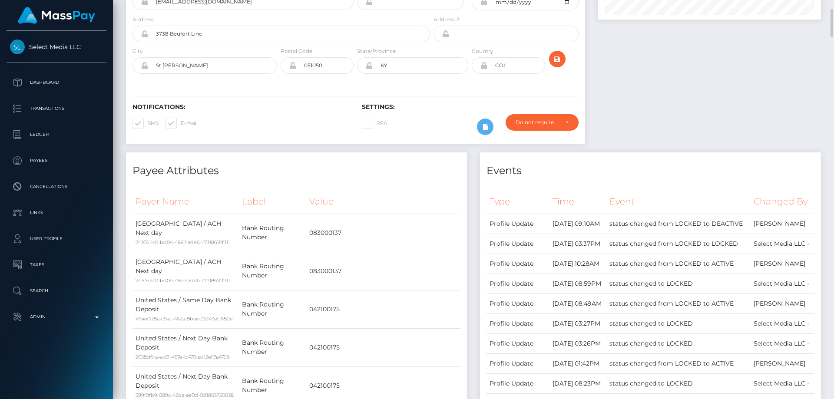
scroll to position [0, 0]
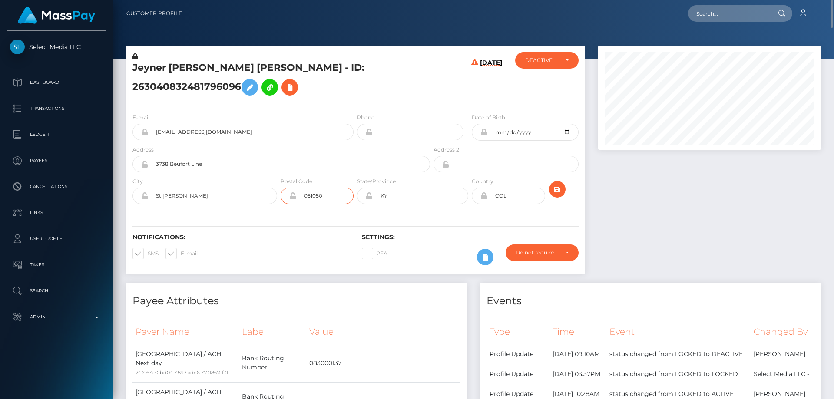
drag, startPoint x: 327, startPoint y: 192, endPoint x: 267, endPoint y: 223, distance: 67.6
click at [267, 223] on div "Jeyner Alexandra Ochoa Dorante - ID: 263040832481796096 09/01/25" at bounding box center [355, 160] width 459 height 228
click at [484, 196] on icon at bounding box center [483, 195] width 7 height 7
drag, startPoint x: 516, startPoint y: 198, endPoint x: 482, endPoint y: 210, distance: 36.2
click at [488, 204] on div "Country COL" at bounding box center [508, 193] width 76 height 32
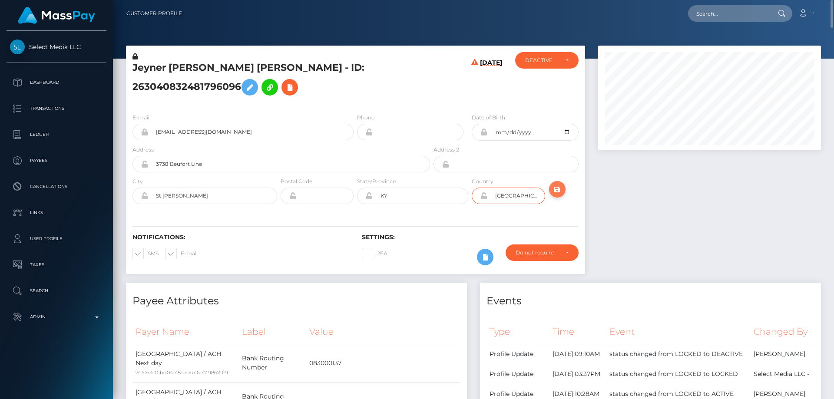
type input "USA"
click at [560, 189] on icon "submit" at bounding box center [557, 189] width 10 height 11
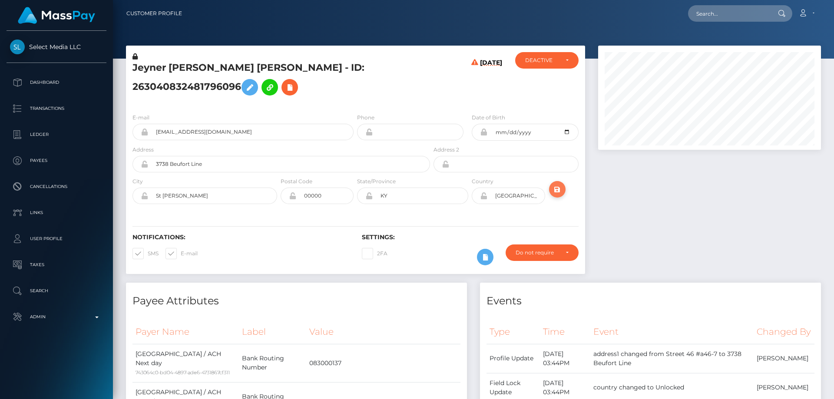
scroll to position [104, 223]
type input "00000"
click at [557, 191] on icon "submit" at bounding box center [557, 189] width 10 height 11
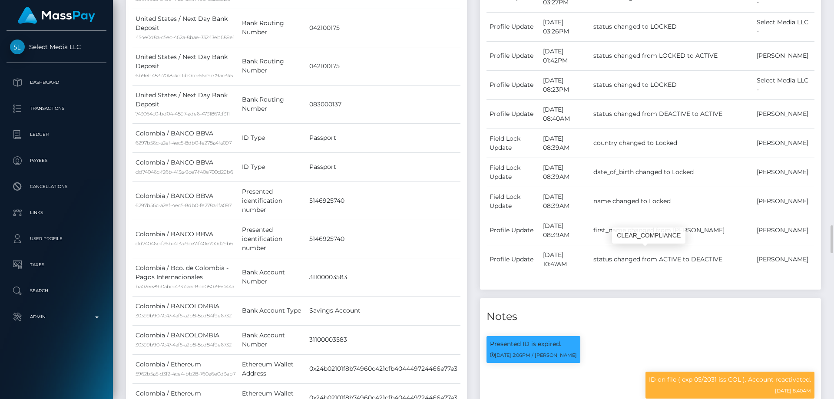
scroll to position [738, 0]
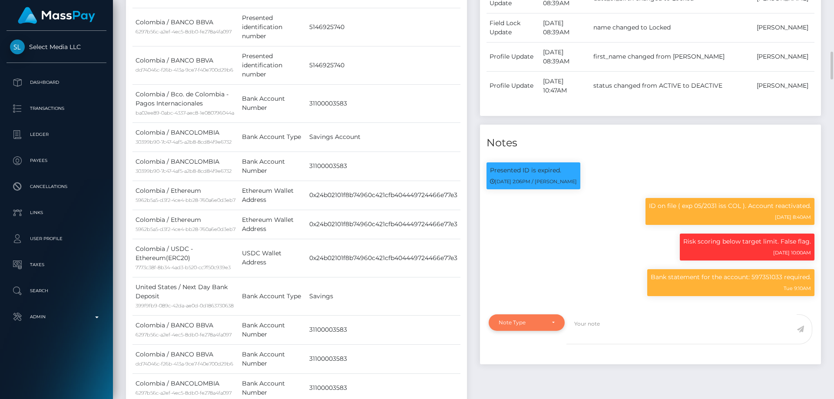
click at [518, 326] on div "Note Type" at bounding box center [521, 322] width 46 height 7
click at [538, 288] on span "Clear Compliance" at bounding box center [522, 284] width 46 height 8
select select "CLEAR_COMPLIANCE"
click at [591, 341] on textarea at bounding box center [681, 329] width 230 height 30
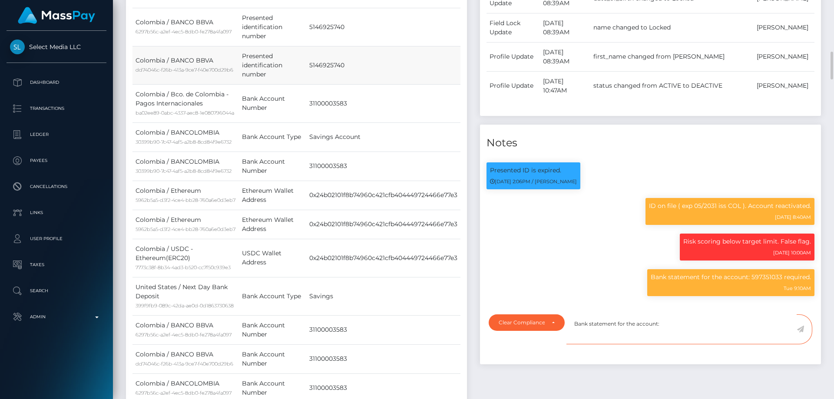
type textarea "Bank statement for the account:"
drag, startPoint x: 298, startPoint y: 85, endPoint x: 375, endPoint y: 94, distance: 77.8
click at [375, 84] on tr "Colombia / BANCO BBVA dd74046c-f26b-413a-9ce7-f40e700d29b6 Presented identifica…" at bounding box center [296, 65] width 328 height 38
drag, startPoint x: 371, startPoint y: 94, endPoint x: 359, endPoint y: 97, distance: 12.6
click at [370, 84] on td "5146925740" at bounding box center [383, 65] width 154 height 38
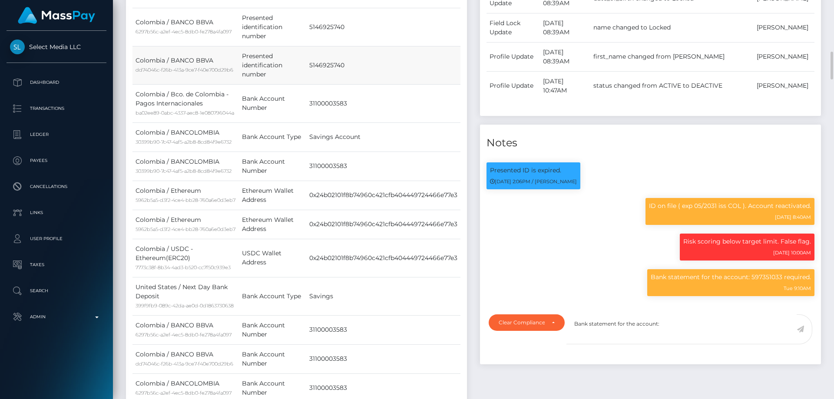
click at [353, 84] on td "5146925740" at bounding box center [383, 65] width 154 height 38
drag, startPoint x: 352, startPoint y: 97, endPoint x: 309, endPoint y: 97, distance: 43.0
click at [309, 84] on td "5146925740" at bounding box center [383, 65] width 154 height 38
copy td "5146925740"
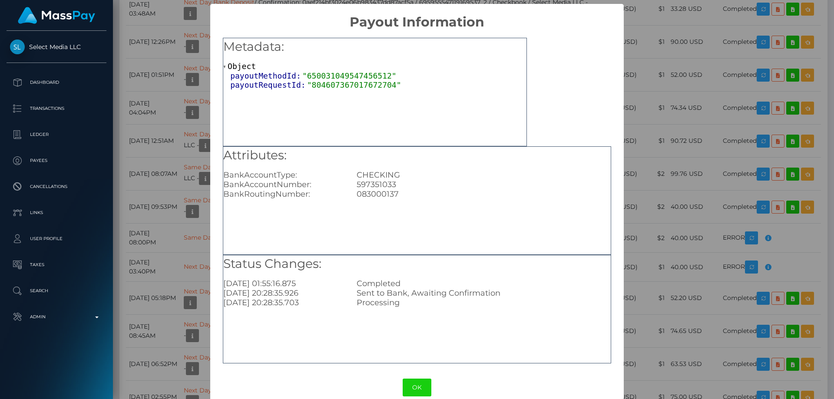
click at [756, 144] on div "× Payout Information Metadata: Object payoutMethodId: "650031049547456512" payo…" at bounding box center [417, 199] width 834 height 399
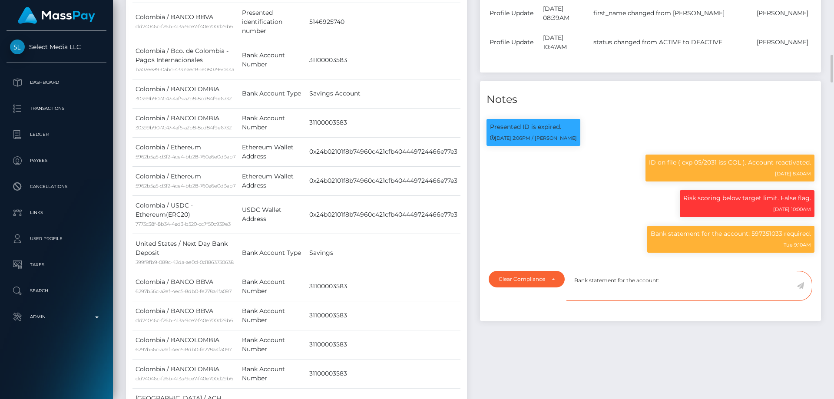
click at [673, 289] on textarea "Bank statement for the account:" at bounding box center [681, 286] width 230 height 30
click at [539, 287] on div "Clear Compliance" at bounding box center [526, 279] width 76 height 16
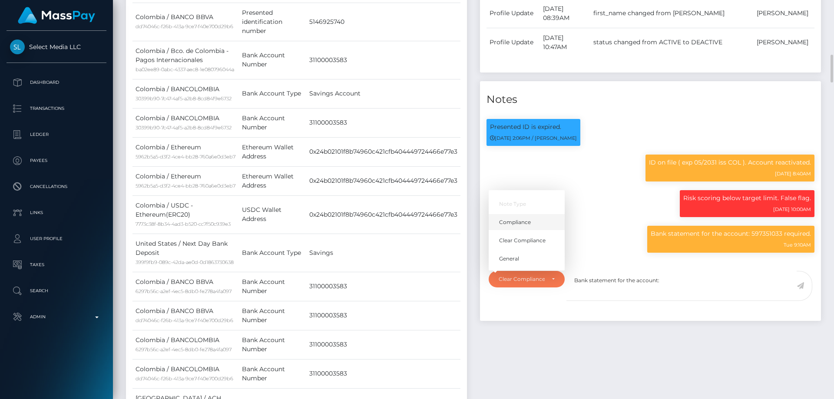
click at [528, 226] on span "Compliance" at bounding box center [515, 222] width 32 height 8
select select "COMPLIANCE"
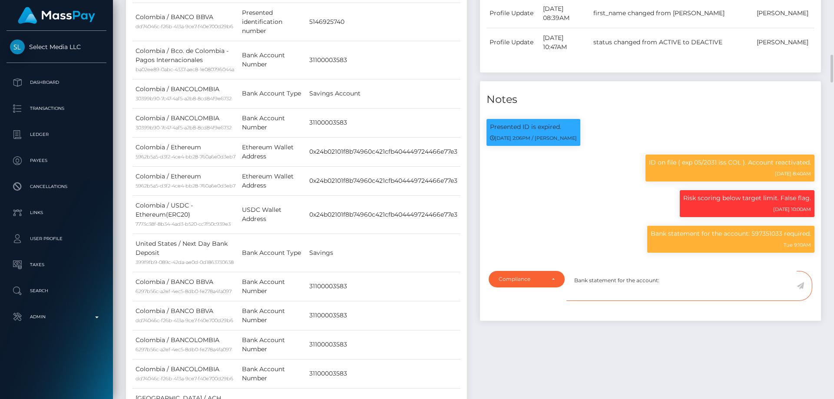
click at [684, 298] on textarea "Bank statement for the account:" at bounding box center [681, 286] width 230 height 30
drag, startPoint x: 753, startPoint y: 245, endPoint x: 780, endPoint y: 247, distance: 27.4
click at [780, 238] on p "Bank statement for the account: 597351033 required." at bounding box center [730, 233] width 160 height 9
click at [670, 283] on div "Note Type Compliance Clear Compliance General Compliance Note Type Compliance C…" at bounding box center [650, 293] width 341 height 55
click at [687, 296] on textarea "Bank statement for the account:" at bounding box center [681, 286] width 230 height 30
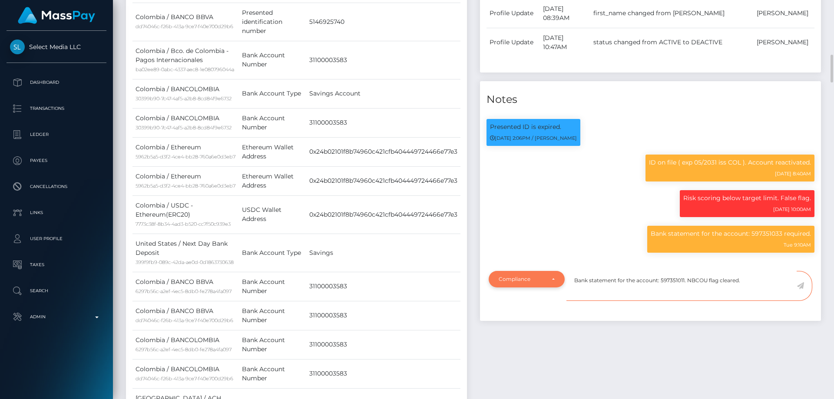
type textarea "Bank statement for the account: 597351011. NBCOU flag cleared."
click at [523, 283] on div "Compliance" at bounding box center [521, 279] width 46 height 7
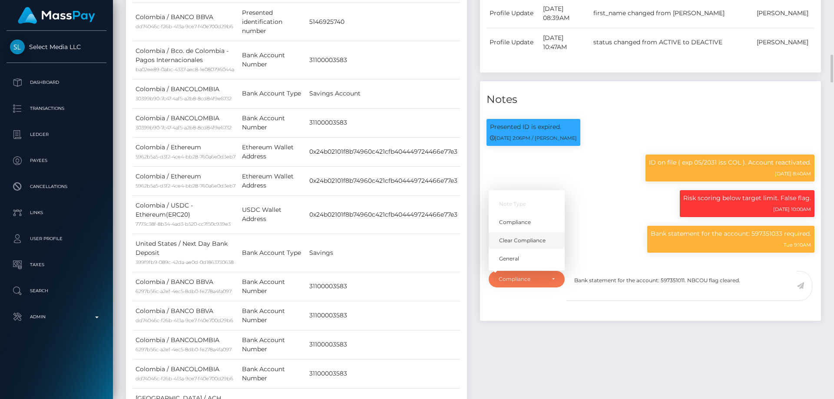
click at [527, 244] on span "Clear Compliance" at bounding box center [522, 241] width 46 height 8
select select "CLEAR_COMPLIANCE"
click at [801, 289] on icon at bounding box center [799, 285] width 7 height 7
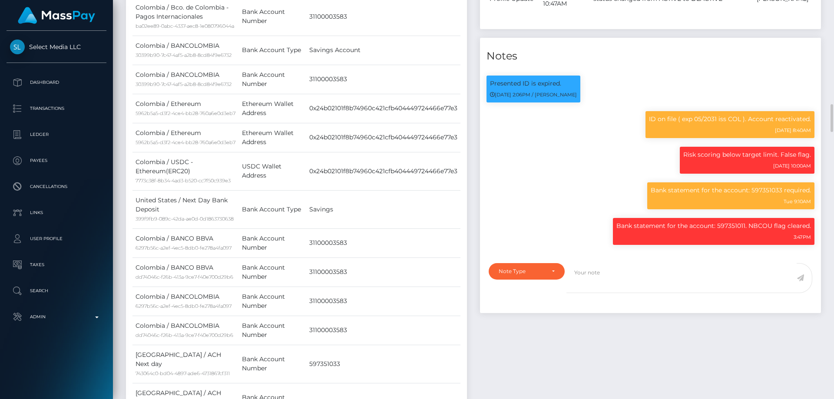
scroll to position [868, 0]
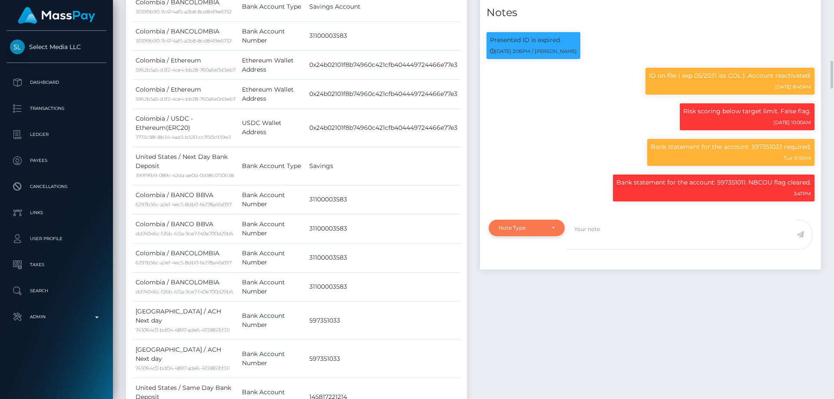
click at [521, 231] on div "Note Type" at bounding box center [521, 227] width 46 height 7
click at [534, 277] on link "Compliance" at bounding box center [526, 269] width 76 height 16
select select "COMPLIANCE"
click at [593, 250] on textarea at bounding box center [681, 235] width 230 height 30
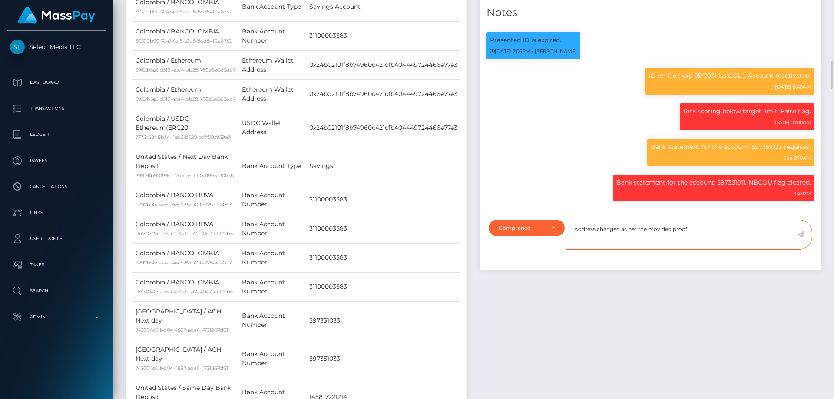
type textarea "Address changed as per the provided proof."
click at [801, 238] on icon at bounding box center [799, 234] width 7 height 7
click at [627, 326] on div "Events Type Time Event Changed By" at bounding box center [650, 368] width 354 height 1908
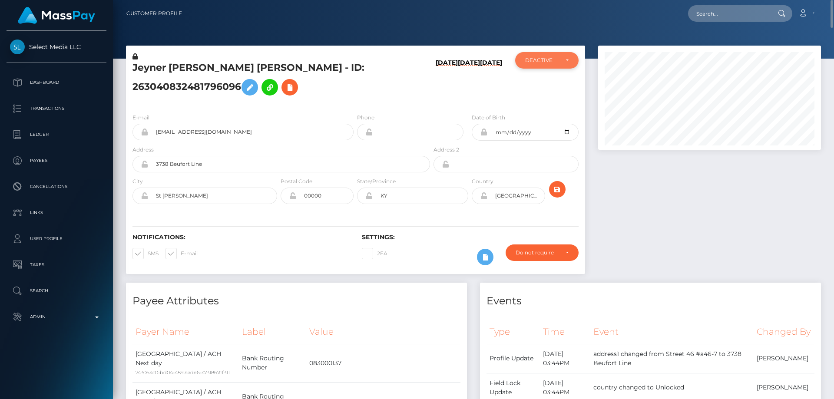
click at [543, 59] on div "DEACTIVE" at bounding box center [541, 60] width 33 height 7
click at [548, 84] on link "ACTIVE" at bounding box center [546, 84] width 63 height 16
select select "ACTIVE"
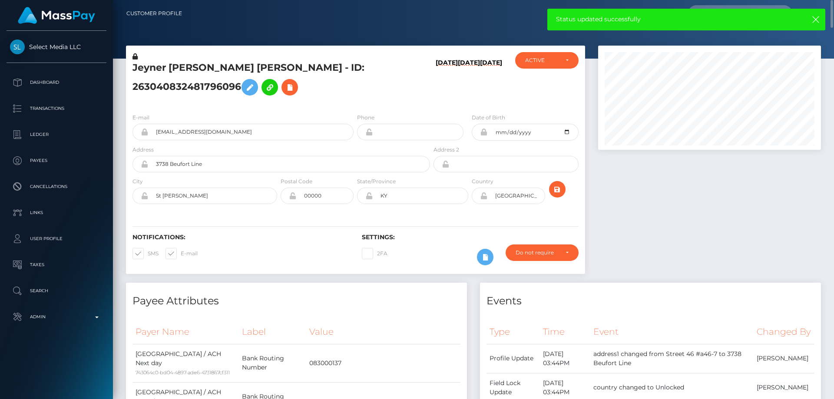
click at [483, 194] on icon at bounding box center [483, 195] width 7 height 7
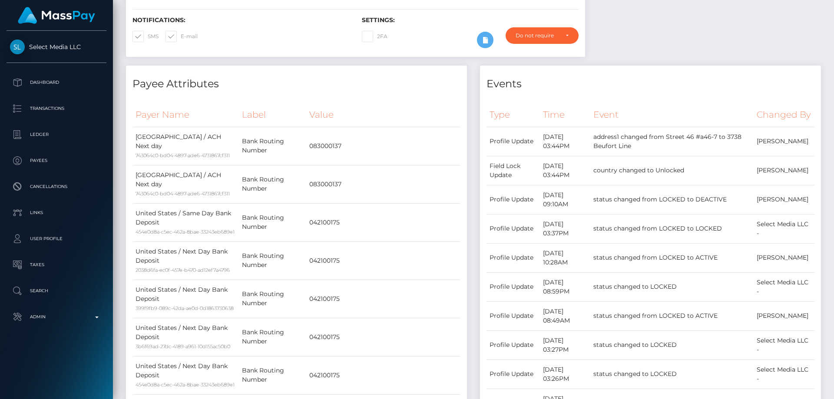
scroll to position [0, 0]
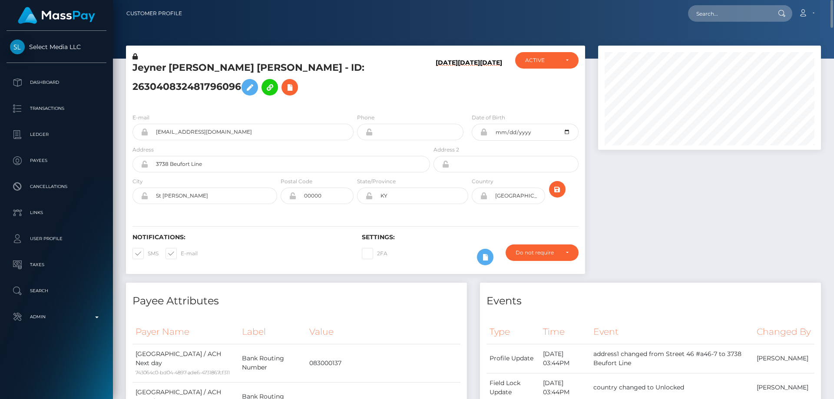
click at [188, 79] on h5 "Jeyner Alexandra Ochoa Dorante - ID: 263040832481796096" at bounding box center [278, 80] width 293 height 39
click at [189, 87] on h5 "Jeyner Alexandra Ochoa Dorante - ID: 263040832481796096" at bounding box center [278, 80] width 293 height 39
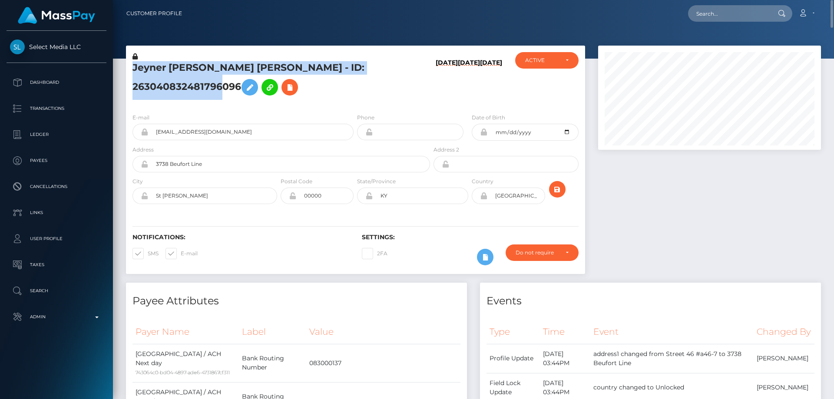
click at [189, 87] on h5 "Jeyner Alexandra Ochoa Dorante - ID: 263040832481796096" at bounding box center [278, 80] width 293 height 39
copy h5 "Jeyner Alexandra Ochoa Dorante - ID: 263040832481796096"
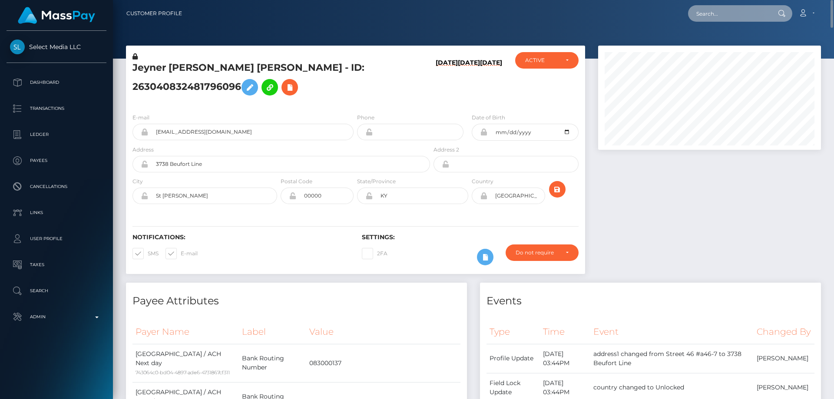
paste input "lycasben@gmail.com"
type input "lycasben@gmail.com"
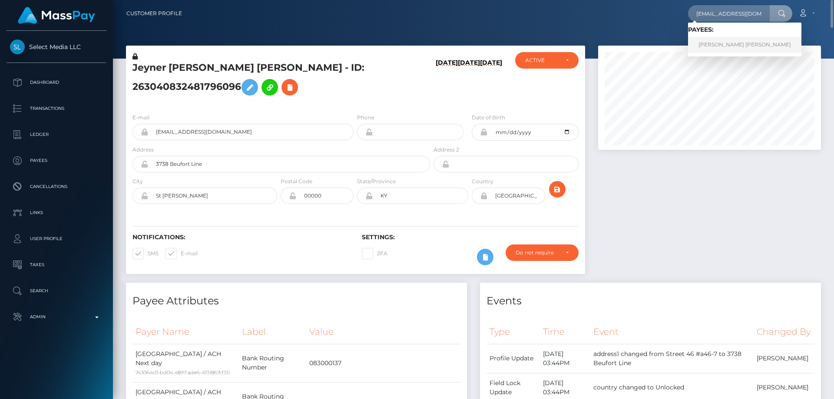
click at [727, 45] on link "LAURA YAMILETH CASTRO BENITEZ" at bounding box center [744, 45] width 113 height 16
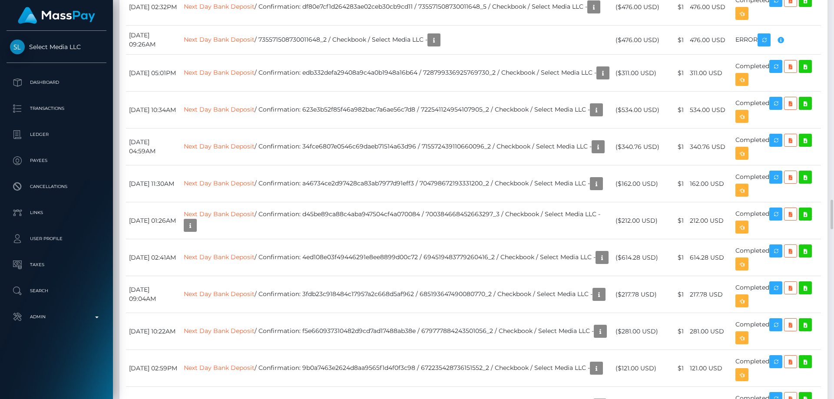
scroll to position [2561, 0]
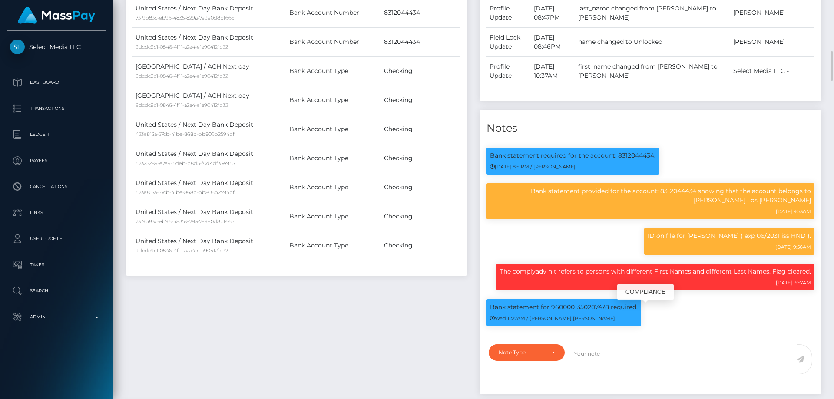
scroll to position [104, 223]
drag, startPoint x: 491, startPoint y: 311, endPoint x: 608, endPoint y: 313, distance: 117.2
click at [608, 312] on p "Bank statement for 9600001350207478 required." at bounding box center [564, 307] width 148 height 9
drag, startPoint x: 595, startPoint y: 313, endPoint x: 606, endPoint y: 362, distance: 50.2
click at [603, 368] on textarea at bounding box center [681, 359] width 230 height 30
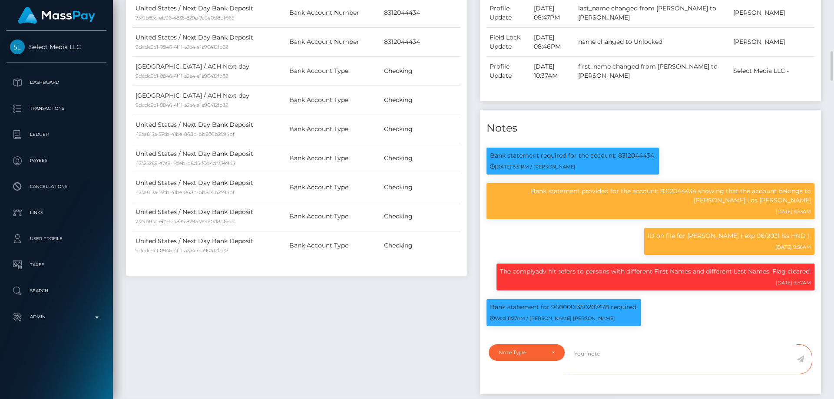
click at [606, 357] on textarea at bounding box center [681, 359] width 230 height 30
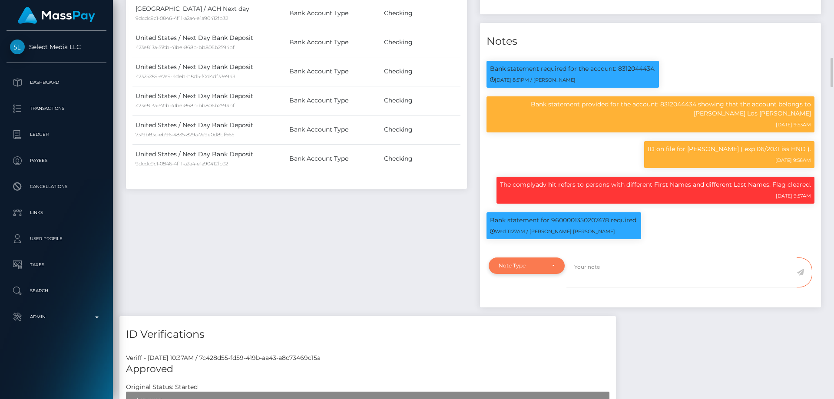
click at [536, 264] on div "Note Type" at bounding box center [526, 265] width 76 height 16
drag, startPoint x: 531, startPoint y: 310, endPoint x: 606, endPoint y: 281, distance: 80.0
click at [532, 310] on link "Compliance" at bounding box center [526, 307] width 76 height 16
select select "COMPLIANCE"
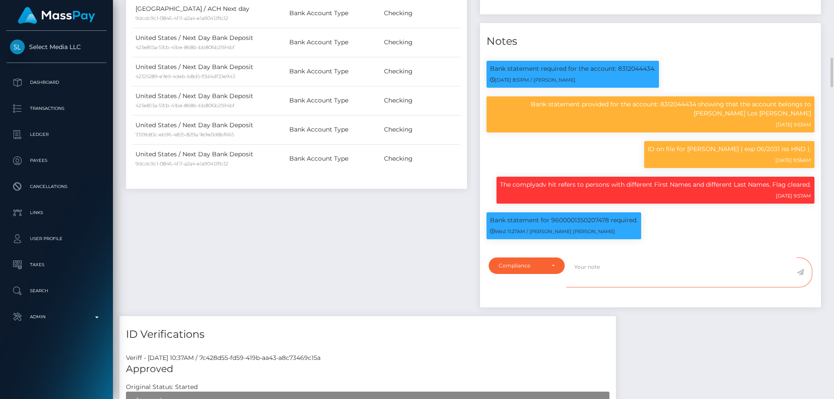
click at [602, 280] on textarea at bounding box center [681, 272] width 230 height 30
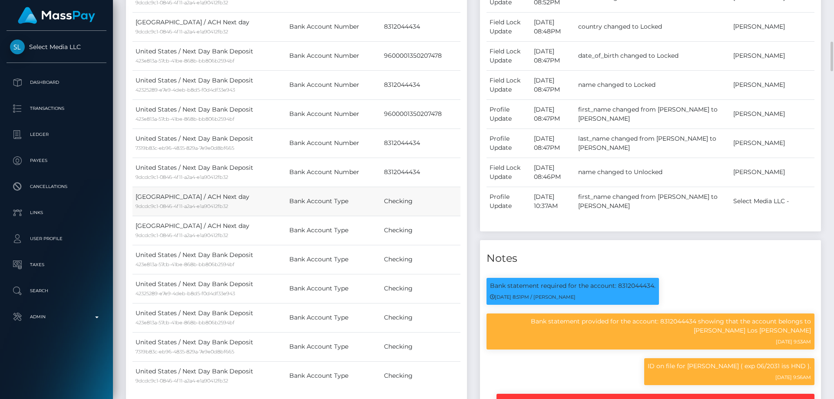
scroll to position [434, 0]
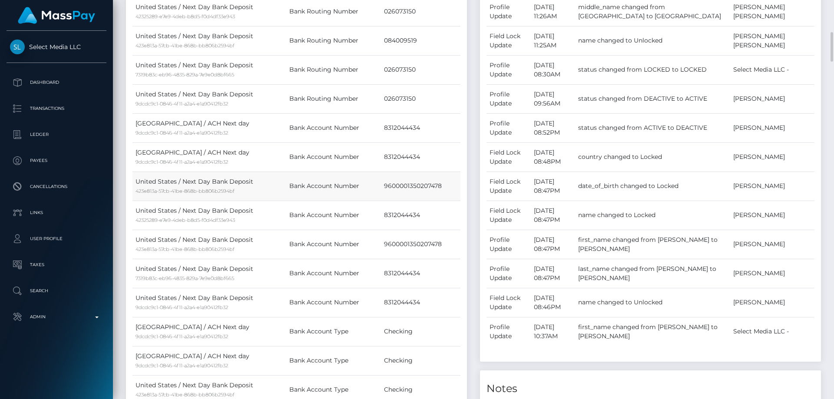
drag, startPoint x: 382, startPoint y: 184, endPoint x: 447, endPoint y: 185, distance: 64.3
click at [447, 185] on td "9600001350207478" at bounding box center [420, 185] width 79 height 29
copy td "9600001350207478"
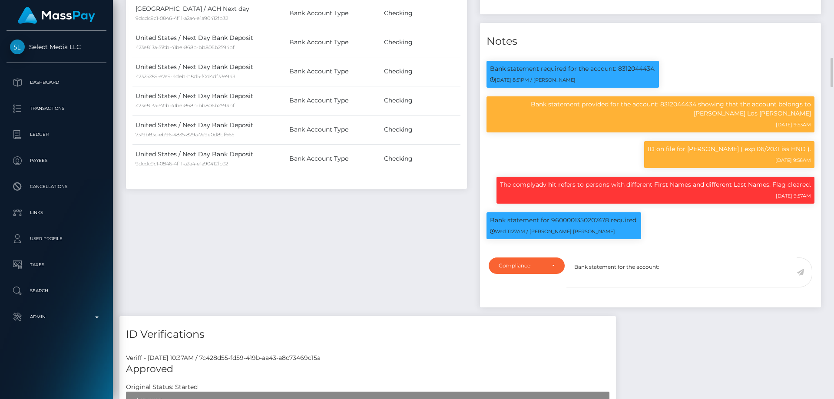
scroll to position [104, 223]
click at [687, 268] on textarea "Bank statement for the account:" at bounding box center [681, 272] width 230 height 30
paste textarea "9600001350207478"
type textarea "Bank statement for the account: 9600001350207478 shows that the account belongs…"
click at [800, 276] on icon at bounding box center [799, 272] width 7 height 7
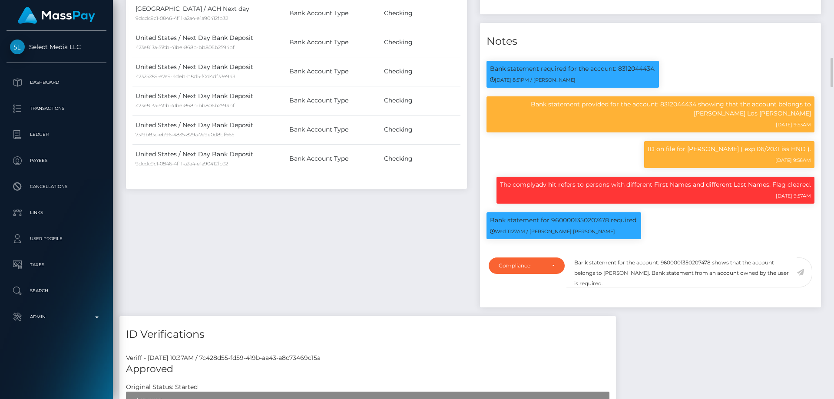
click at [616, 326] on div "ID Verifications" at bounding box center [367, 329] width 496 height 26
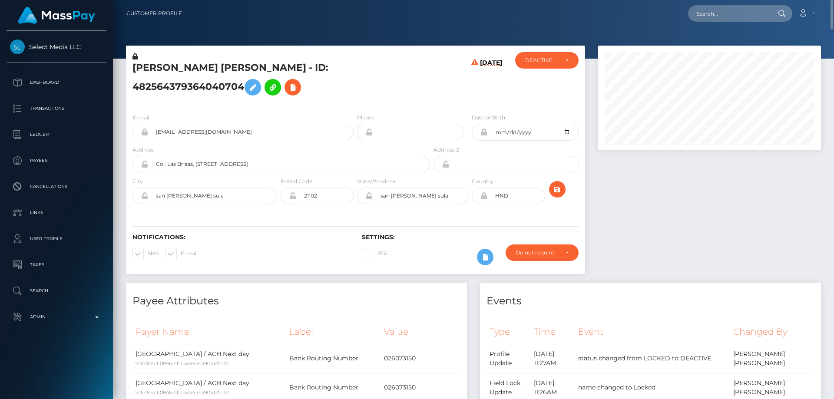
click at [196, 88] on h5 "LAURA YAMILETH CASTRO BENITEZ - ID: 482564379364040704" at bounding box center [278, 80] width 293 height 39
copy h5 "LAURA YAMILETH CASTRO BENITEZ - ID: 482564379364040704"
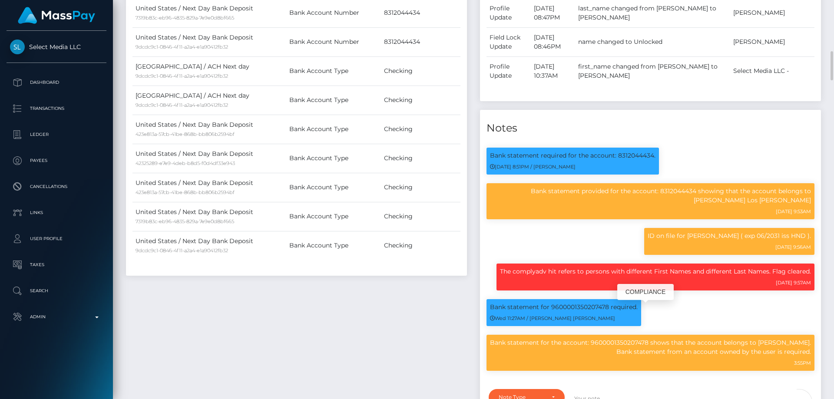
scroll to position [104, 223]
drag, startPoint x: 616, startPoint y: 356, endPoint x: 811, endPoint y: 357, distance: 194.9
click at [811, 357] on div "Bank statement for the account: 9600001350207478 shows that the account belongs…" at bounding box center [650, 353] width 328 height 36
copy p "Bank statement from an account owned by the user is required."
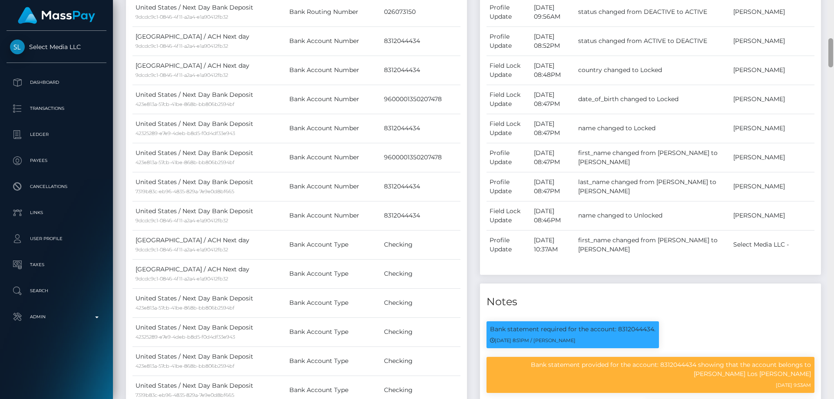
scroll to position [920, 0]
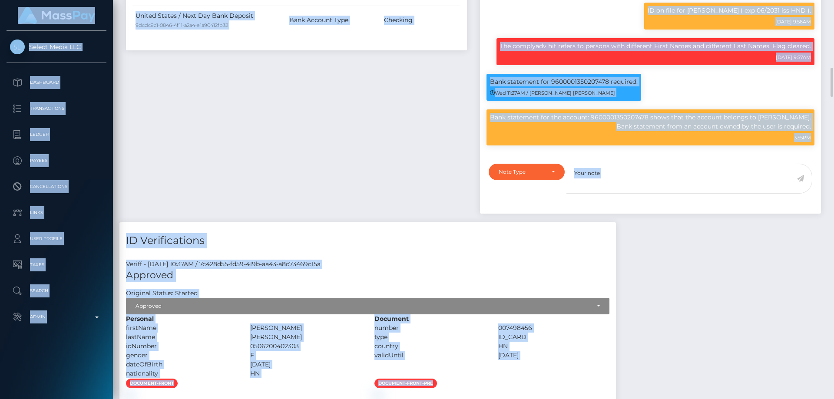
drag, startPoint x: 833, startPoint y: 40, endPoint x: 833, endPoint y: -20, distance: 60.3
click at [833, 0] on html "Select Media LLC Dashboard Transactions Ledger Payees Links Taxes" at bounding box center [417, 199] width 834 height 399
click at [791, 190] on textarea at bounding box center [681, 179] width 230 height 30
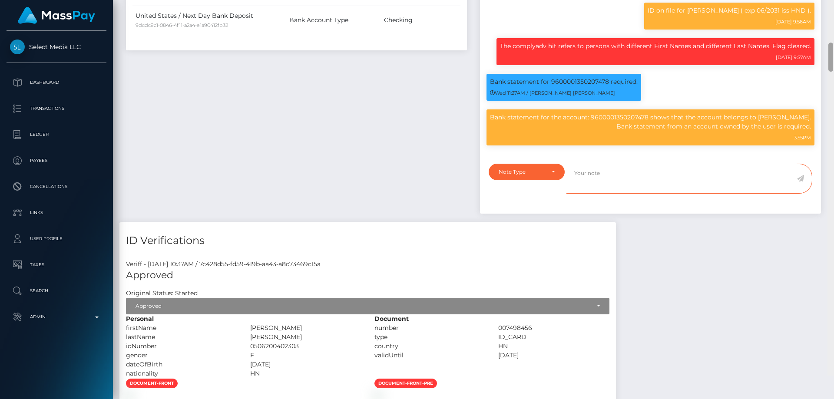
scroll to position [0, 0]
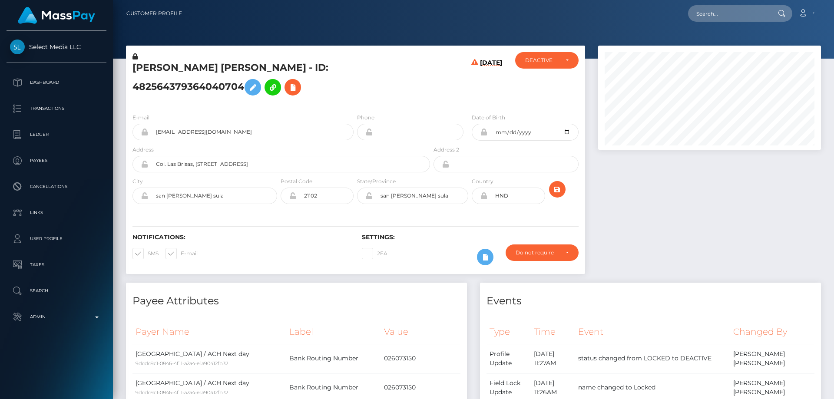
drag, startPoint x: 830, startPoint y: 79, endPoint x: 830, endPoint y: -3, distance: 82.9
click at [830, 0] on html "Select Media LLC Dashboard Transactions Ledger Payees Links Taxes" at bounding box center [417, 199] width 834 height 399
paste input "[EMAIL_ADDRESS][DOMAIN_NAME]"
type input "[EMAIL_ADDRESS][DOMAIN_NAME]"
click at [717, 43] on link "[PERSON_NAME]" at bounding box center [722, 45] width 69 height 16
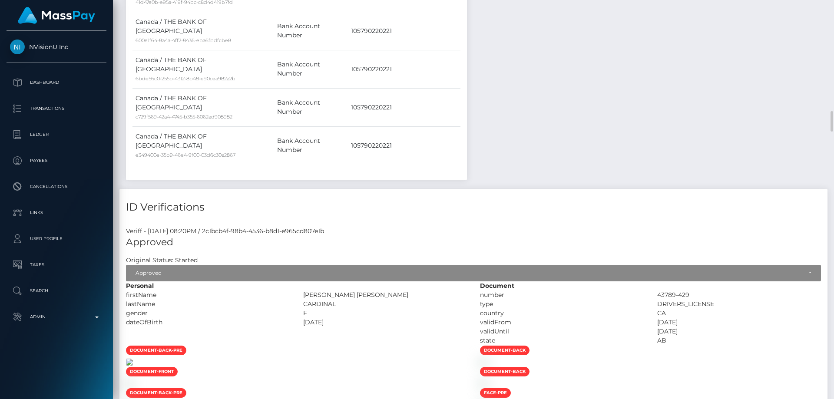
scroll to position [2301, 0]
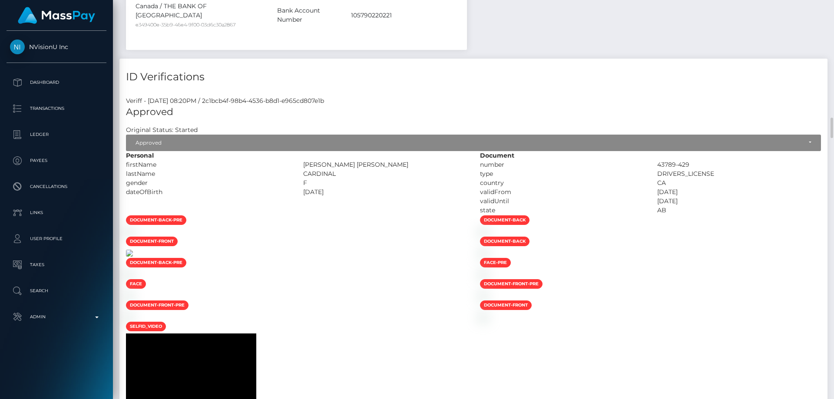
click at [133, 250] on img at bounding box center [129, 253] width 7 height 7
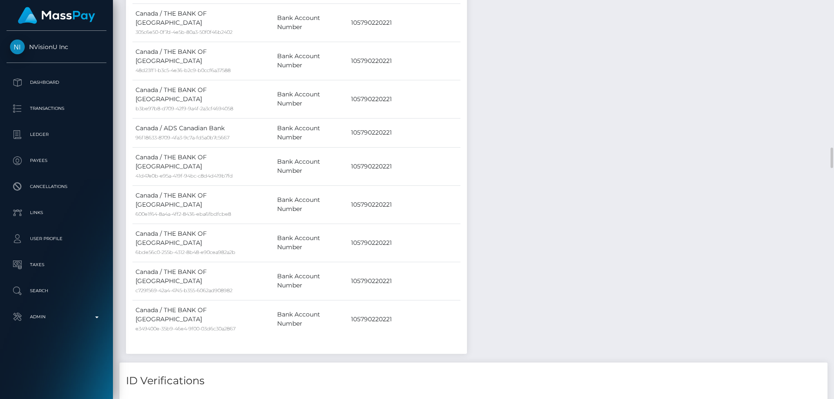
scroll to position [2214, 0]
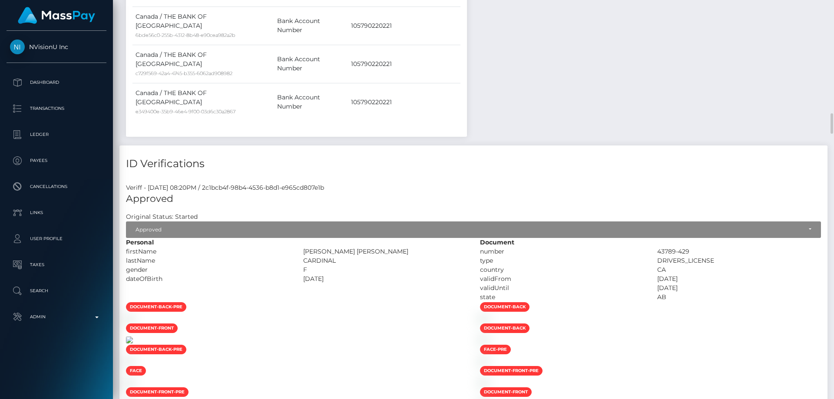
click at [133, 336] on img at bounding box center [129, 339] width 7 height 7
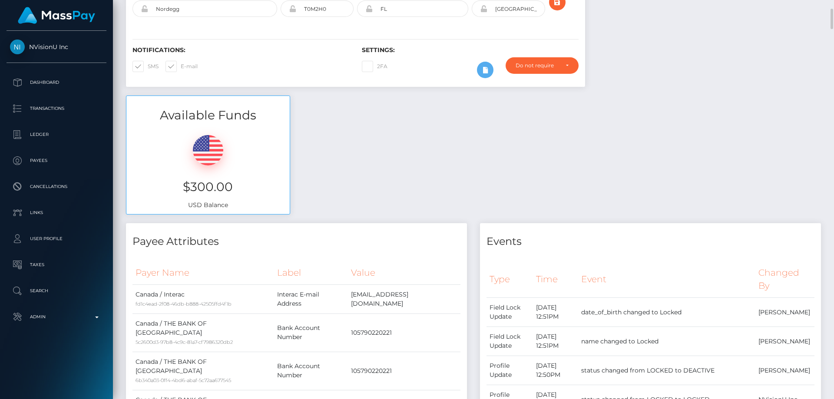
scroll to position [0, 0]
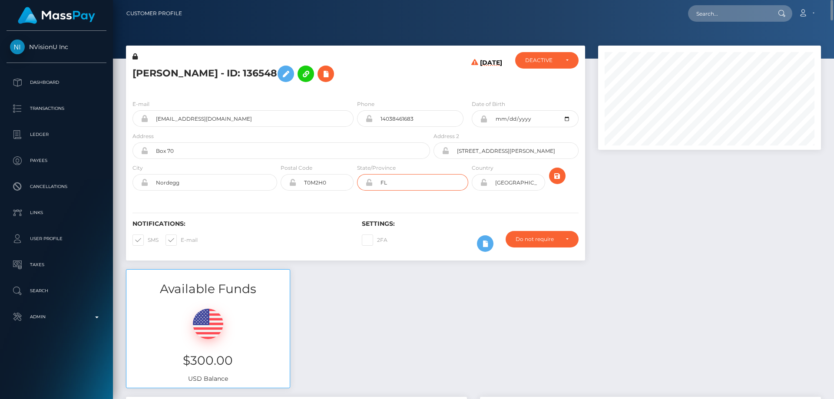
drag, startPoint x: 402, startPoint y: 184, endPoint x: 292, endPoint y: 213, distance: 113.6
click at [292, 212] on div "Deborah LEAH Cardinal - ID: 136548 08/29/25" at bounding box center [355, 153] width 459 height 215
type input "AB"
drag, startPoint x: 391, startPoint y: 326, endPoint x: 449, endPoint y: 277, distance: 75.8
click at [392, 325] on div "Available Funds $300.00 USD Balance" at bounding box center [473, 333] width 708 height 128
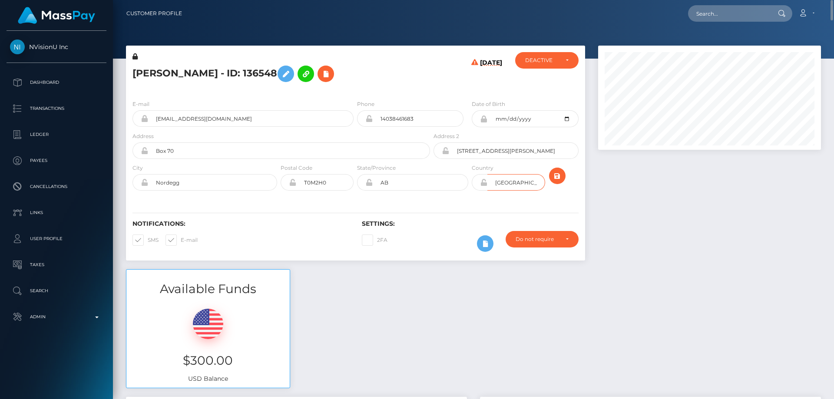
drag, startPoint x: 480, startPoint y: 185, endPoint x: 445, endPoint y: 187, distance: 34.8
click at [445, 187] on div "City Nordegg Postal Code T0M2H0 State/Province AB USA" at bounding box center [355, 179] width 459 height 32
type input "CAN"
click at [555, 175] on icon "submit" at bounding box center [557, 176] width 10 height 11
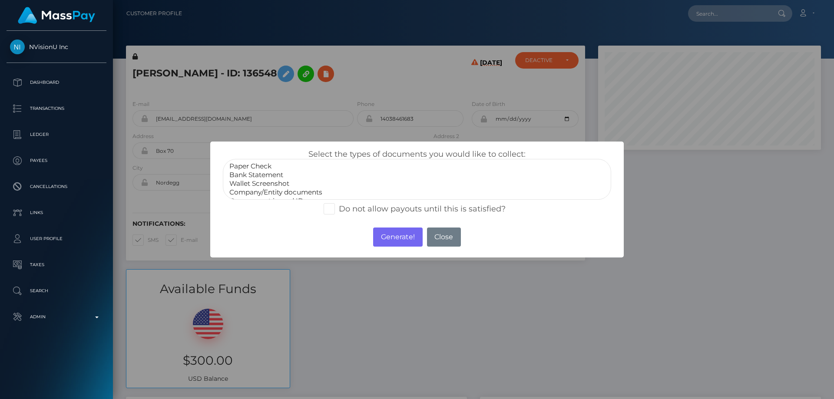
scroll to position [104, 223]
select select "Bank Statement"
click at [275, 176] on option "Bank Statement" at bounding box center [416, 175] width 377 height 9
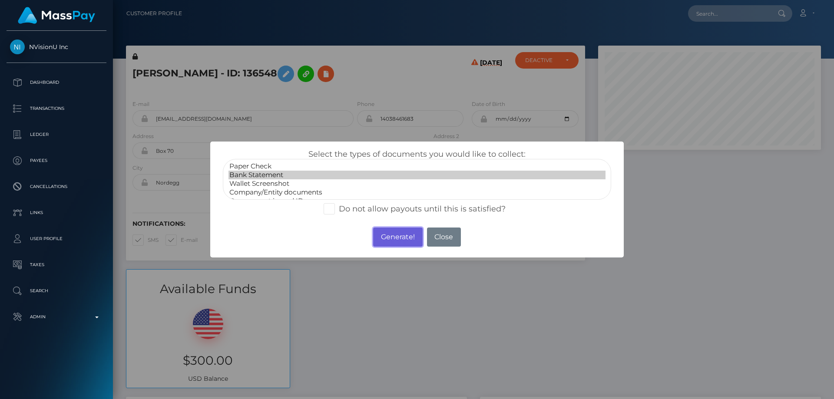
click at [384, 234] on button "Generate!" at bounding box center [397, 236] width 49 height 19
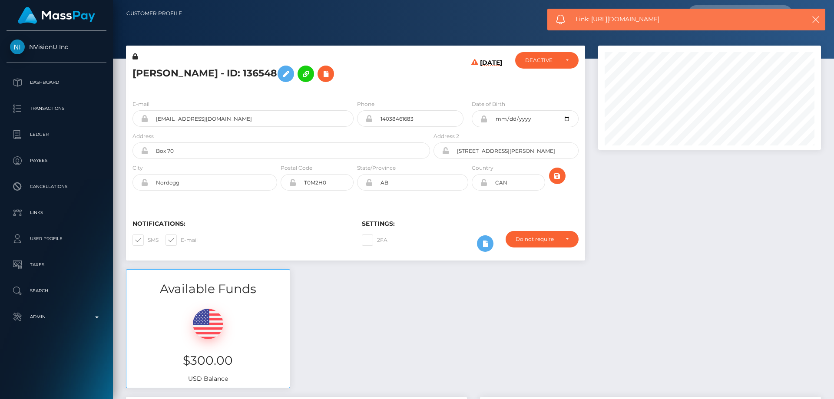
drag, startPoint x: 667, startPoint y: 19, endPoint x: 592, endPoint y: 20, distance: 75.1
click at [592, 20] on span "Link: https://l.maspay.io/bjh9V" at bounding box center [682, 19] width 214 height 9
copy span "https://l.maspay.io/bjh9V"
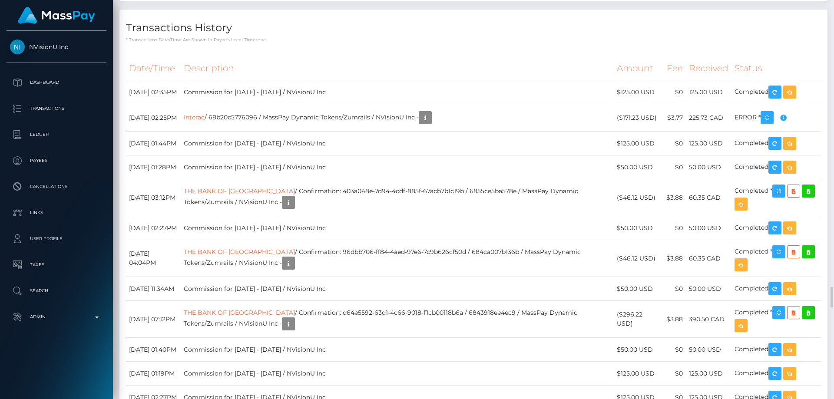
scroll to position [3994, 0]
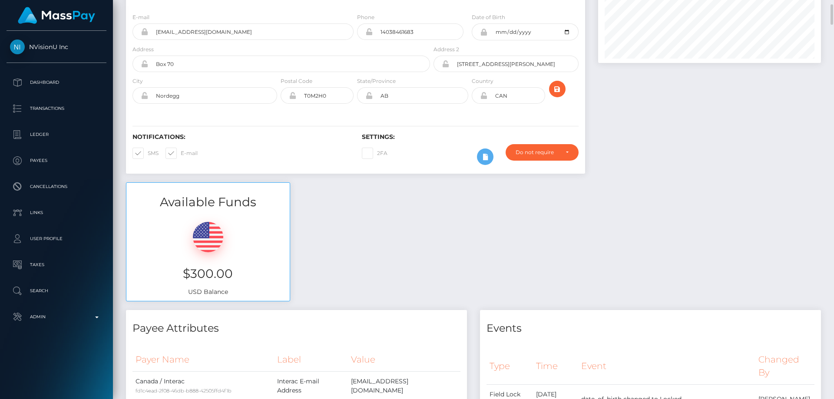
scroll to position [0, 0]
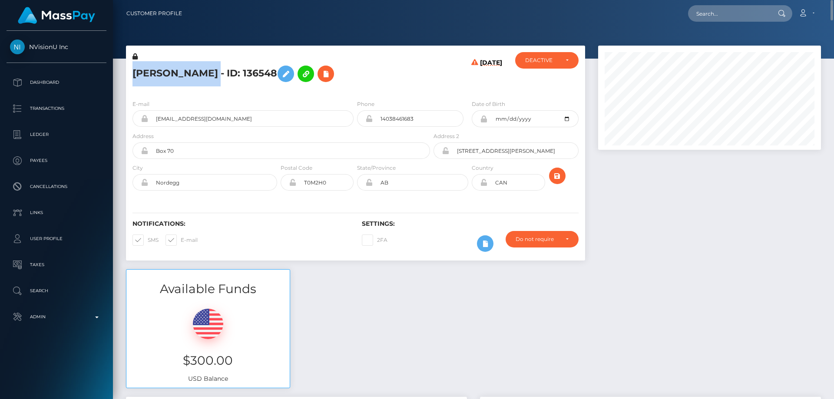
drag, startPoint x: 250, startPoint y: 73, endPoint x: 131, endPoint y: 76, distance: 119.0
click at [131, 76] on div "[PERSON_NAME] - ID: 136548" at bounding box center [279, 72] width 306 height 41
copy h5 "[PERSON_NAME]"
click at [484, 184] on icon at bounding box center [483, 182] width 7 height 7
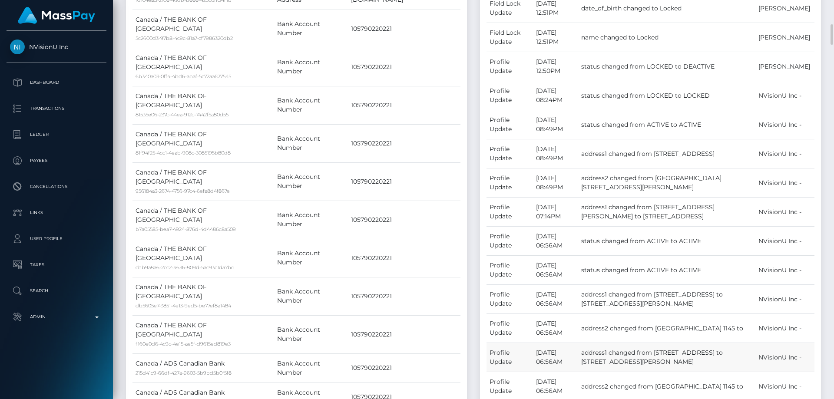
scroll to position [651, 0]
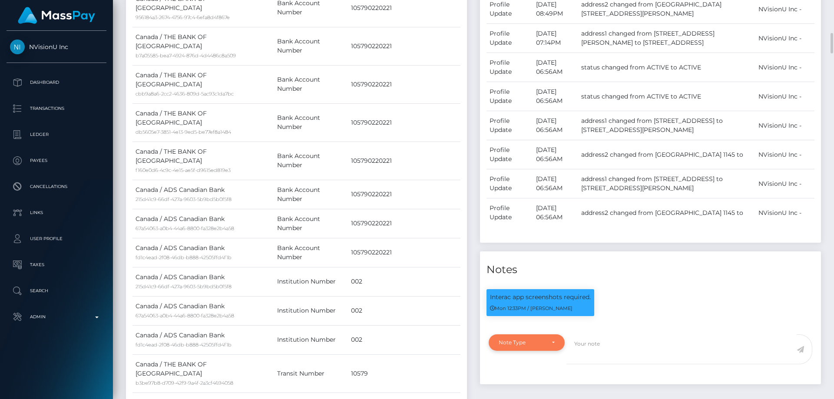
click at [530, 339] on div "Note Type" at bounding box center [521, 342] width 46 height 7
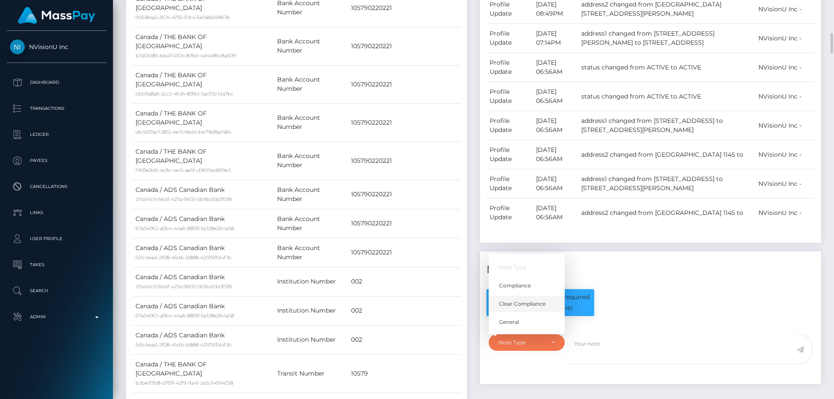
click at [530, 300] on span "Clear Compliance" at bounding box center [522, 304] width 46 height 8
select select "CLEAR_COMPLIANCE"
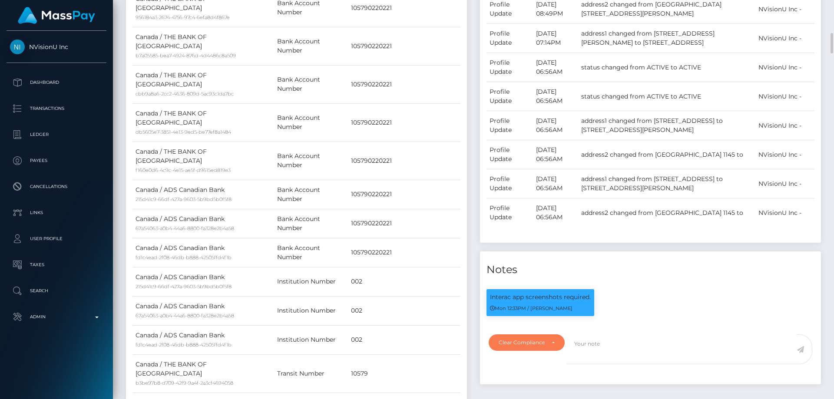
scroll to position [104, 223]
paste textarea "Address changed as per ID."
type textarea "Address changed as per ID. NBCOU flag cleared."
drag, startPoint x: 800, startPoint y: 313, endPoint x: 719, endPoint y: 338, distance: 84.7
click at [800, 346] on icon at bounding box center [799, 349] width 7 height 7
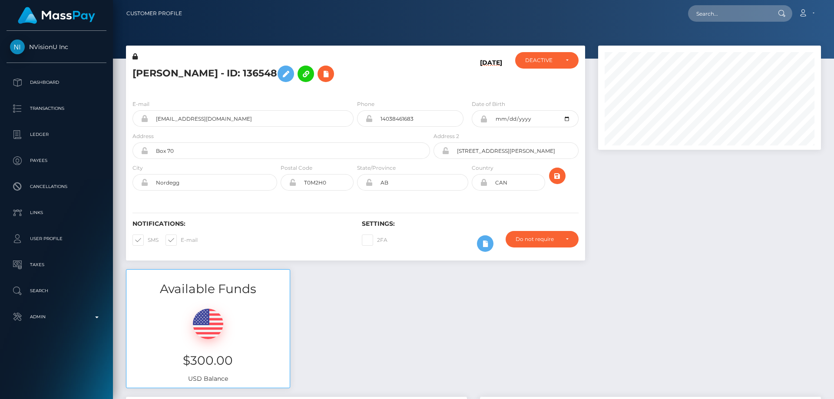
scroll to position [104, 223]
drag, startPoint x: 0, startPoint y: 0, endPoint x: 541, endPoint y: 64, distance: 544.3
click at [541, 64] on div "DEACTIVE" at bounding box center [546, 60] width 63 height 16
click at [541, 82] on span "ACTIVE" at bounding box center [535, 84] width 20 height 8
select select "ACTIVE"
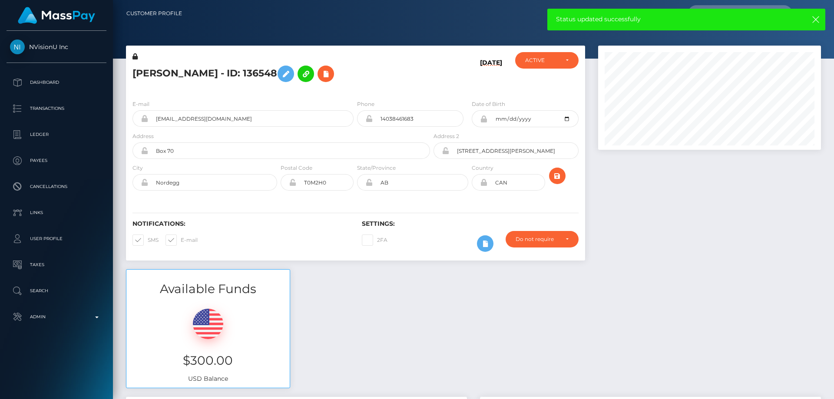
click at [244, 72] on h5 "[PERSON_NAME] - ID: 136548" at bounding box center [278, 73] width 293 height 25
drag, startPoint x: 250, startPoint y: 73, endPoint x: 123, endPoint y: 75, distance: 126.8
click at [122, 76] on div "[PERSON_NAME] - ID: 136548 [DATE] CLOSED ACTIVE" at bounding box center [355, 158] width 472 height 224
copy div "[PERSON_NAME]"
